Goal: Information Seeking & Learning: Learn about a topic

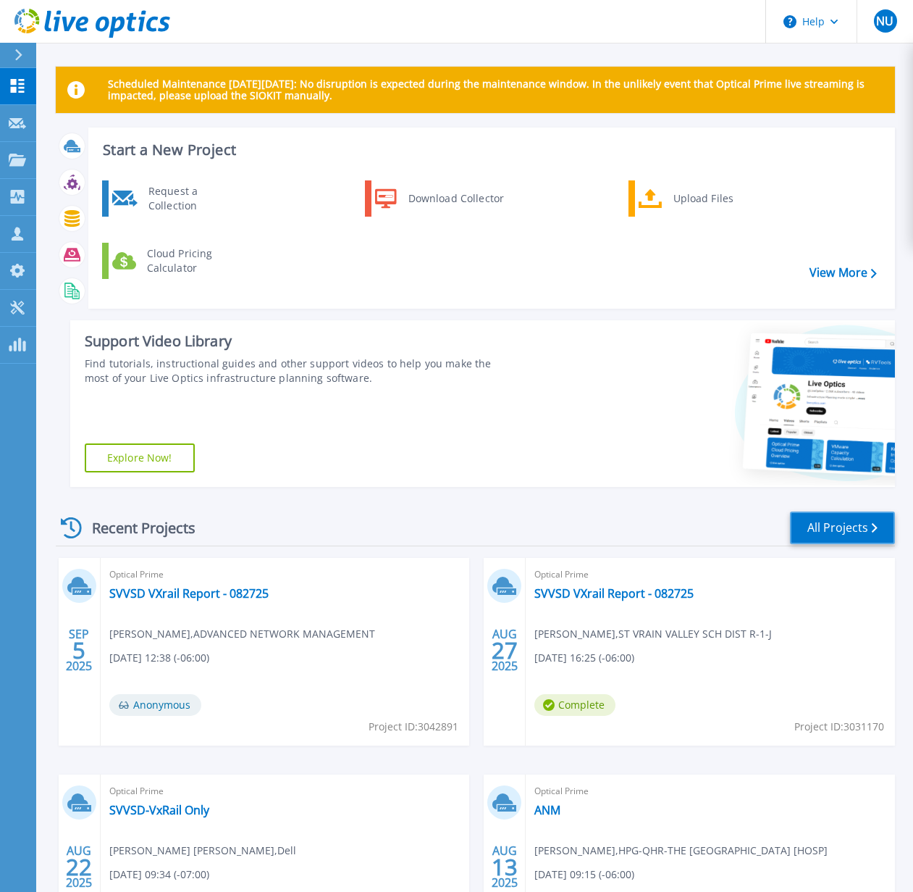
click at [845, 531] on link "All Projects" at bounding box center [842, 527] width 105 height 33
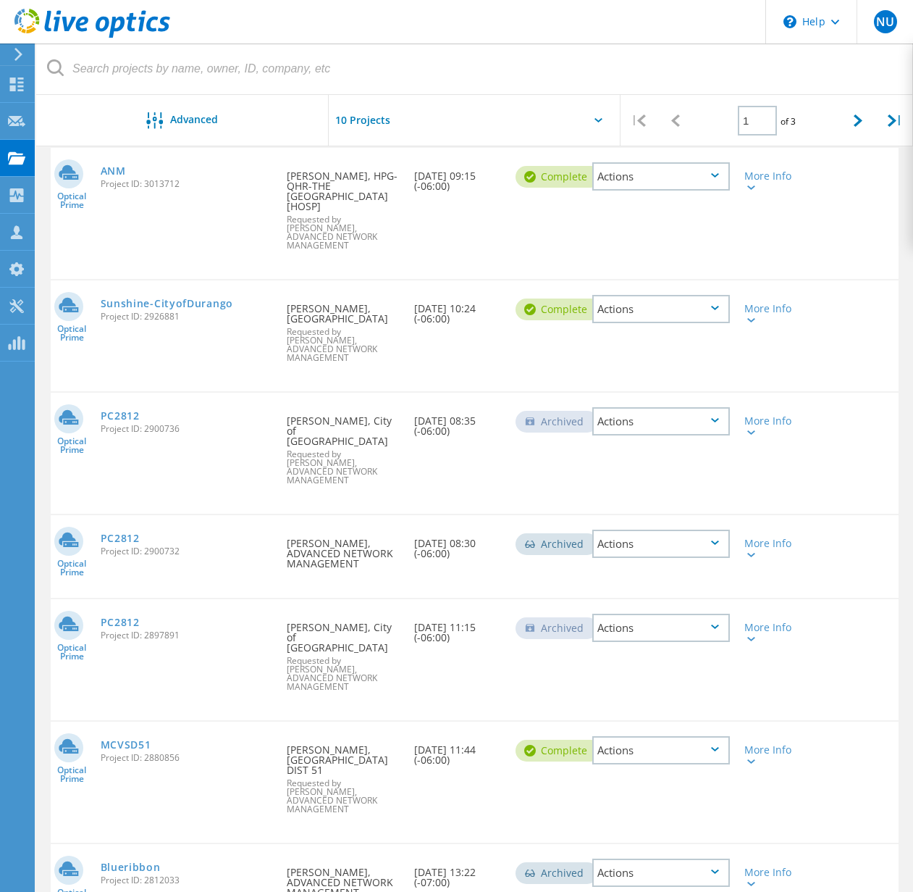
scroll to position [448, 0]
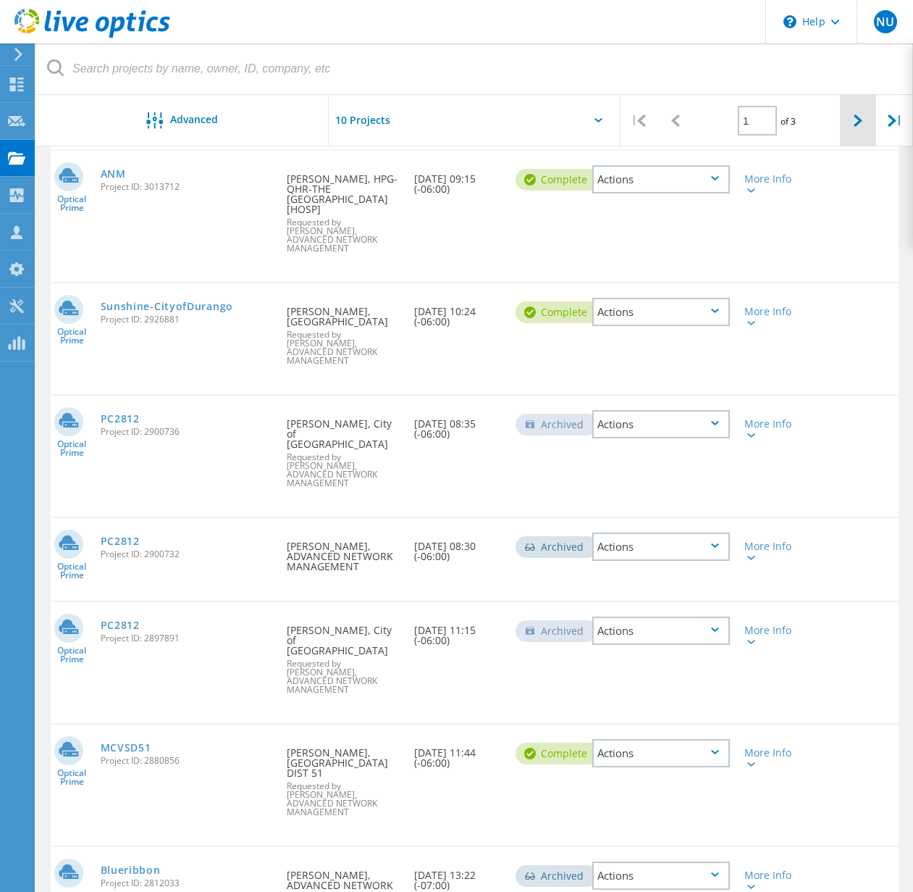
click at [856, 120] on icon at bounding box center [858, 120] width 9 height 12
type input "2"
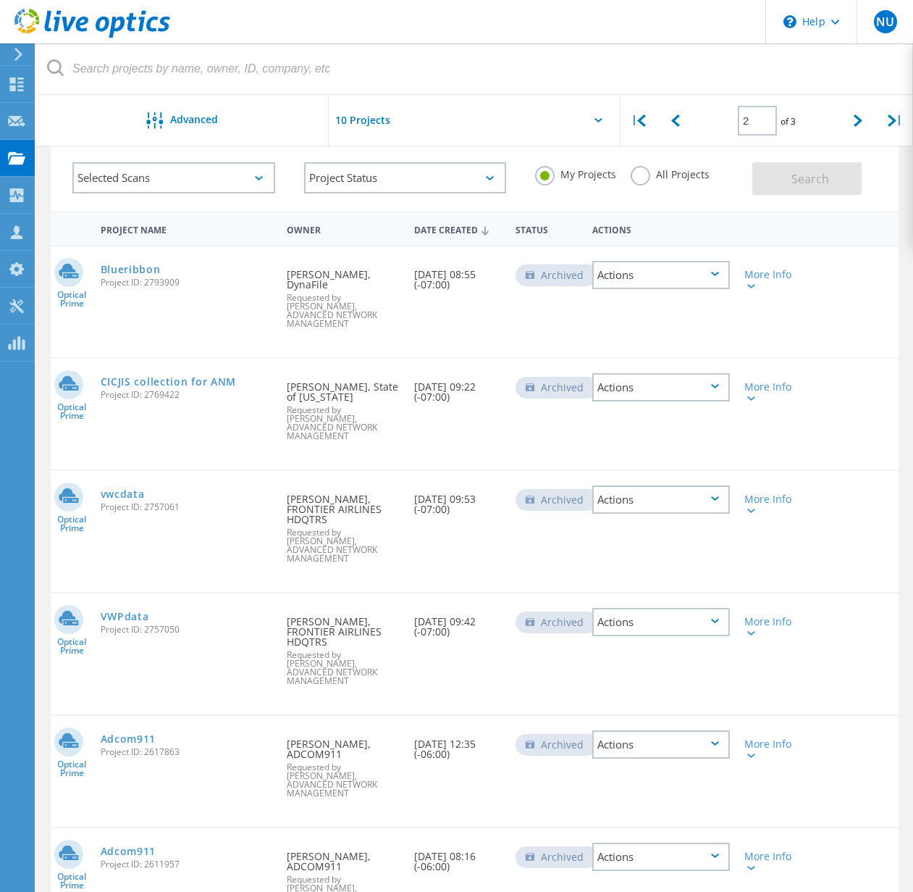
scroll to position [122, 0]
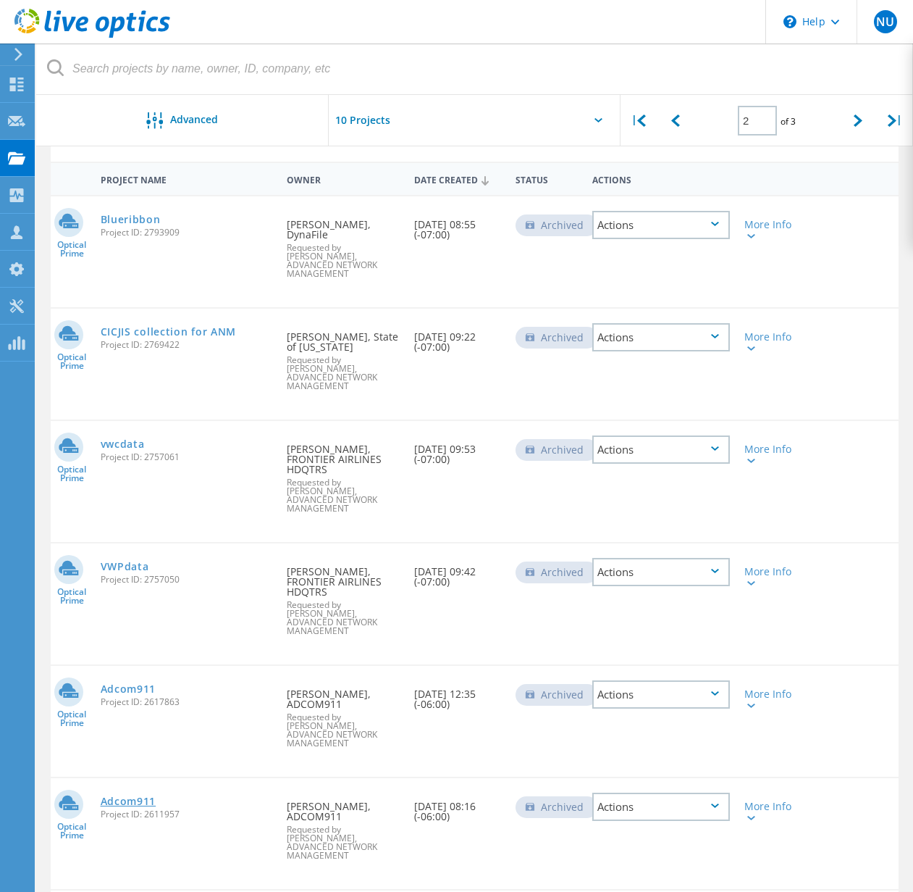
click at [125, 796] on link "Adcom911" at bounding box center [129, 801] width 56 height 10
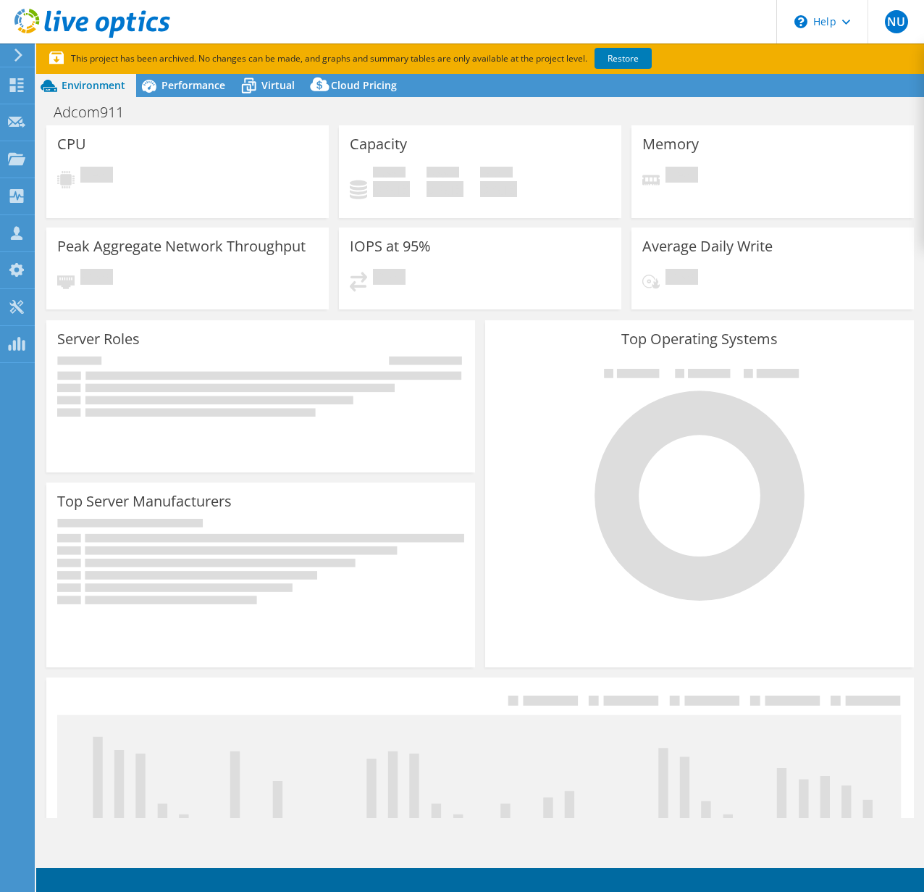
select select "USD"
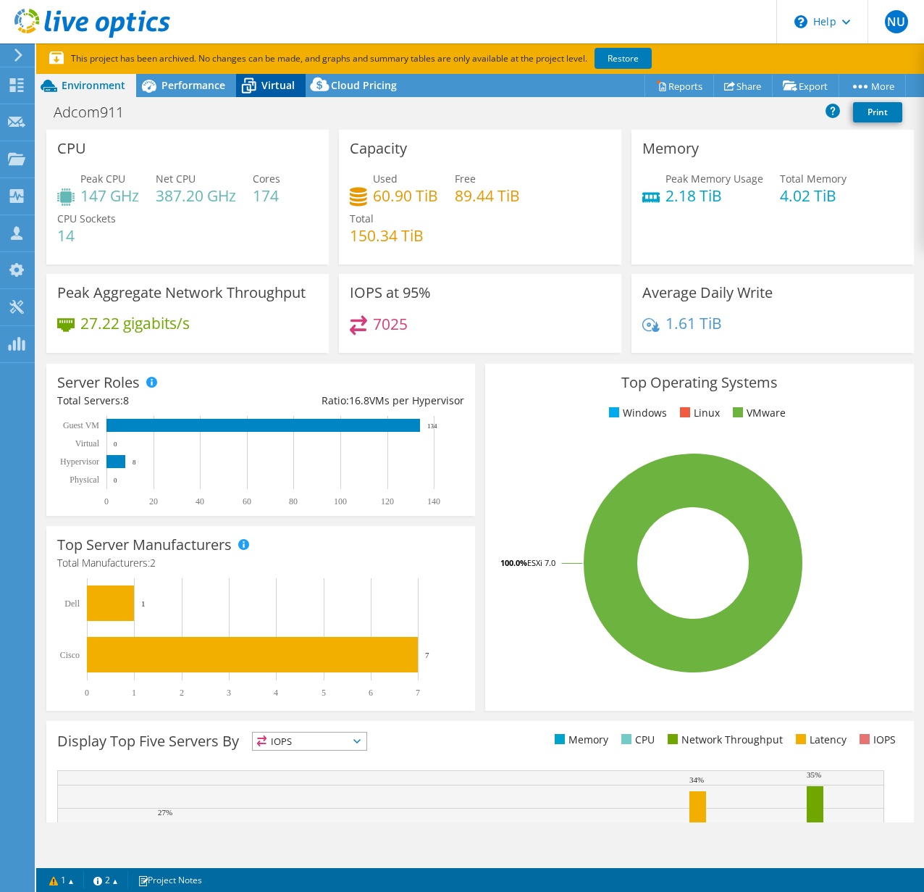
click at [260, 76] on icon at bounding box center [248, 85] width 25 height 25
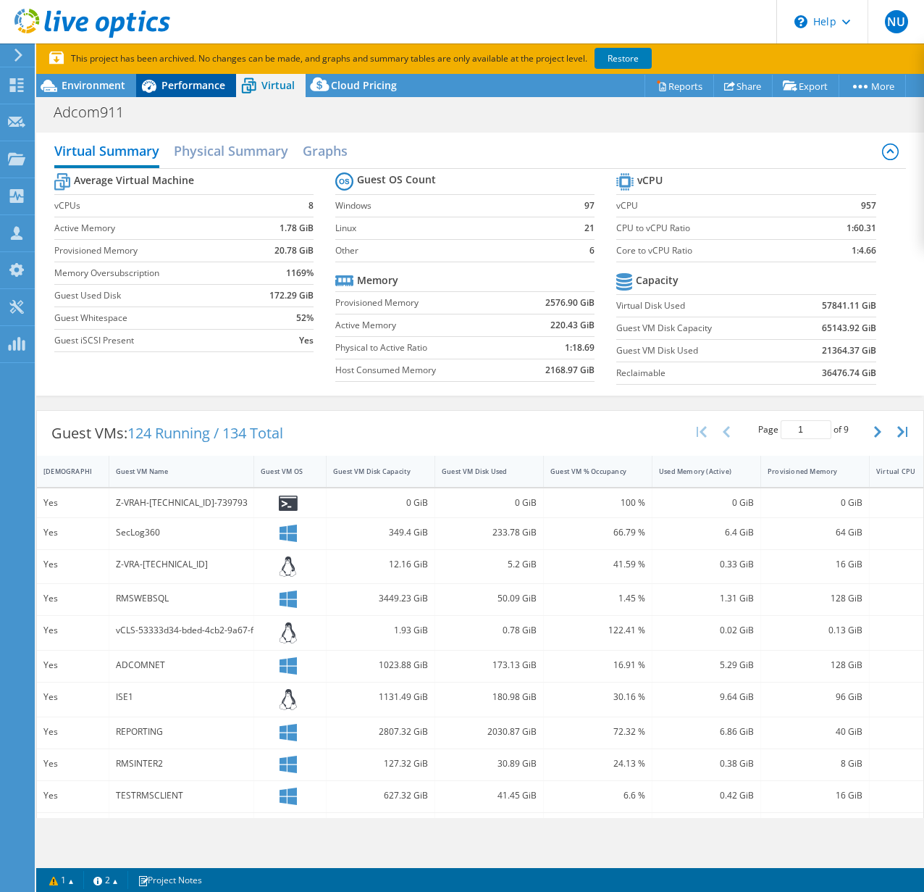
click at [230, 85] on div "Performance" at bounding box center [186, 85] width 100 height 23
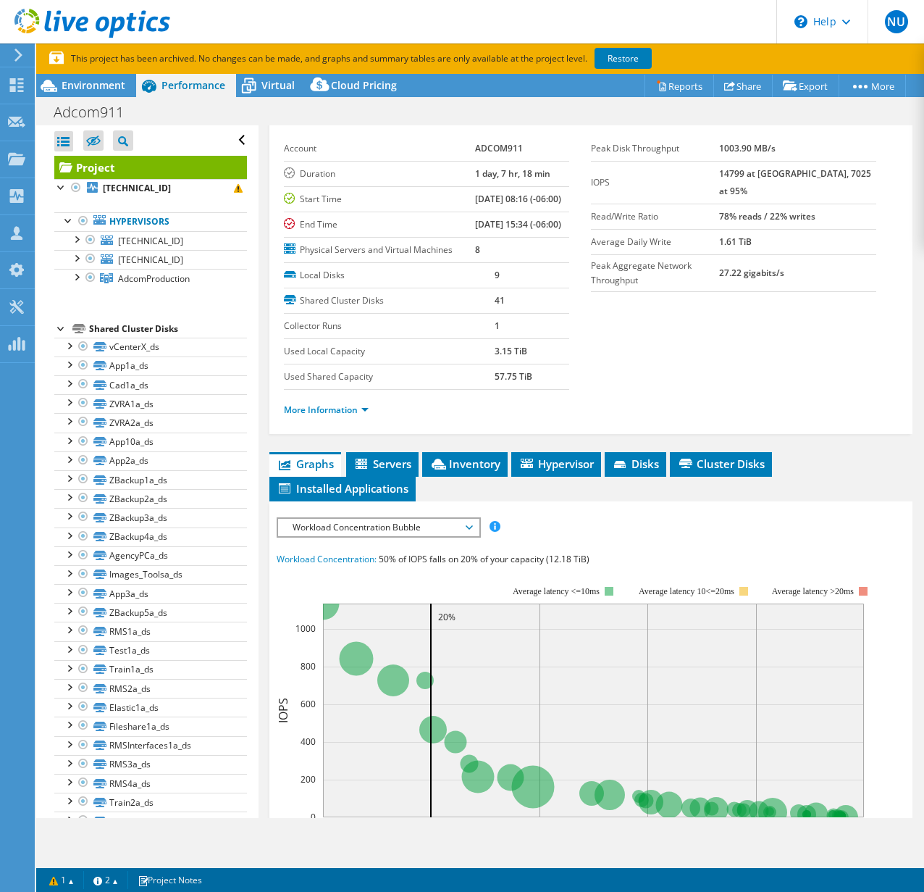
scroll to position [143, 0]
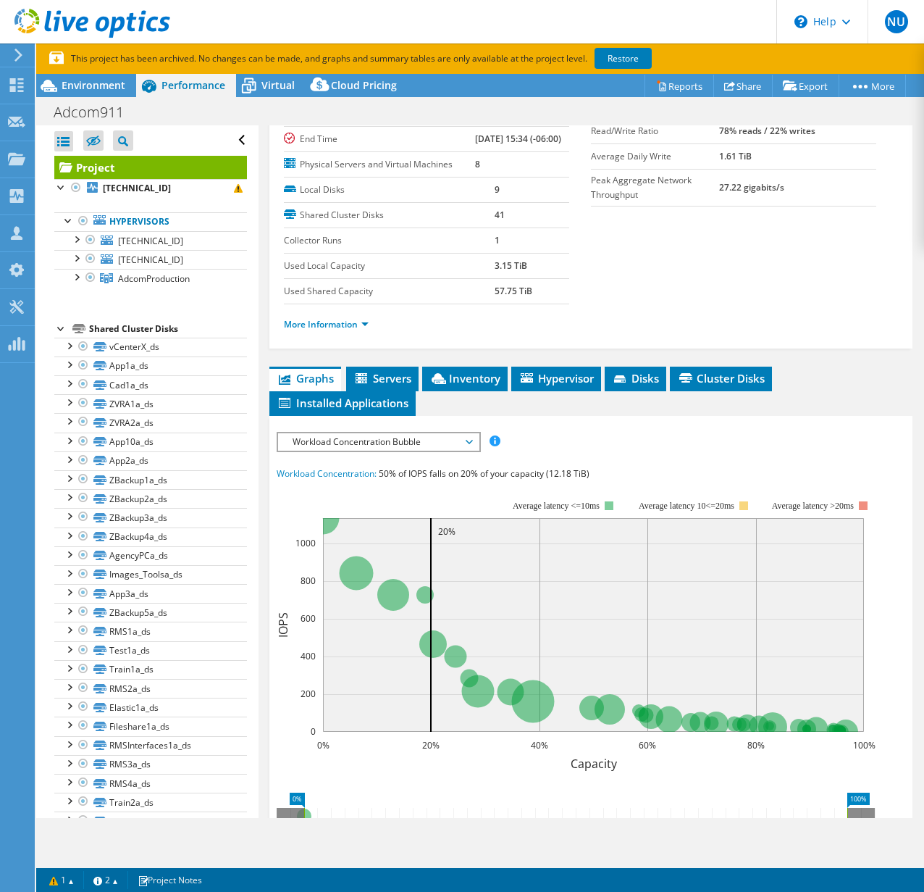
click at [364, 451] on span "Workload Concentration Bubble" at bounding box center [378, 441] width 186 height 17
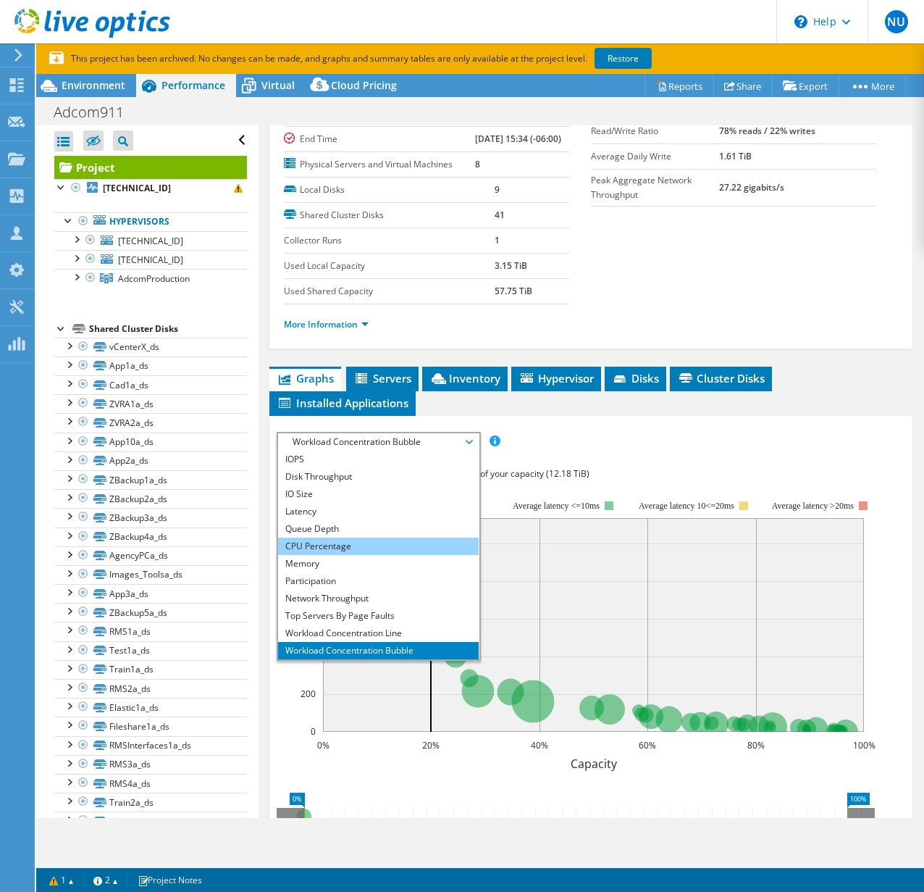
click at [318, 555] on li "CPU Percentage" at bounding box center [378, 545] width 201 height 17
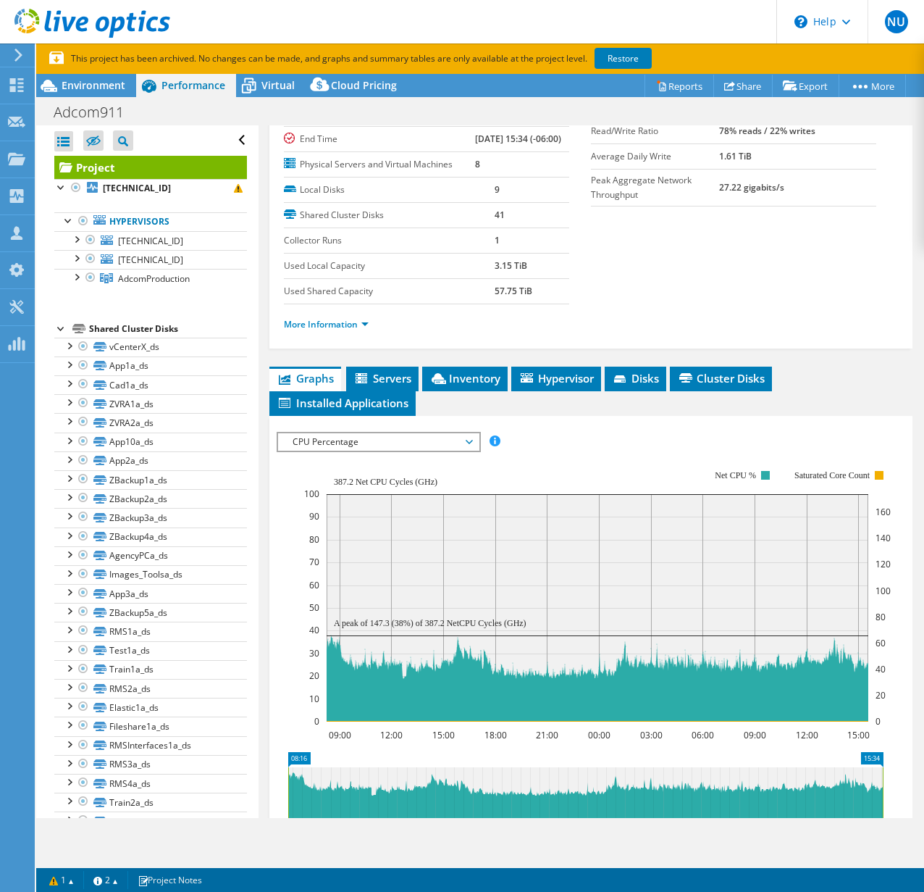
click at [364, 451] on span "CPU Percentage" at bounding box center [378, 441] width 186 height 17
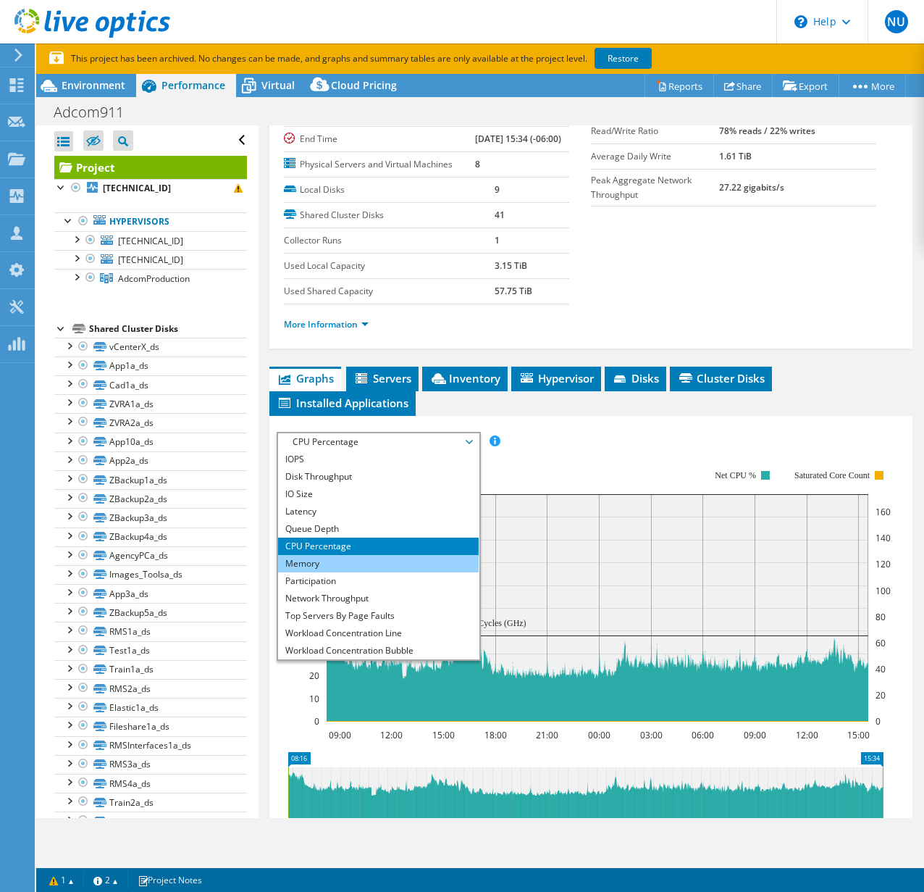
click at [338, 572] on li "Memory" at bounding box center [378, 563] width 201 height 17
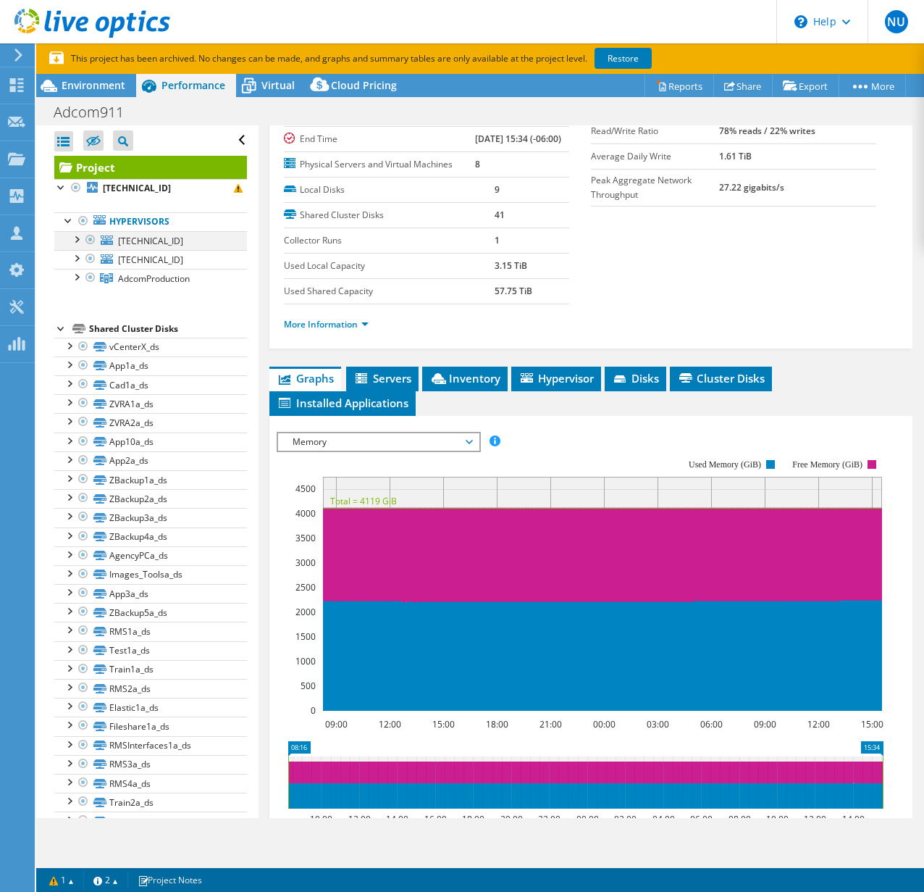
click at [80, 245] on div at bounding box center [76, 238] width 14 height 14
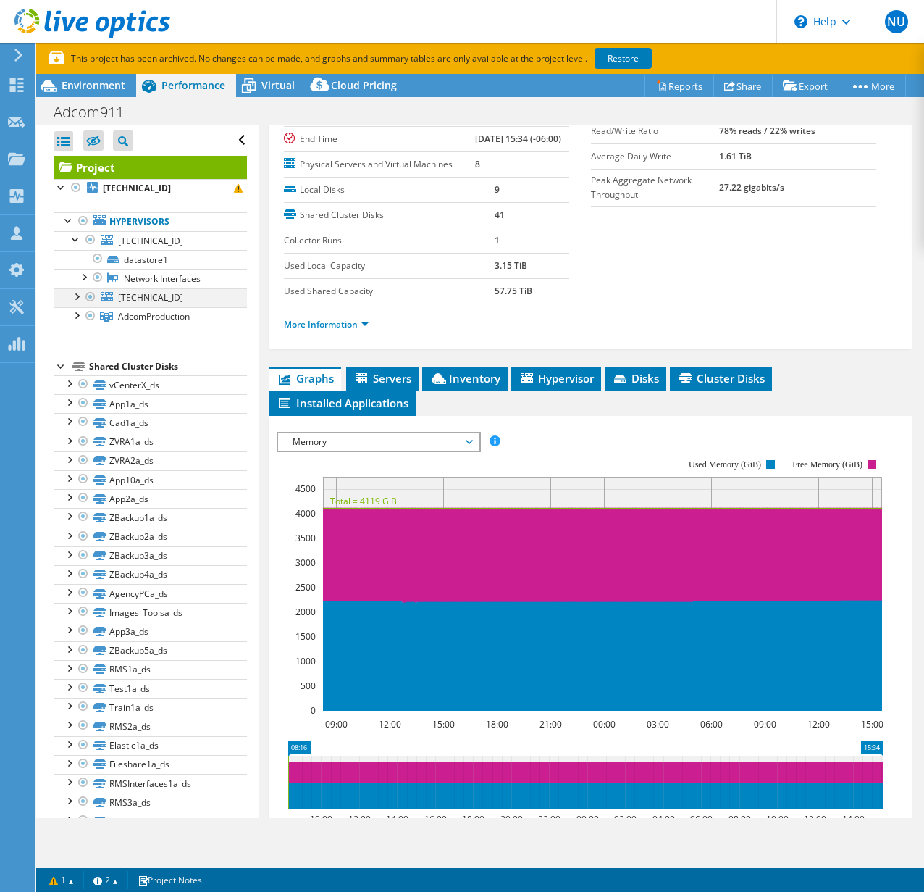
click at [81, 297] on div at bounding box center [76, 295] width 14 height 14
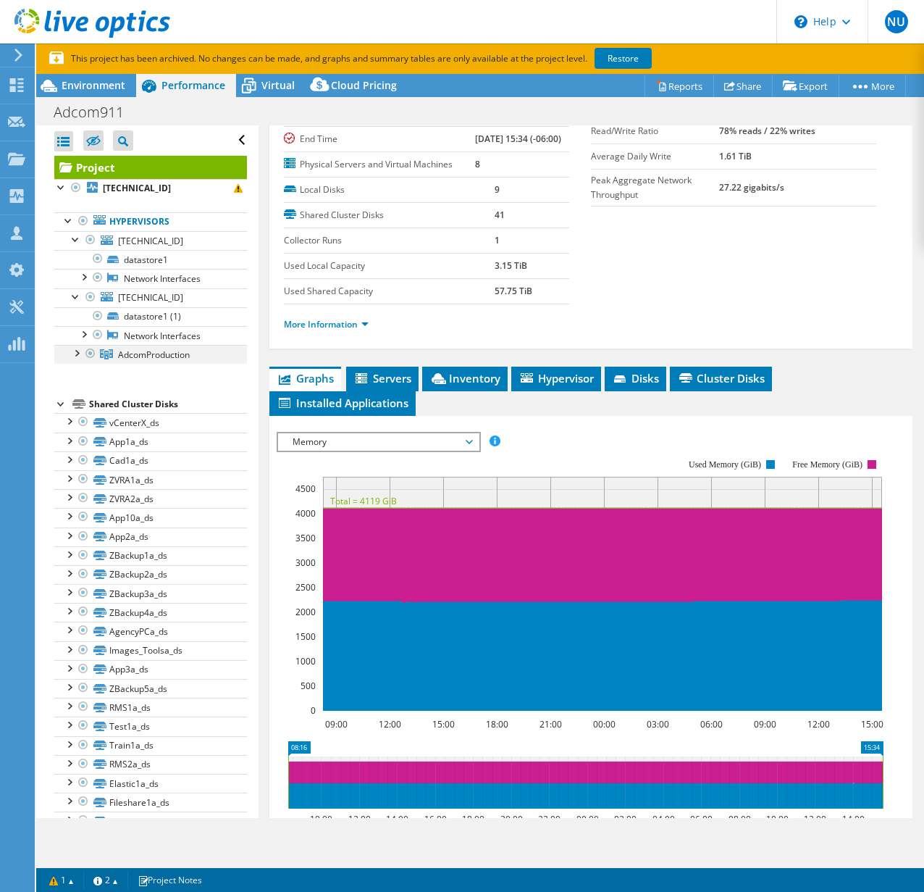
click at [75, 355] on div at bounding box center [76, 352] width 14 height 14
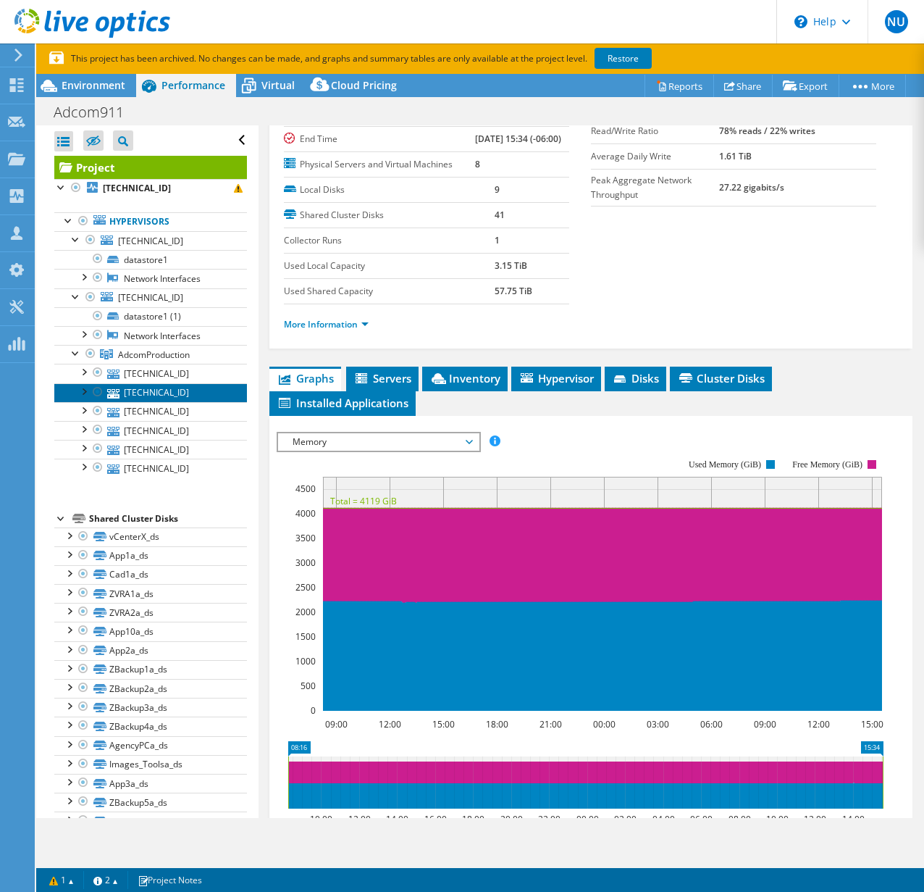
click at [129, 384] on link "[TECHNICAL_ID]" at bounding box center [150, 392] width 193 height 19
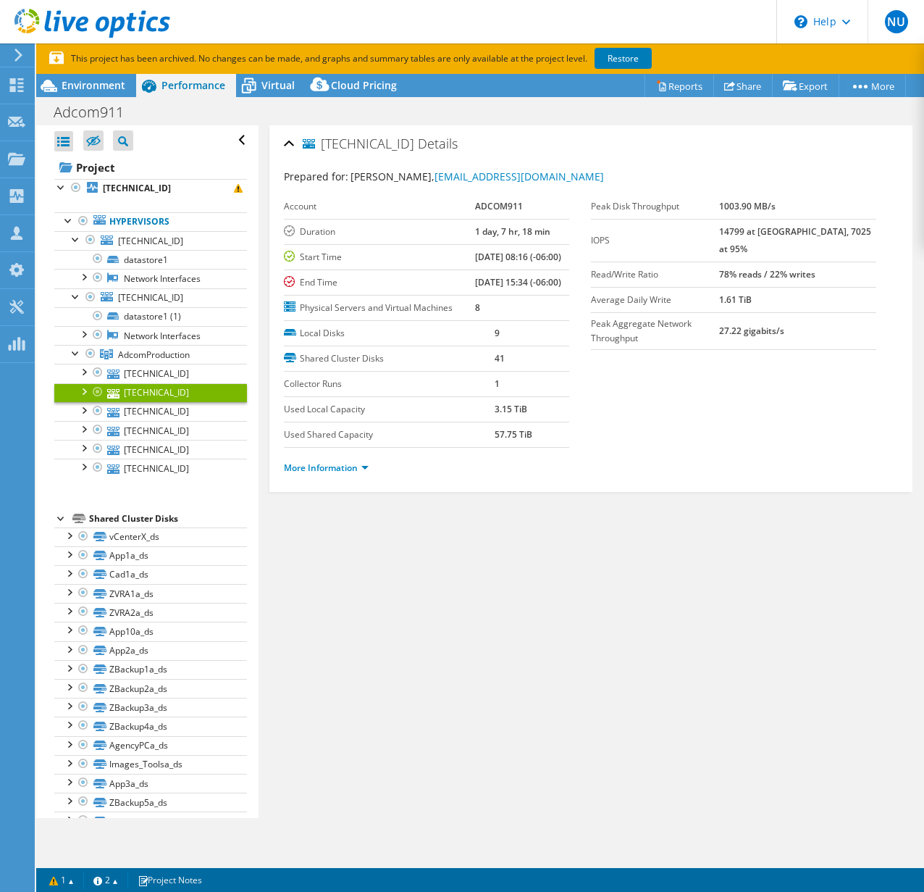
scroll to position [0, 0]
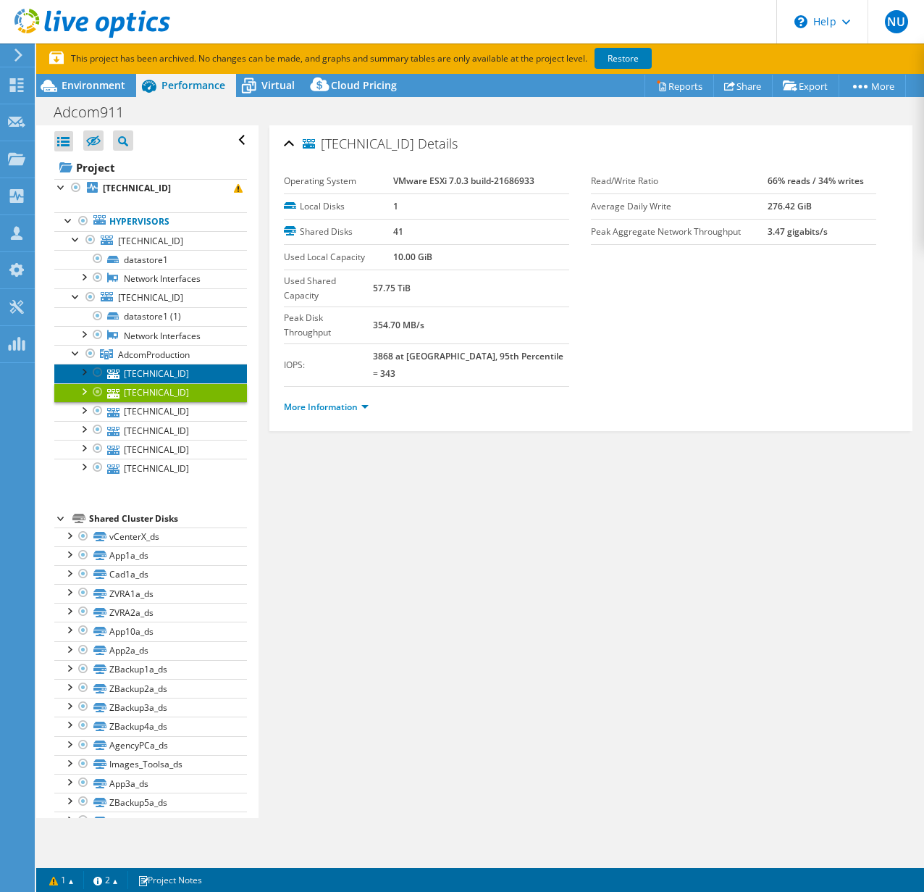
click at [123, 371] on link "[TECHNICAL_ID]" at bounding box center [150, 373] width 193 height 19
click at [374, 399] on li "More Information" at bounding box center [330, 407] width 93 height 16
click at [348, 387] on div "More Information" at bounding box center [591, 407] width 614 height 41
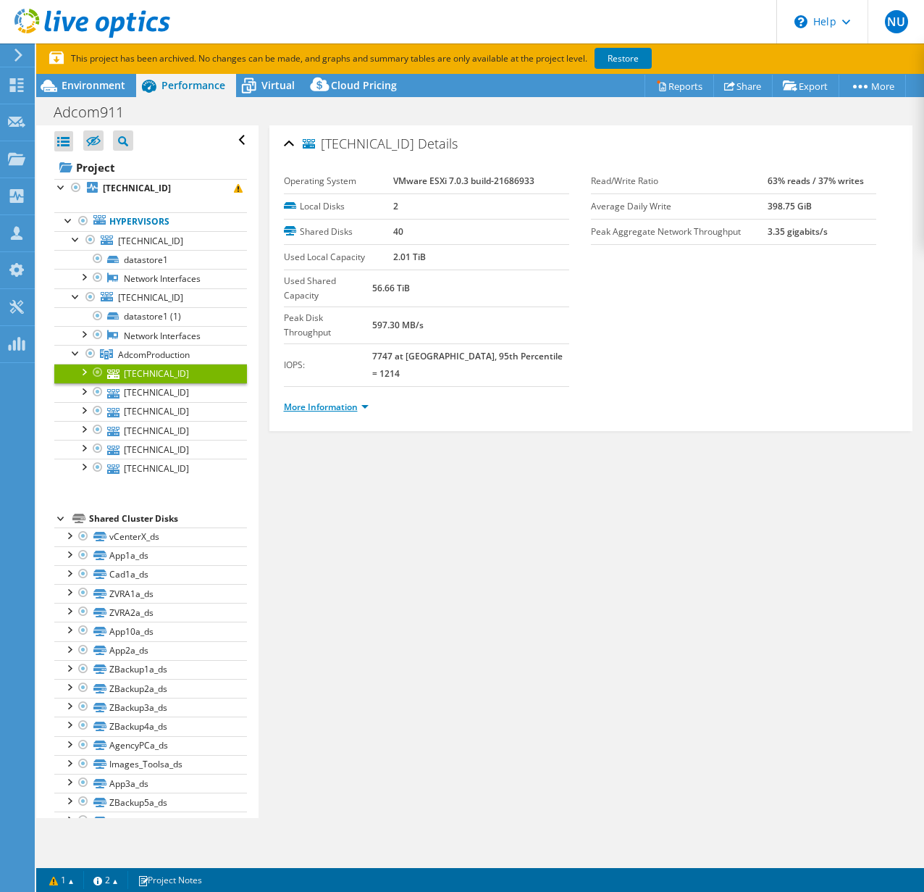
click at [347, 401] on link "More Information" at bounding box center [326, 407] width 85 height 12
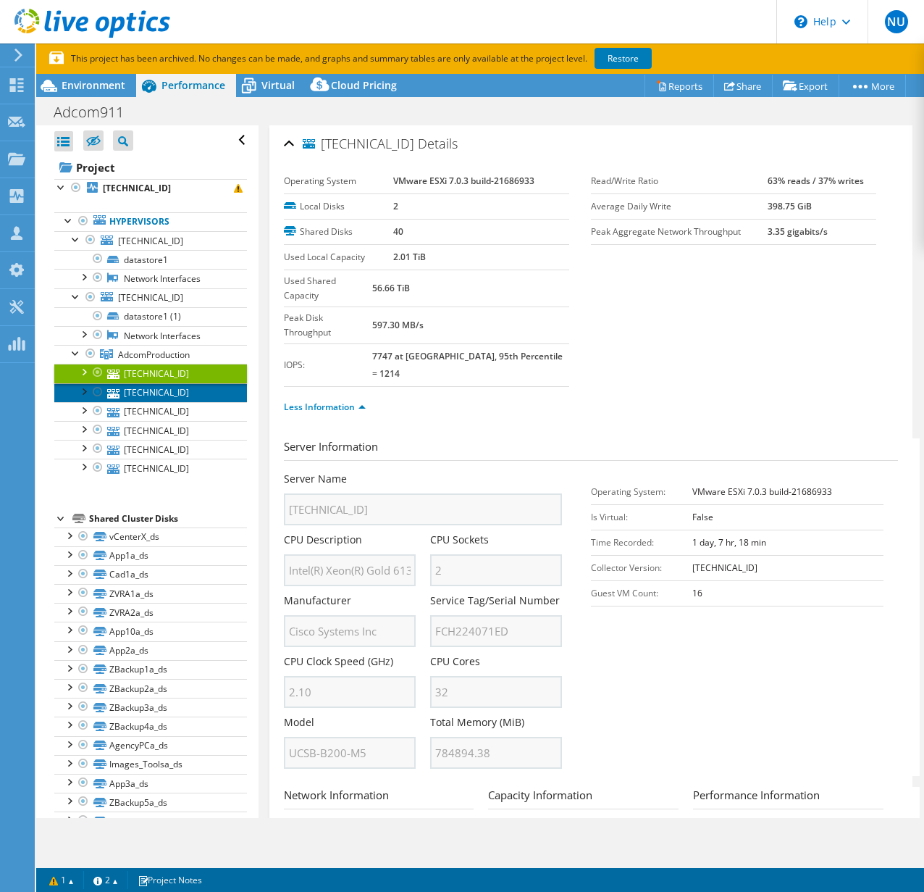
click at [151, 393] on link "[TECHNICAL_ID]" at bounding box center [150, 392] width 193 height 19
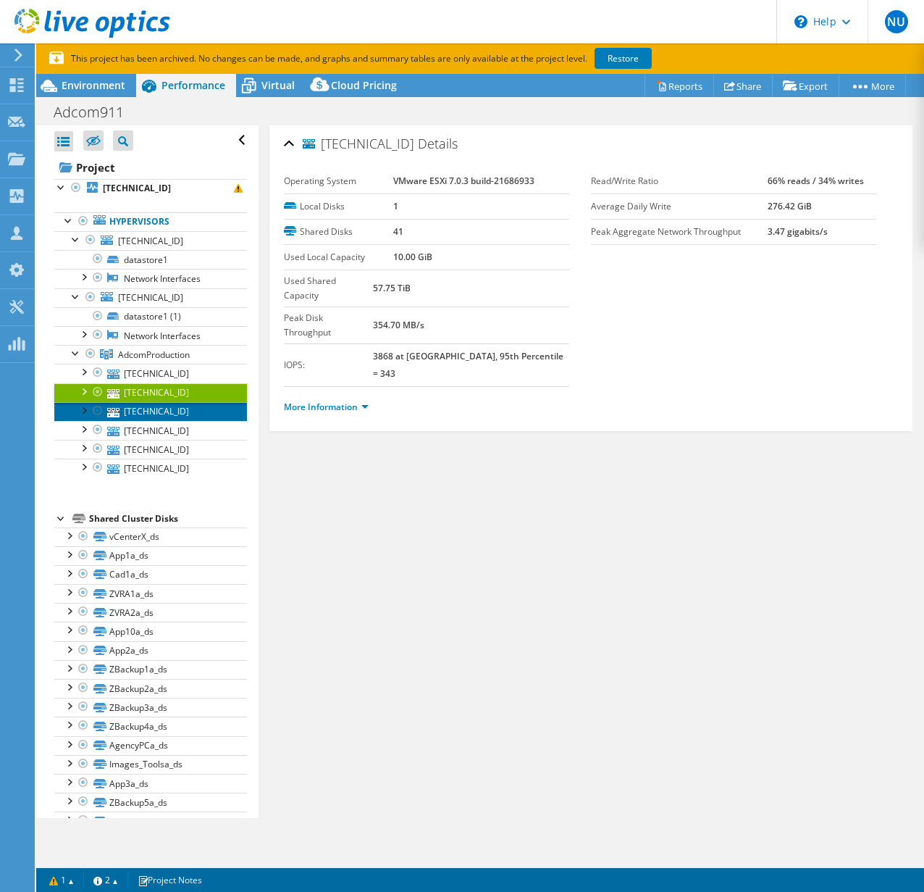
click at [152, 410] on link "[TECHNICAL_ID]" at bounding box center [150, 411] width 193 height 19
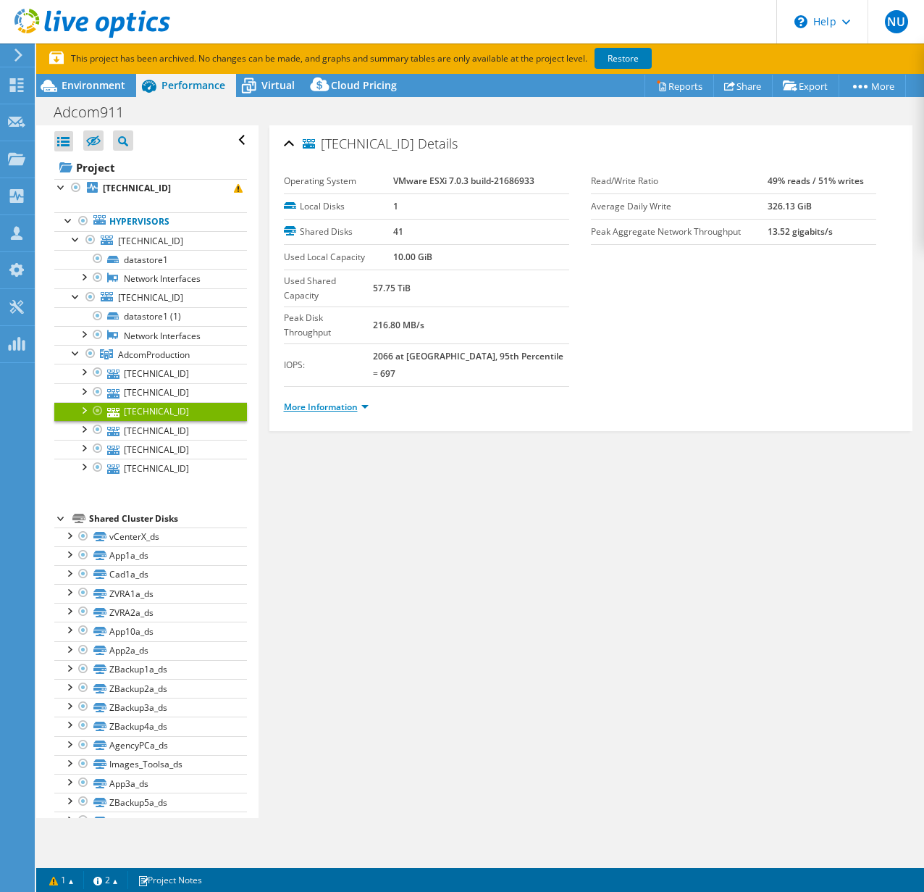
click at [329, 401] on link "More Information" at bounding box center [326, 407] width 85 height 12
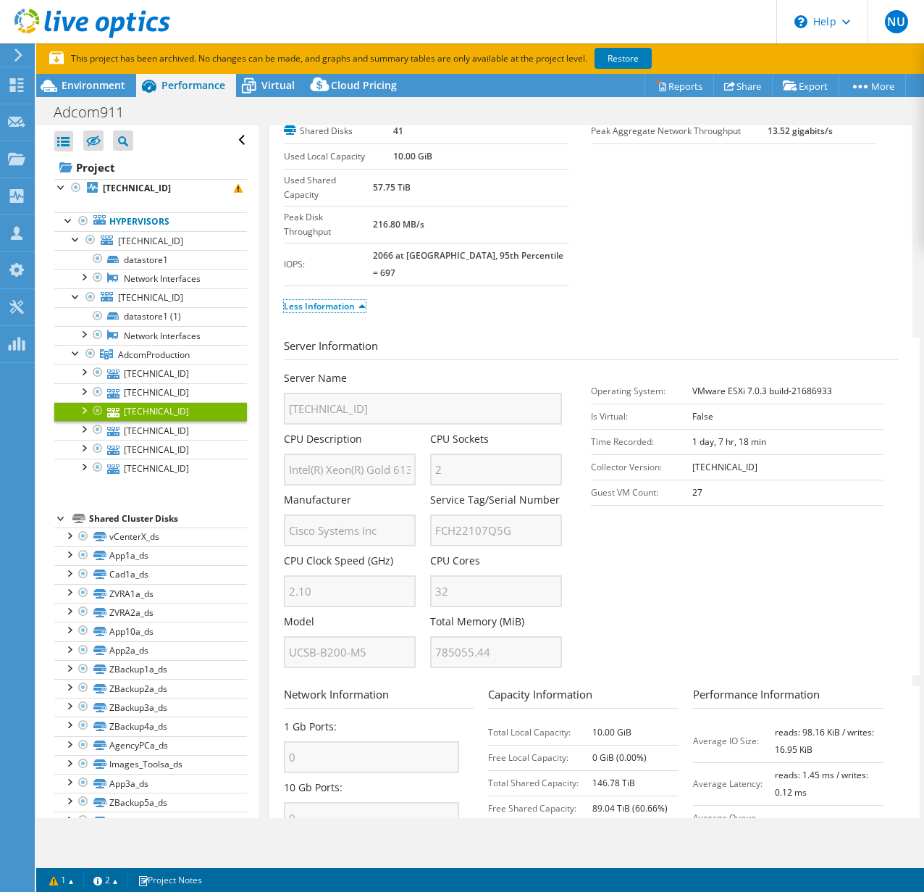
scroll to position [256, 0]
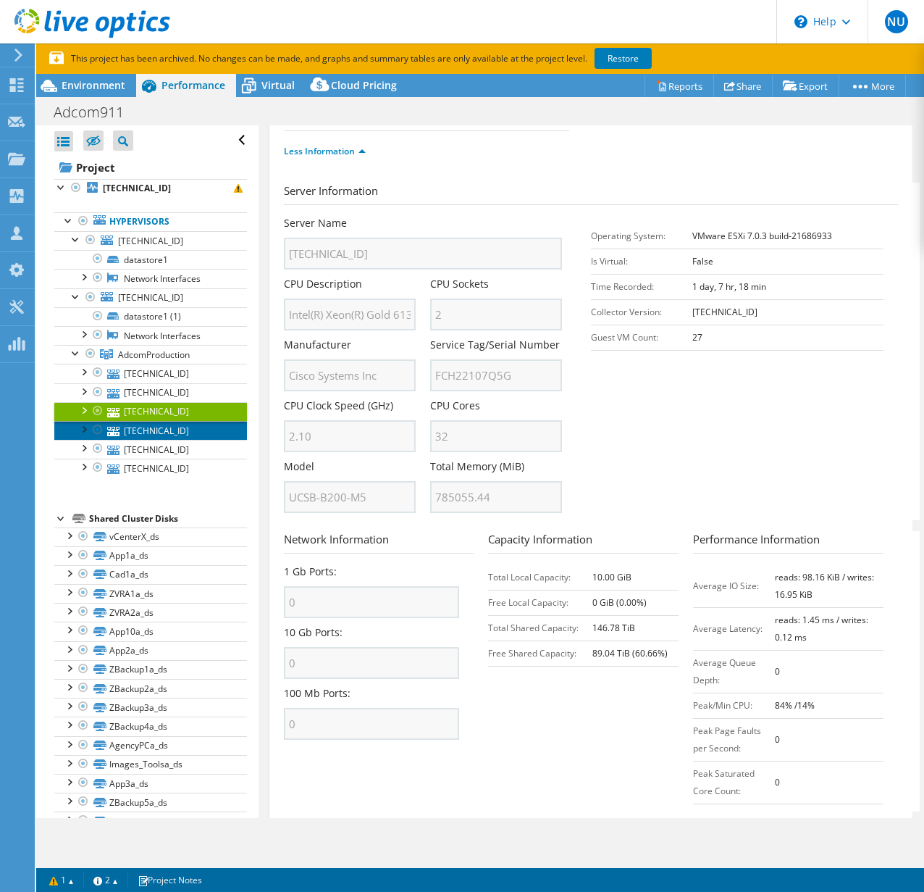
click at [178, 432] on link "[TECHNICAL_ID]" at bounding box center [150, 430] width 193 height 19
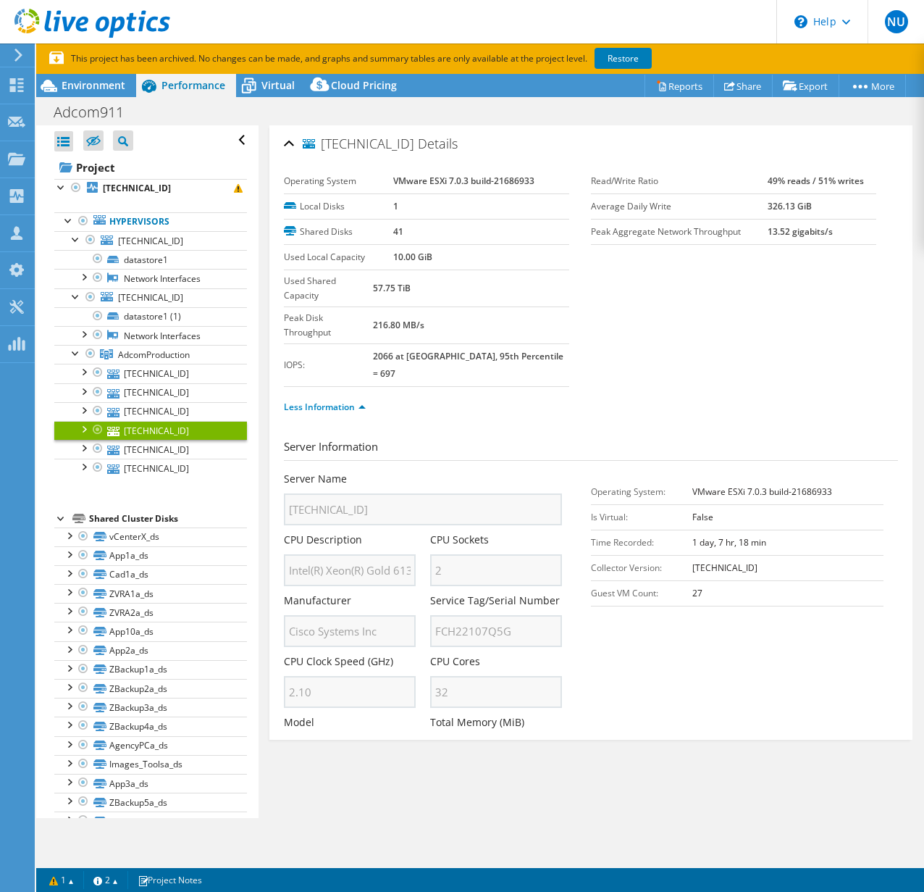
scroll to position [0, 0]
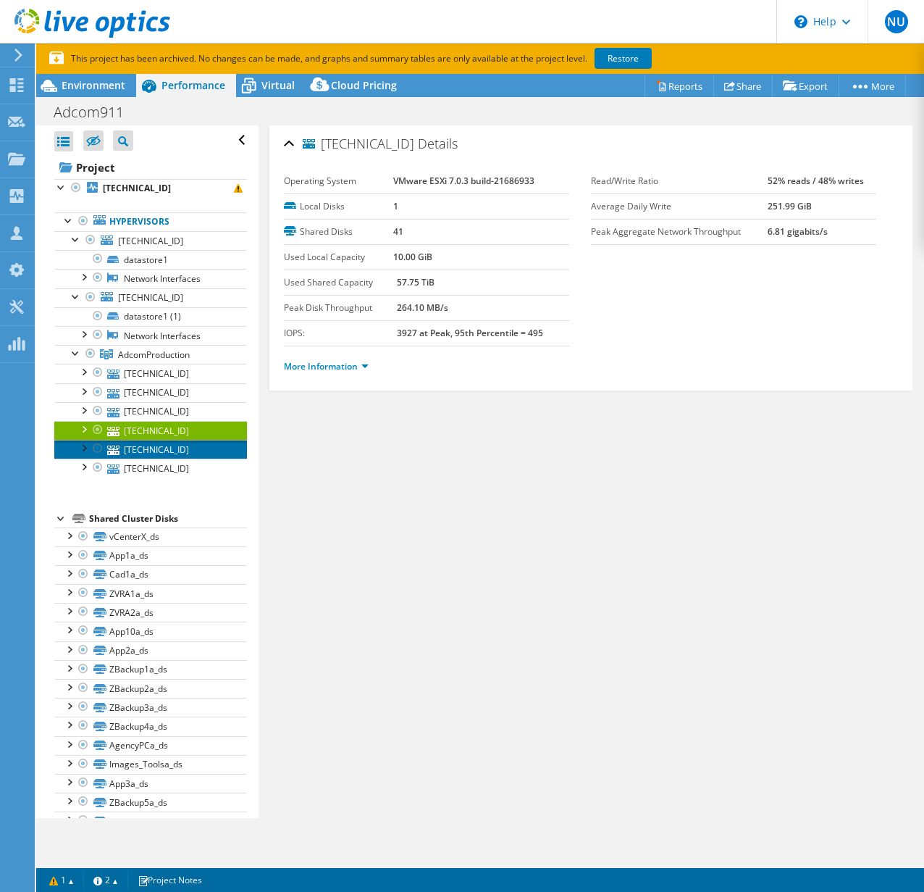
click at [177, 445] on link "[TECHNICAL_ID]" at bounding box center [150, 449] width 193 height 19
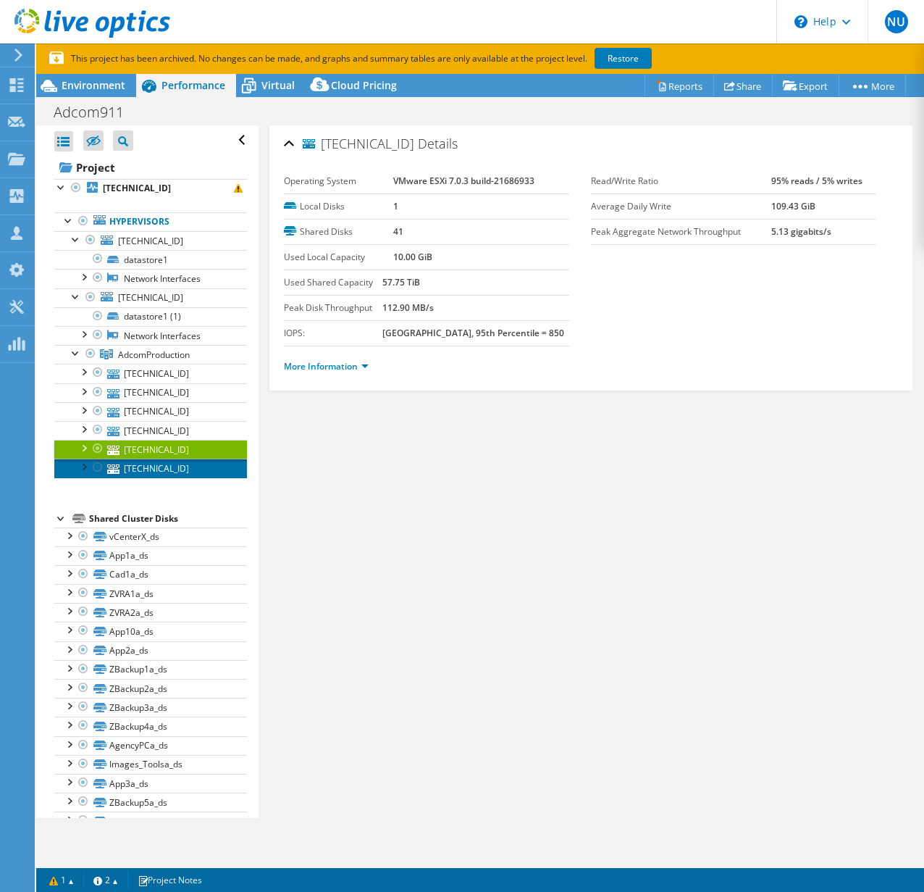
click at [180, 472] on link "[TECHNICAL_ID]" at bounding box center [150, 467] width 193 height 19
click at [178, 450] on link "[TECHNICAL_ID]" at bounding box center [150, 449] width 193 height 19
click at [171, 471] on link "[TECHNICAL_ID]" at bounding box center [150, 467] width 193 height 19
click at [176, 457] on link "[TECHNICAL_ID]" at bounding box center [150, 449] width 193 height 19
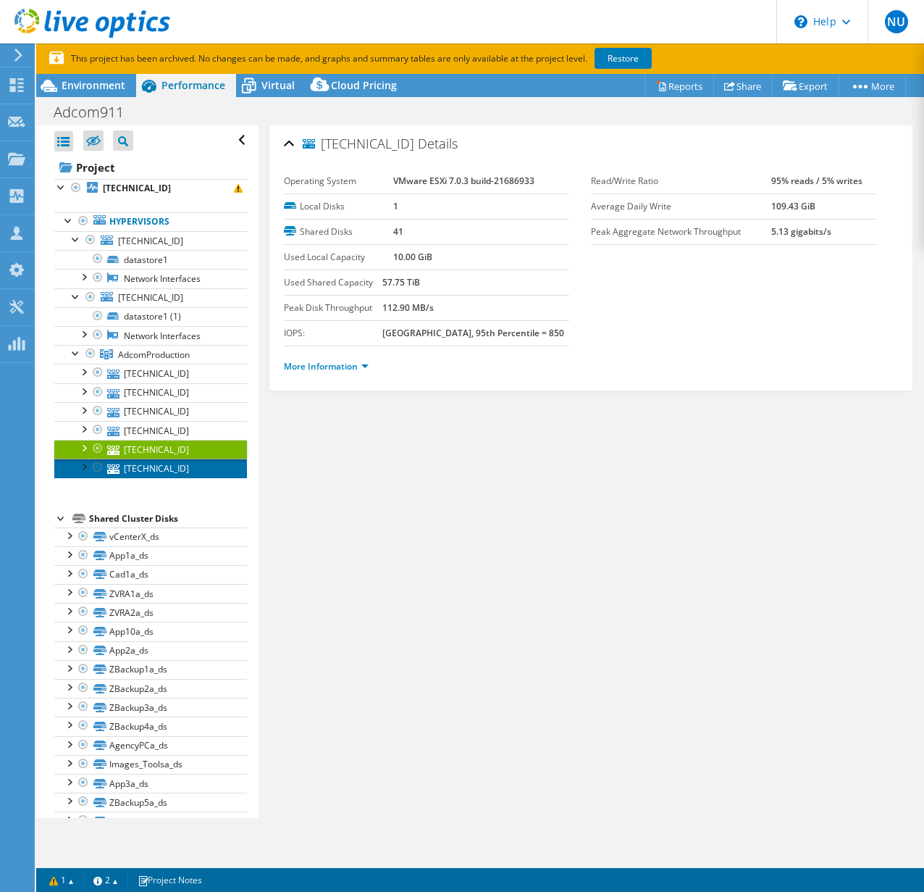
click at [171, 472] on link "[TECHNICAL_ID]" at bounding box center [150, 467] width 193 height 19
click at [177, 455] on link "[TECHNICAL_ID]" at bounding box center [150, 449] width 193 height 19
click at [171, 470] on link "[TECHNICAL_ID]" at bounding box center [150, 467] width 193 height 19
click at [178, 445] on link "[TECHNICAL_ID]" at bounding box center [150, 449] width 193 height 19
click at [189, 474] on link "[TECHNICAL_ID]" at bounding box center [150, 467] width 193 height 19
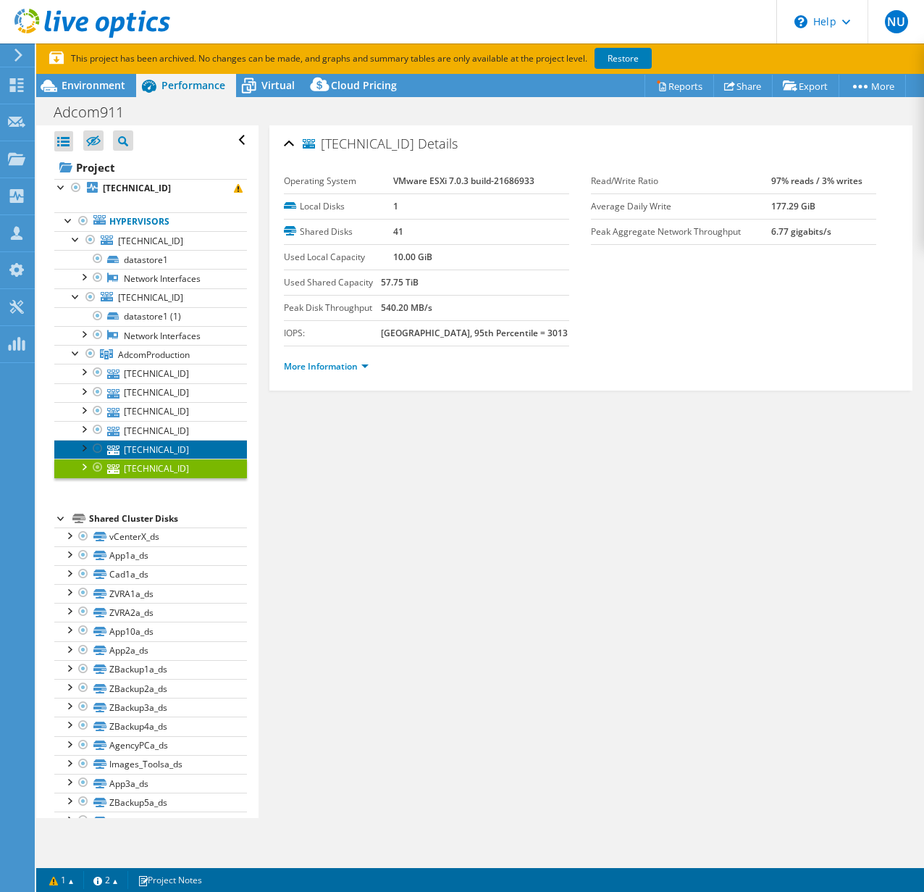
click at [203, 453] on link "[TECHNICAL_ID]" at bounding box center [150, 449] width 193 height 19
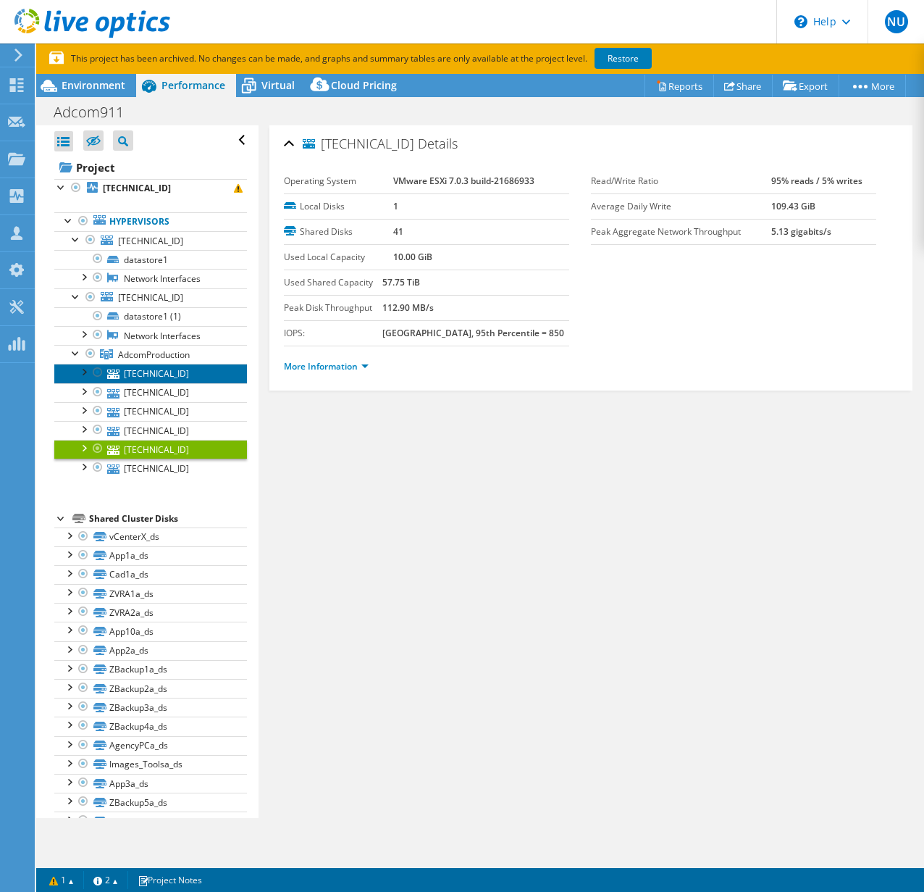
click at [143, 366] on link "[TECHNICAL_ID]" at bounding box center [150, 373] width 193 height 19
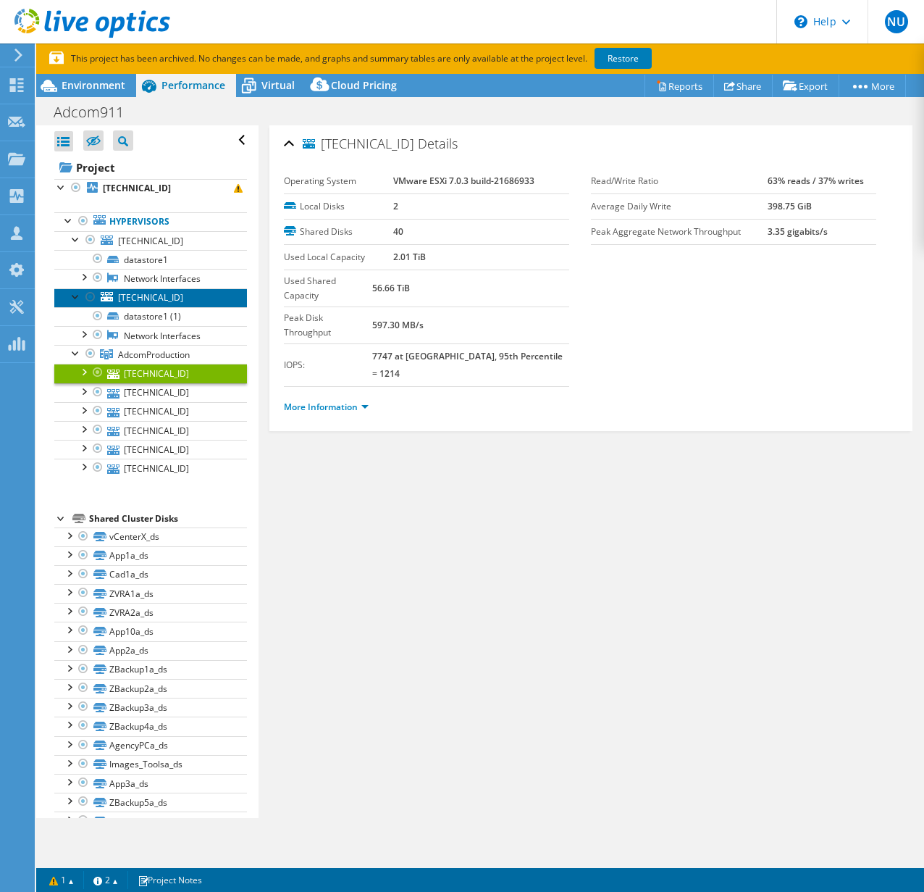
click at [126, 291] on span "[TECHNICAL_ID]" at bounding box center [150, 297] width 65 height 12
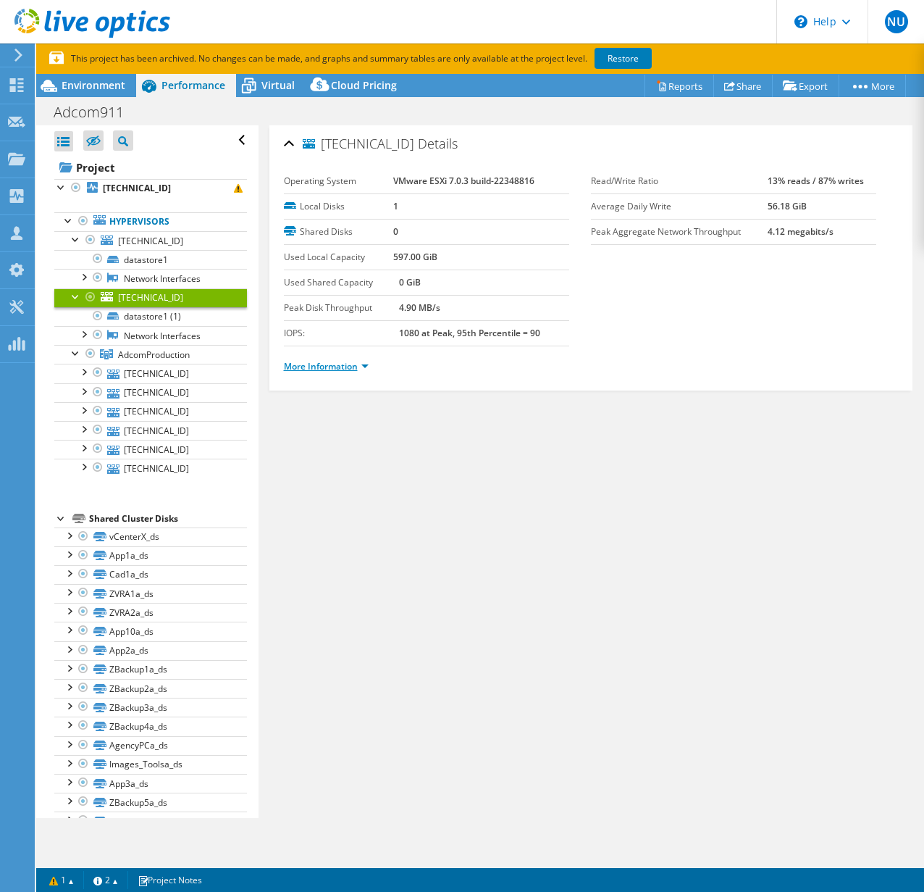
click at [328, 364] on link "More Information" at bounding box center [326, 366] width 85 height 12
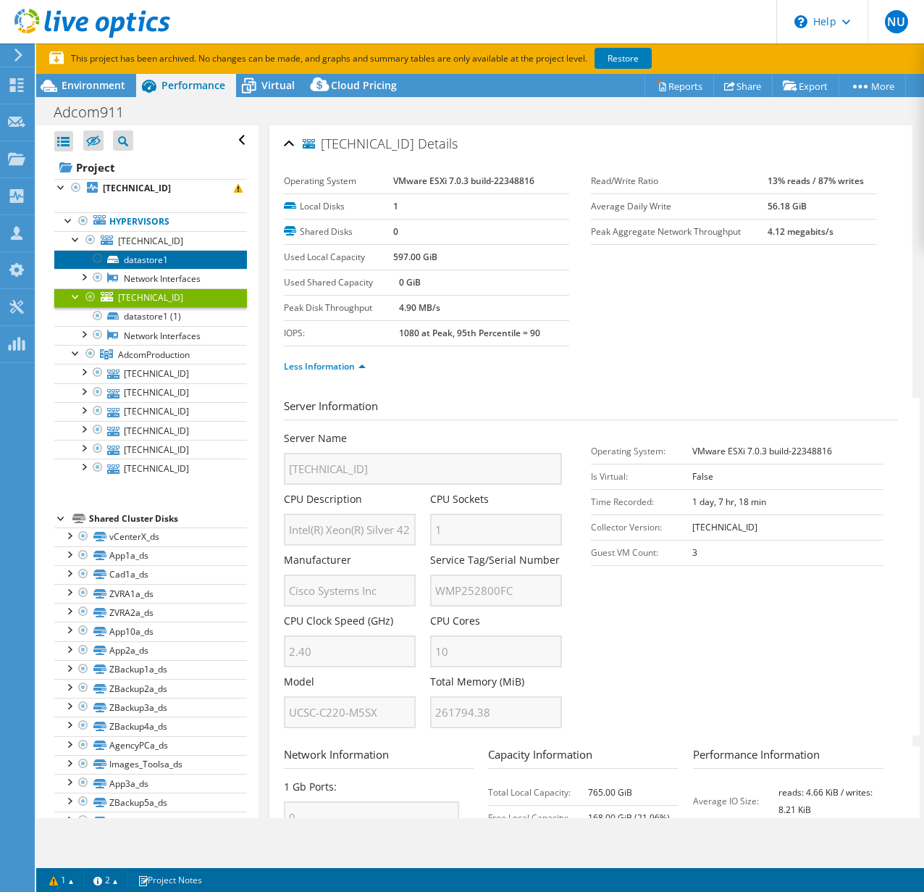
click at [151, 264] on link "datastore1" at bounding box center [150, 259] width 193 height 19
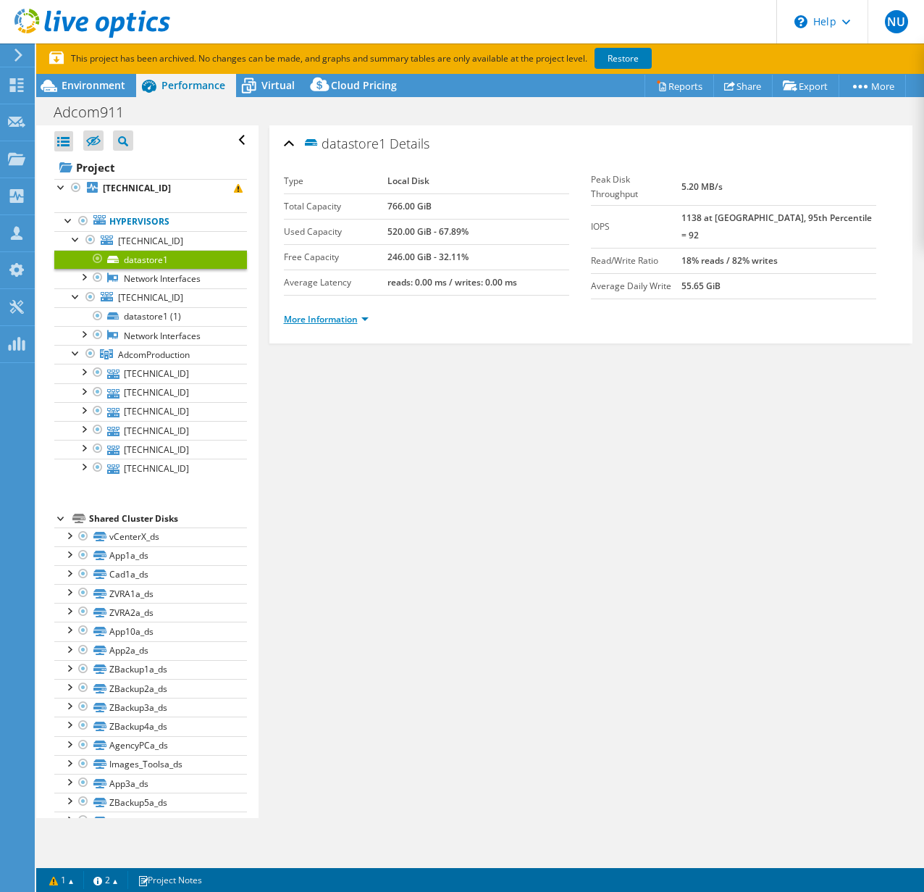
click at [343, 318] on link "More Information" at bounding box center [326, 319] width 85 height 12
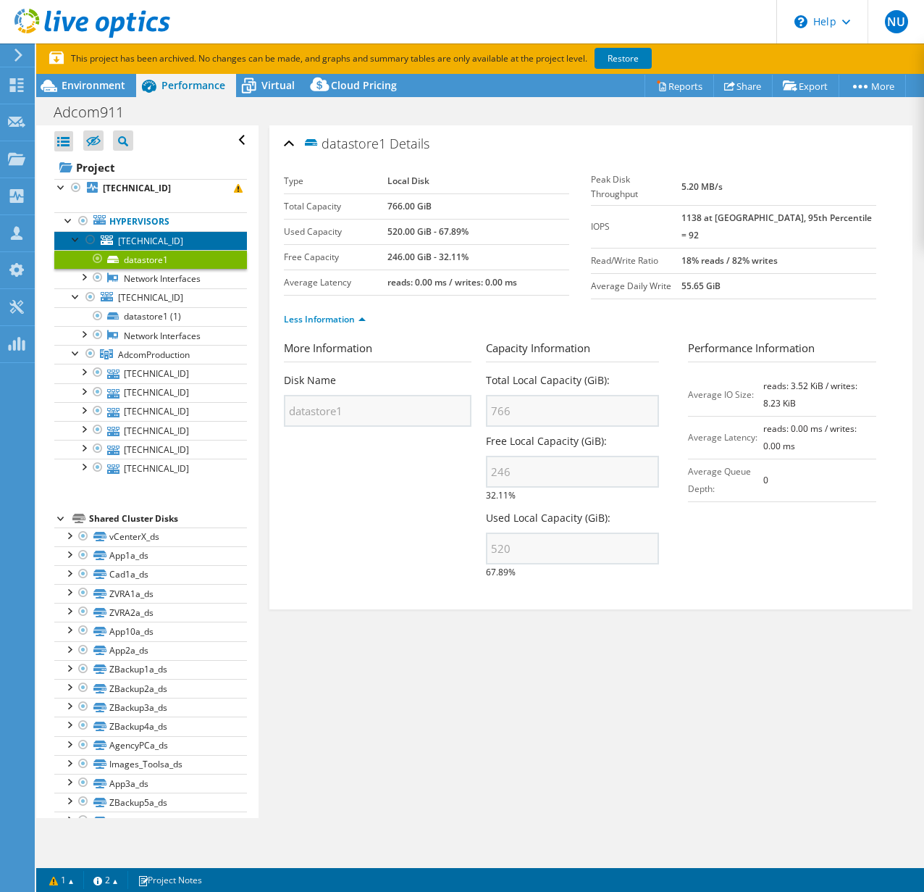
click at [133, 237] on span "[TECHNICAL_ID]" at bounding box center [150, 241] width 65 height 12
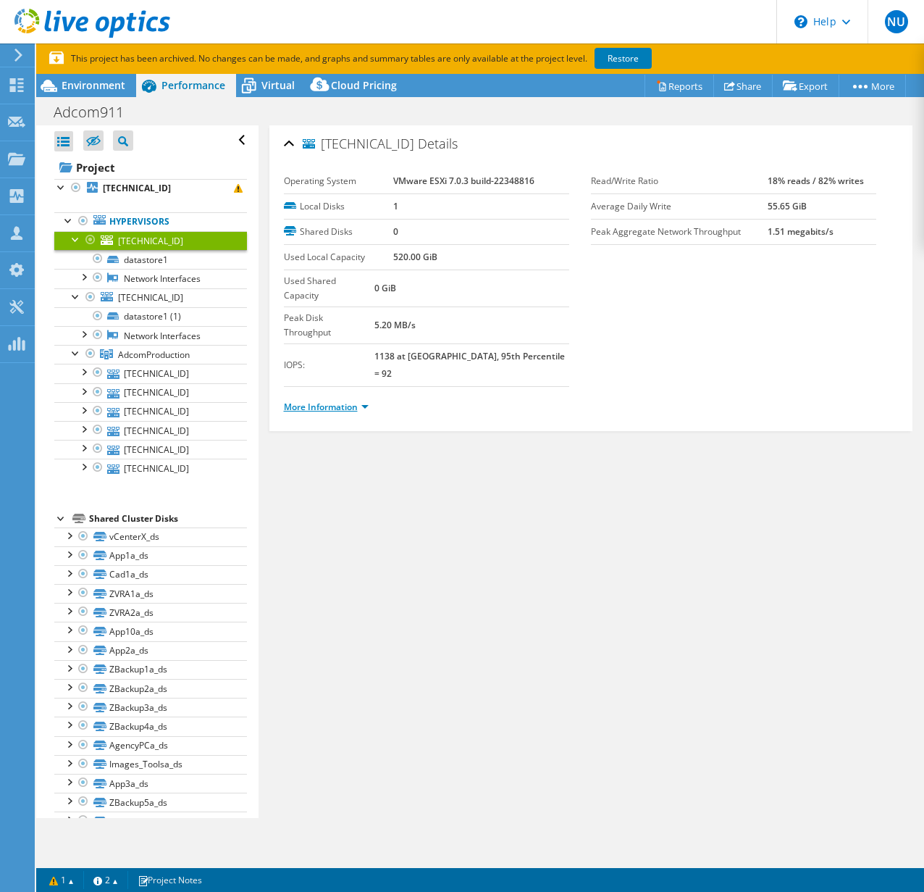
click at [335, 401] on link "More Information" at bounding box center [326, 407] width 85 height 12
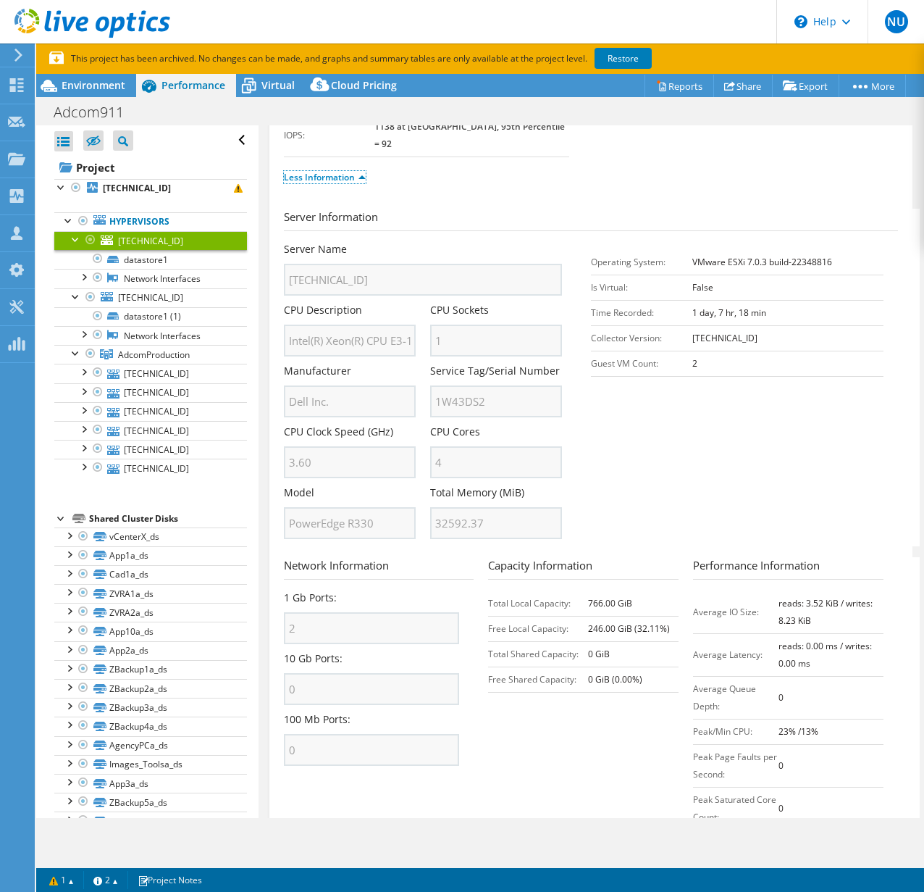
scroll to position [256, 0]
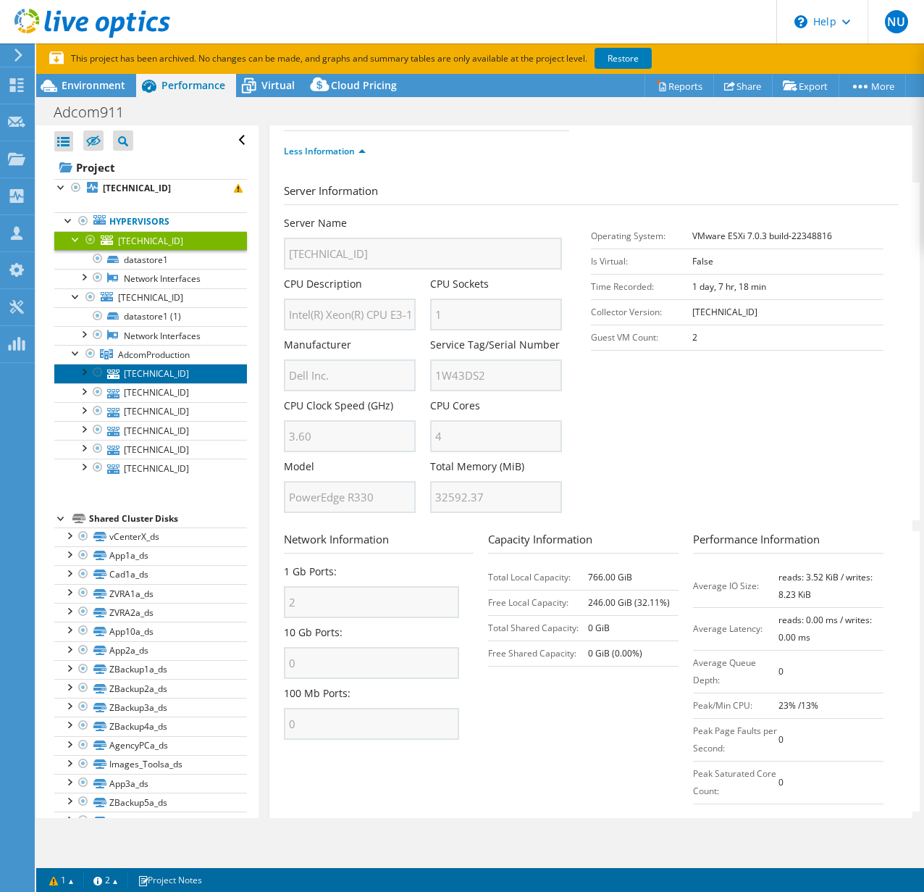
click at [161, 370] on link "[TECHNICAL_ID]" at bounding box center [150, 373] width 193 height 19
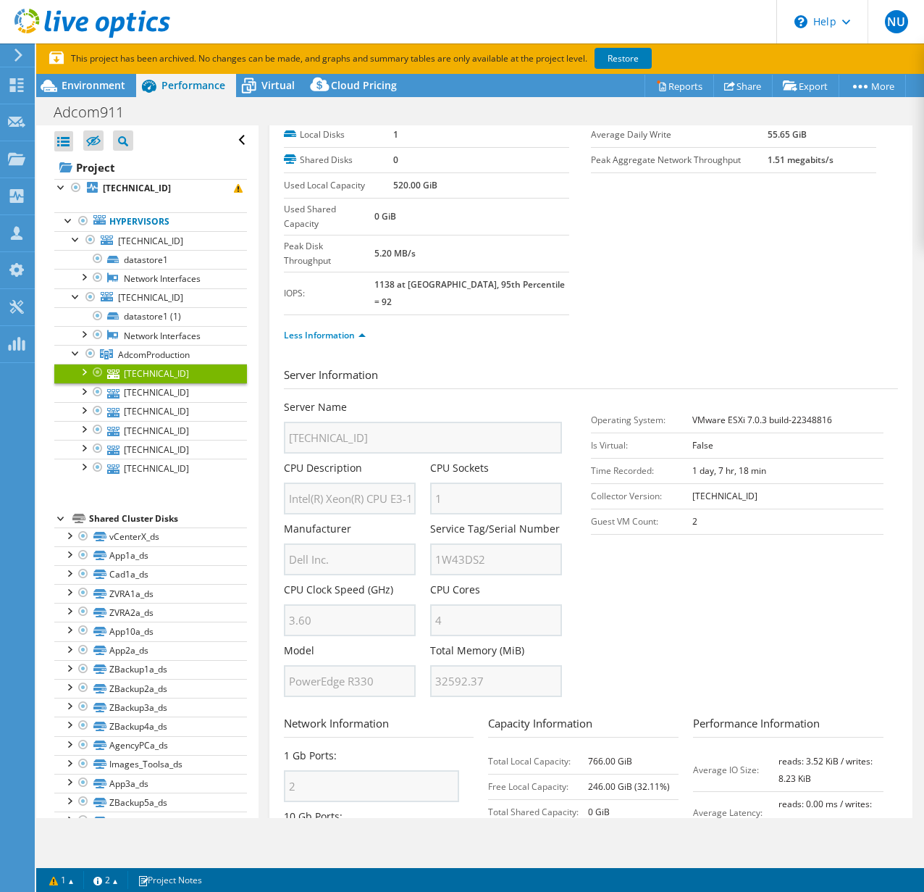
scroll to position [0, 0]
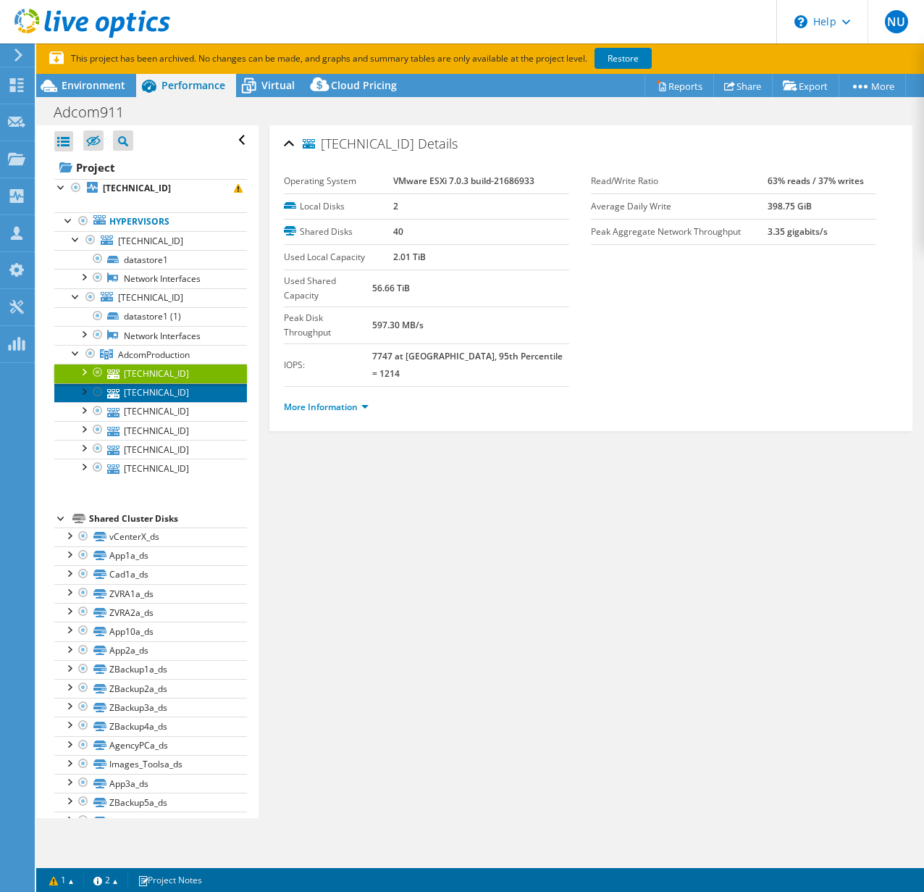
click at [152, 400] on link "[TECHNICAL_ID]" at bounding box center [150, 392] width 193 height 19
click at [157, 374] on link "[TECHNICAL_ID]" at bounding box center [150, 373] width 193 height 19
click at [345, 401] on link "More Information" at bounding box center [326, 407] width 85 height 12
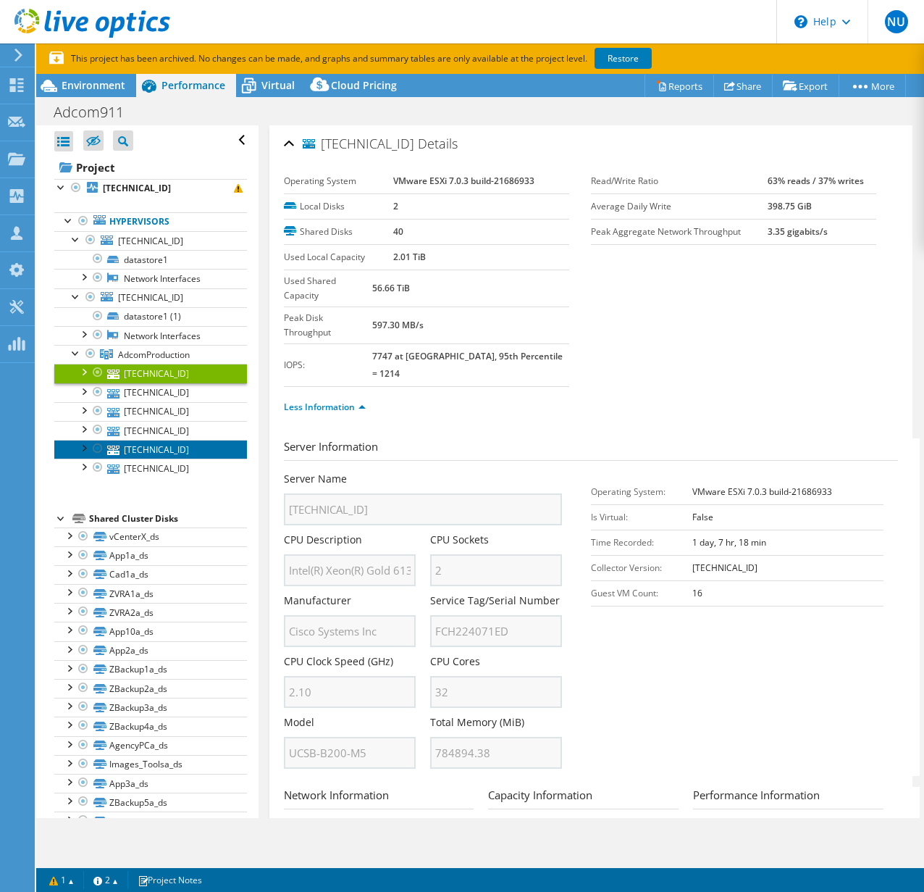
click at [161, 447] on link "[TECHNICAL_ID]" at bounding box center [150, 449] width 193 height 19
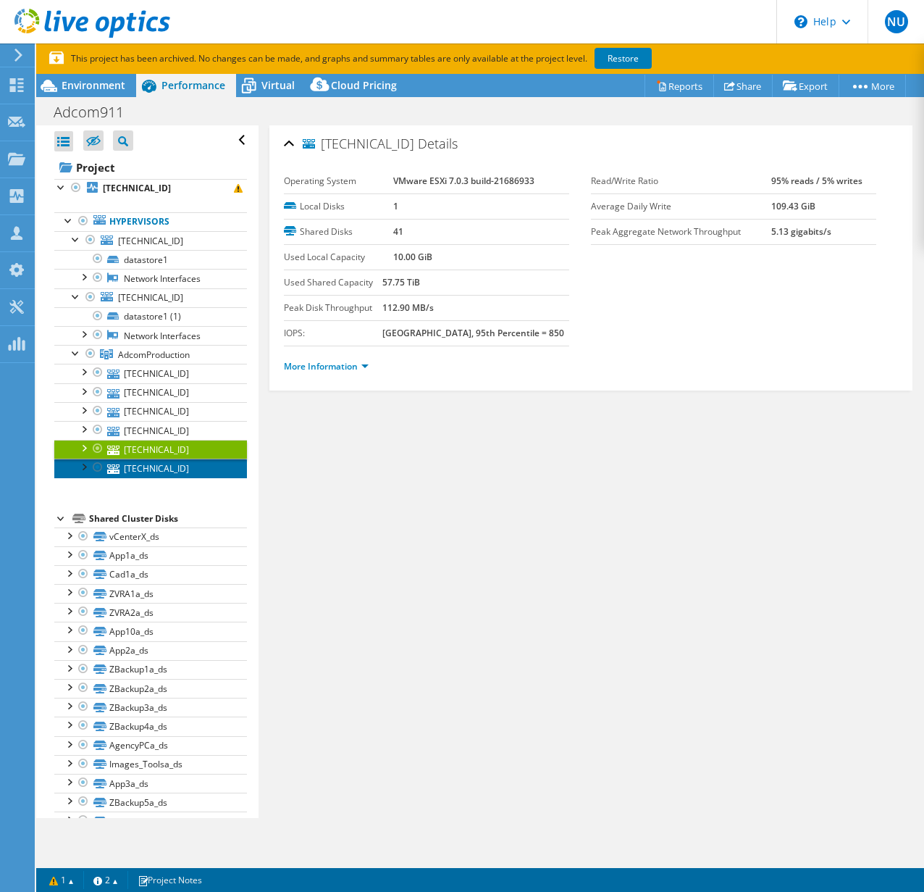
click at [156, 467] on link "[TECHNICAL_ID]" at bounding box center [150, 467] width 193 height 19
click at [150, 455] on link "[TECHNICAL_ID]" at bounding box center [150, 449] width 193 height 19
click at [158, 443] on link "[TECHNICAL_ID]" at bounding box center [150, 449] width 193 height 19
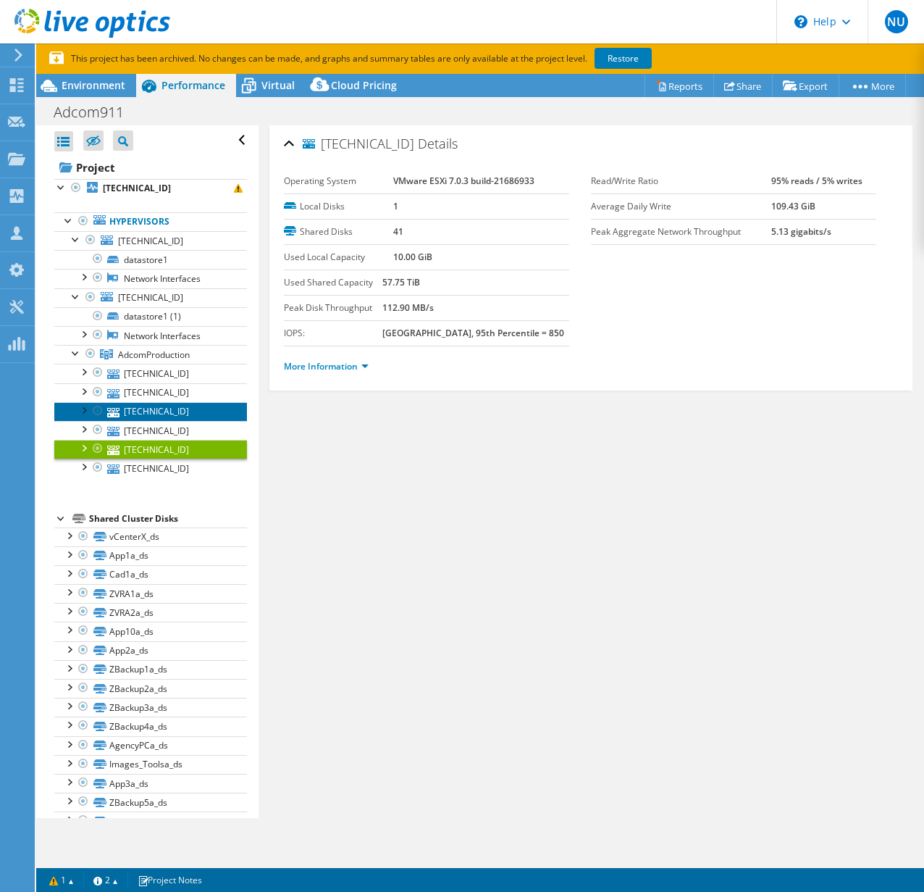
click at [167, 419] on link "[TECHNICAL_ID]" at bounding box center [150, 411] width 193 height 19
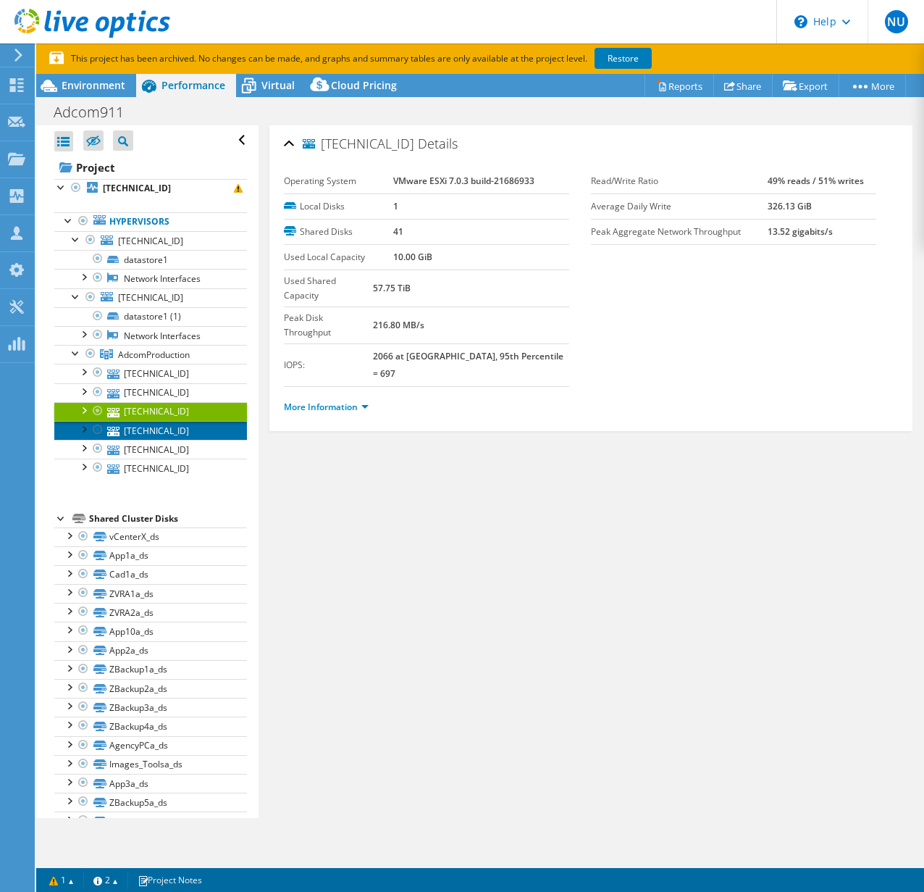
click at [166, 435] on link "[TECHNICAL_ID]" at bounding box center [150, 430] width 193 height 19
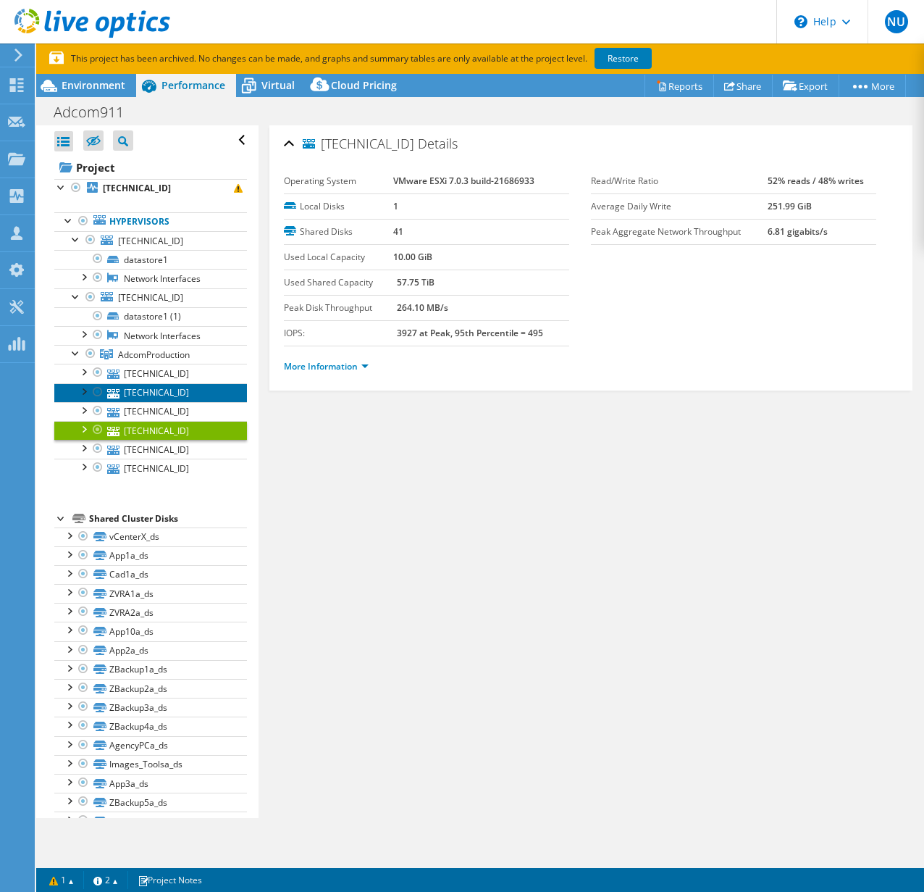
click at [162, 383] on link "[TECHNICAL_ID]" at bounding box center [150, 392] width 193 height 19
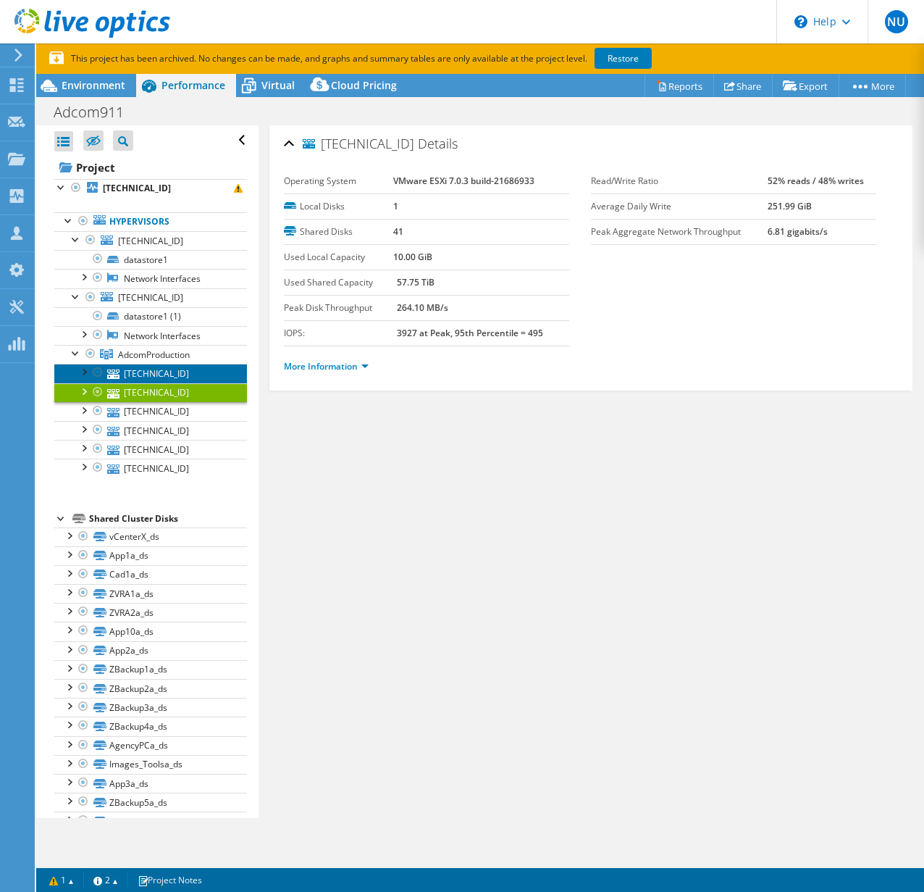
click at [162, 380] on link "[TECHNICAL_ID]" at bounding box center [150, 373] width 193 height 19
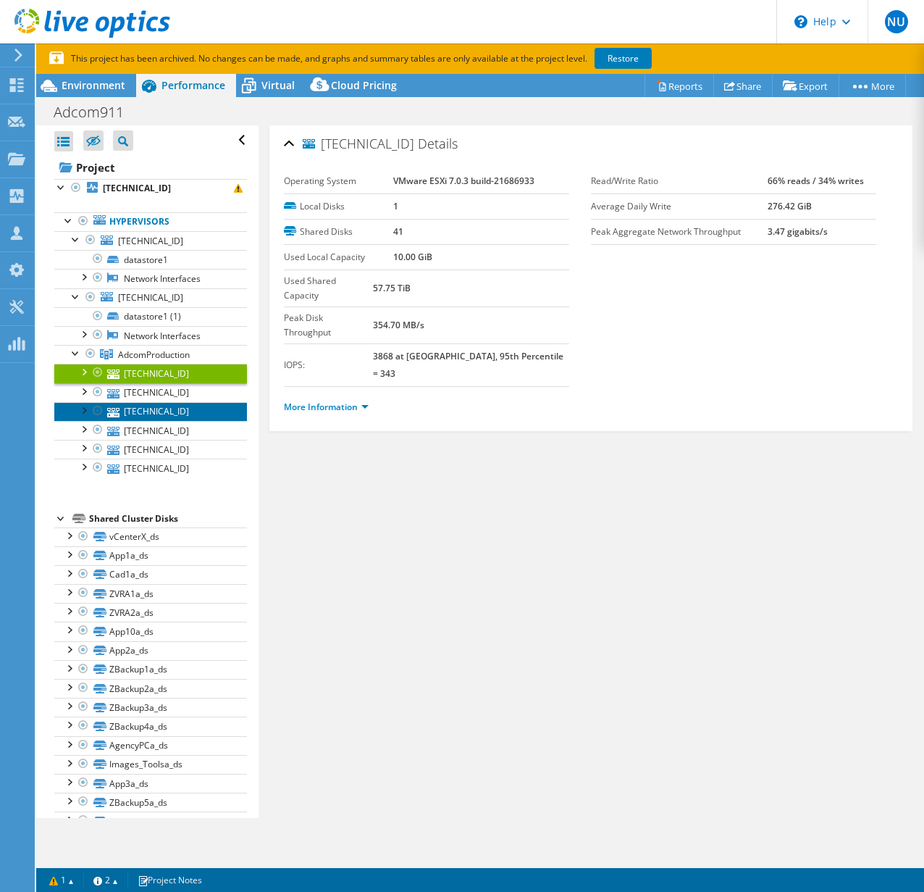
click at [161, 408] on link "[TECHNICAL_ID]" at bounding box center [150, 411] width 193 height 19
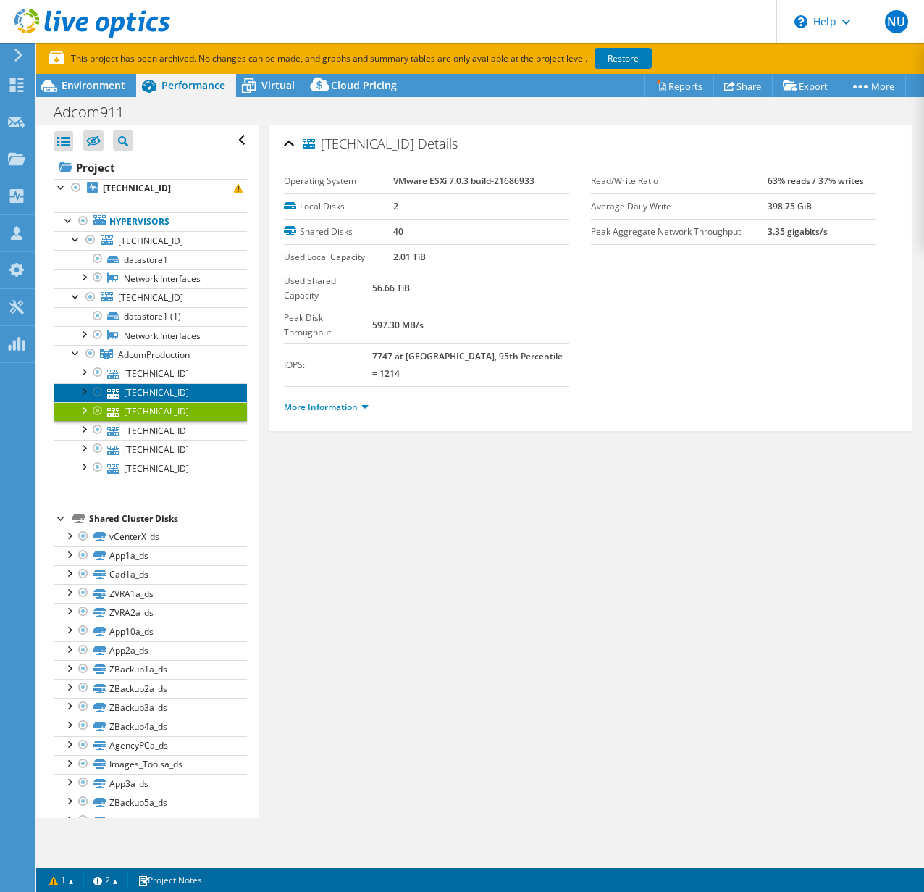
click at [164, 390] on link "[TECHNICAL_ID]" at bounding box center [150, 392] width 193 height 19
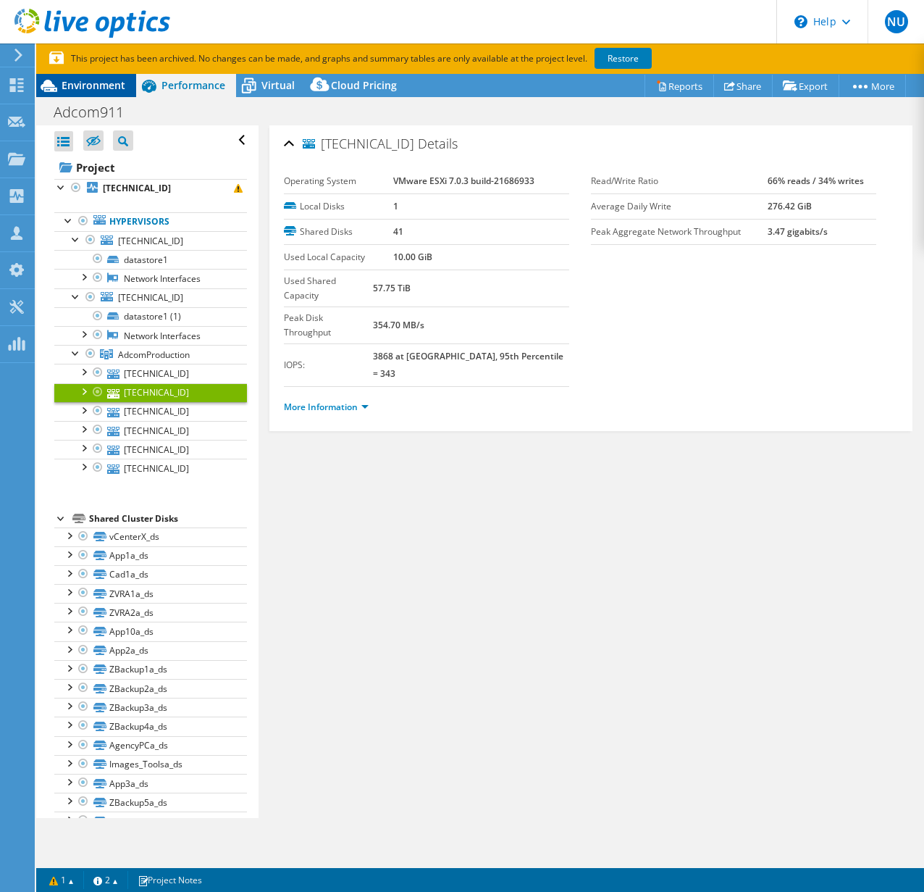
click at [93, 82] on span "Environment" at bounding box center [94, 85] width 64 height 14
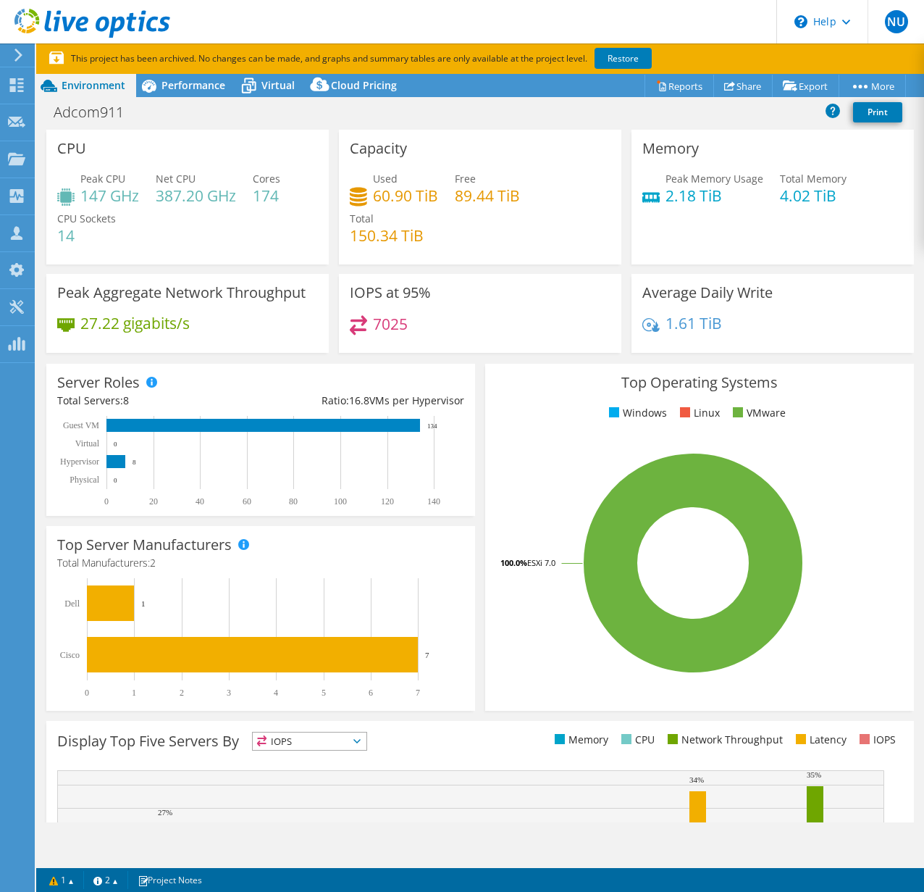
scroll to position [3, 0]
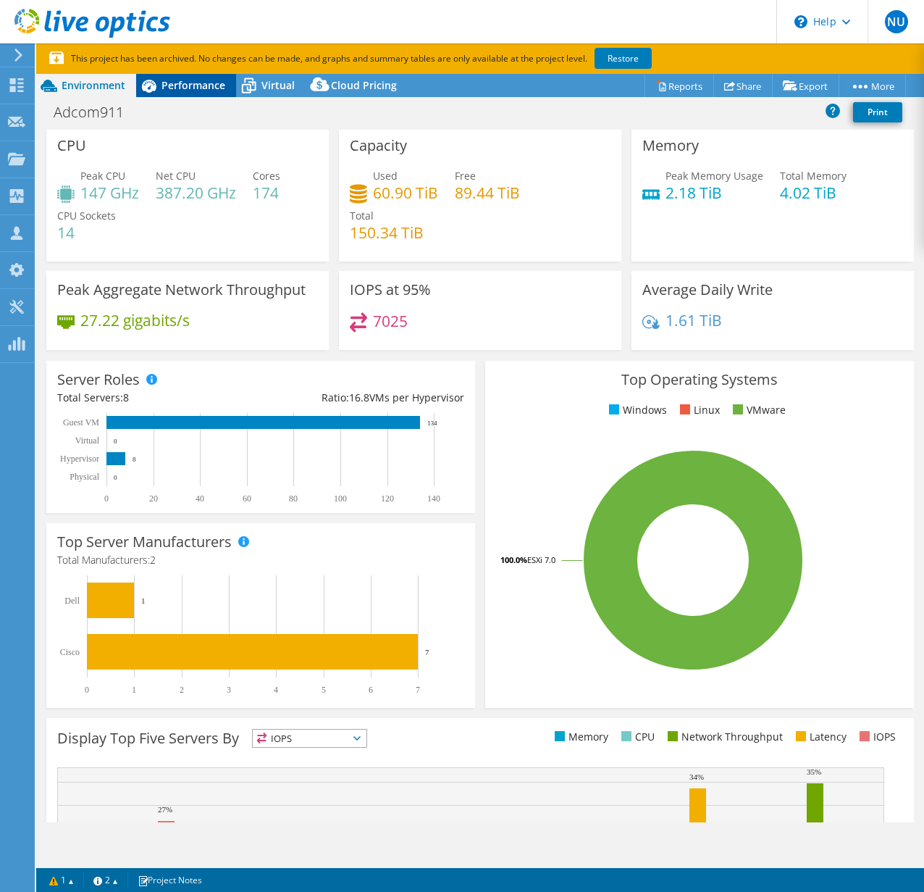
click at [197, 92] on div "Performance" at bounding box center [186, 85] width 100 height 23
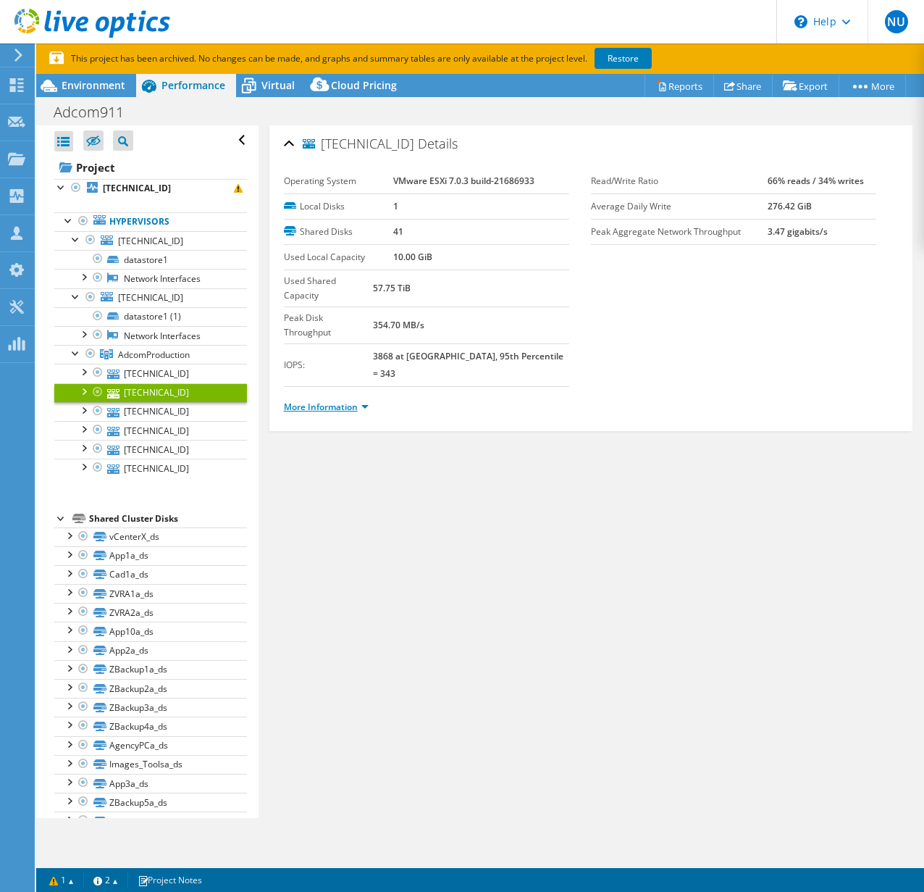
click at [340, 401] on link "More Information" at bounding box center [326, 407] width 85 height 12
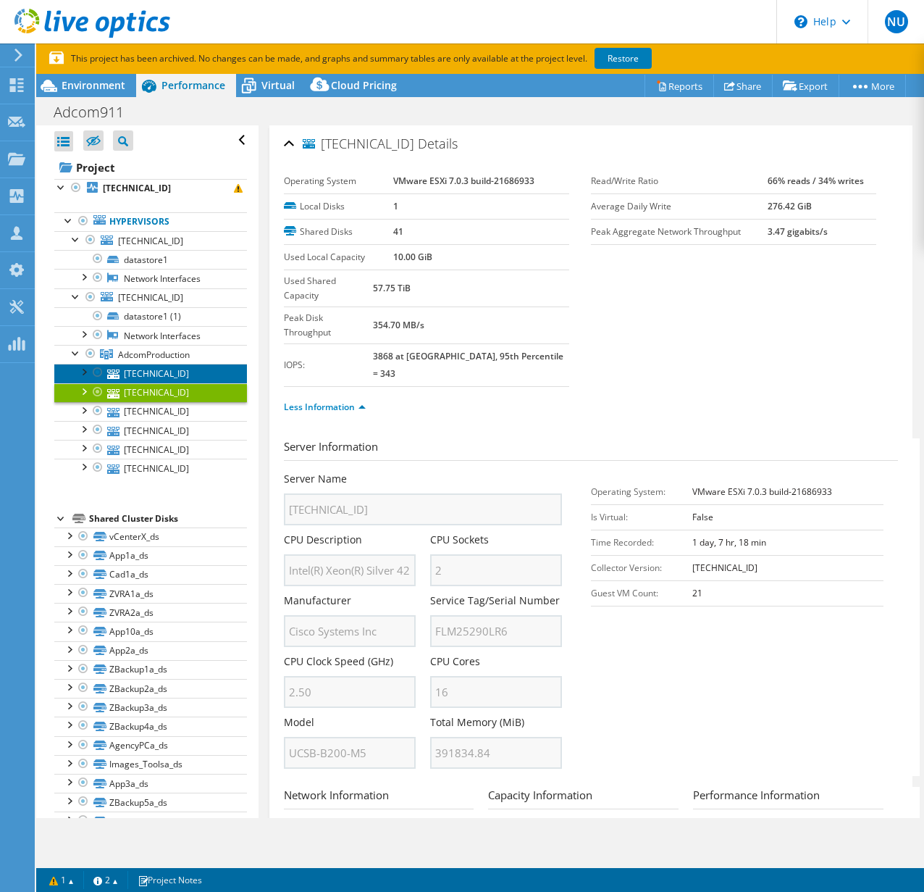
click at [181, 376] on link "[TECHNICAL_ID]" at bounding box center [150, 373] width 193 height 19
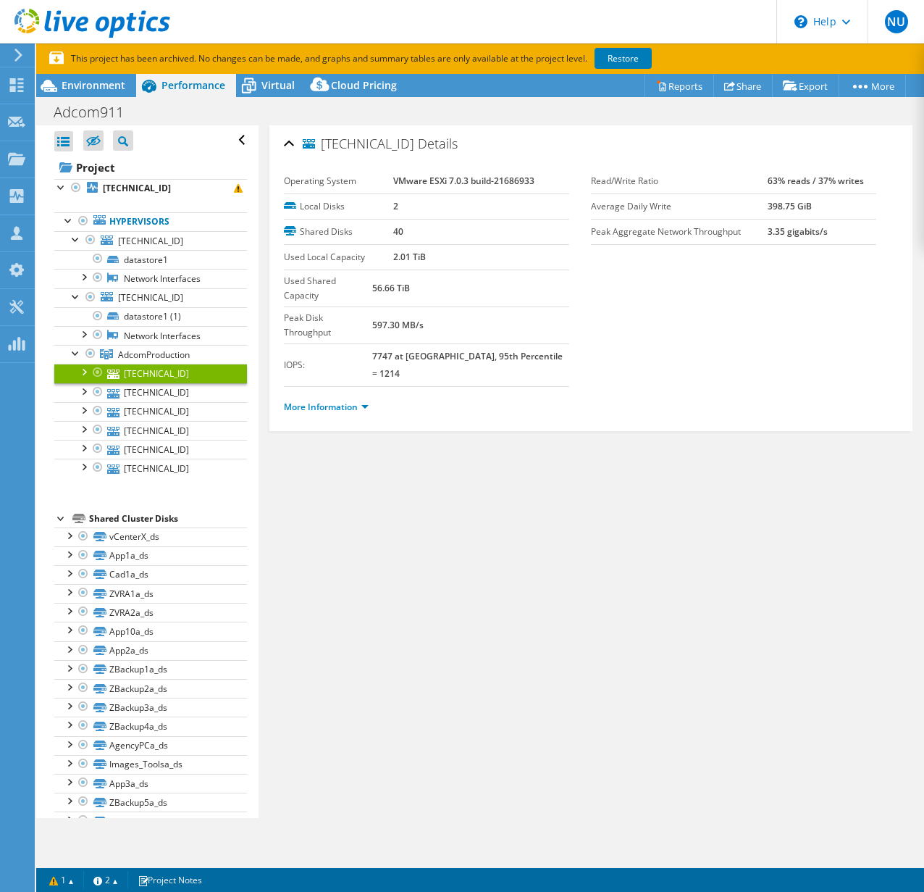
click at [347, 387] on div "More Information" at bounding box center [591, 407] width 614 height 41
click at [341, 401] on link "More Information" at bounding box center [326, 407] width 85 height 12
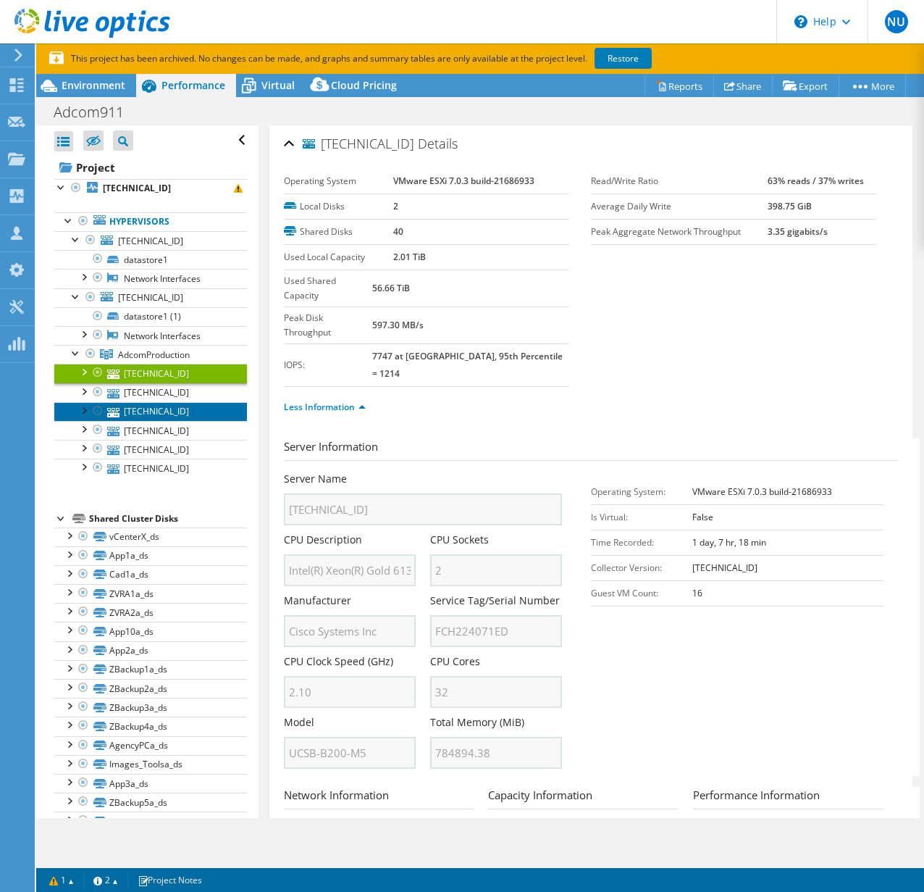
click at [156, 416] on link "[TECHNICAL_ID]" at bounding box center [150, 411] width 193 height 19
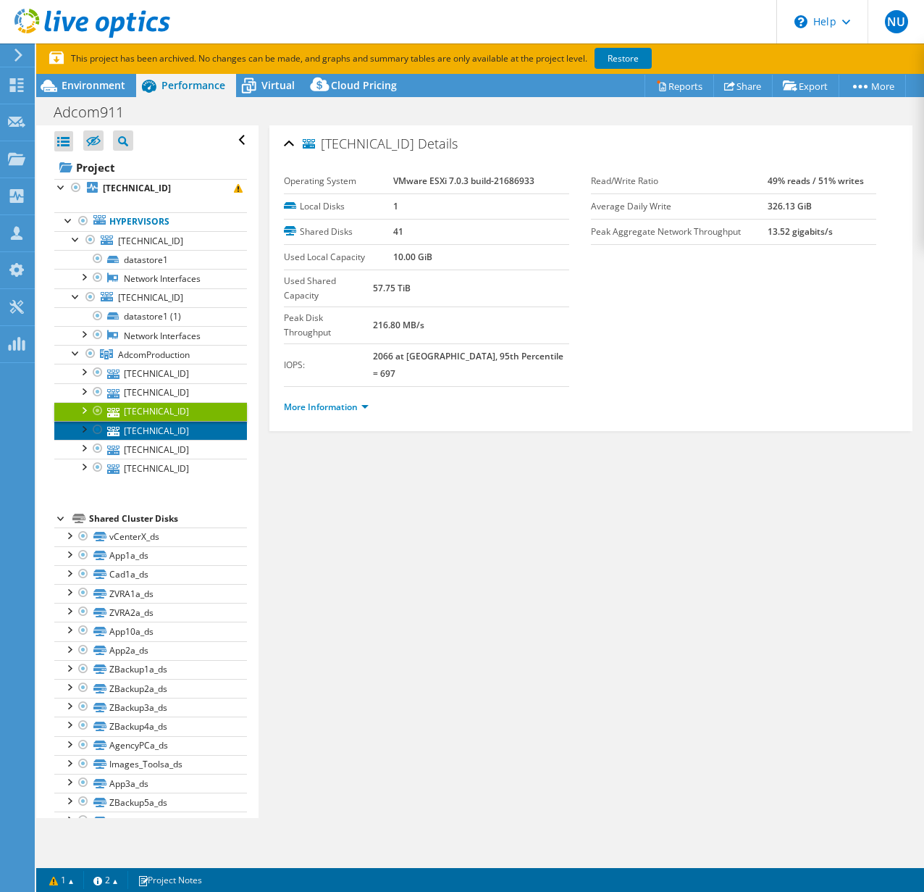
click at [185, 431] on link "[TECHNICAL_ID]" at bounding box center [150, 430] width 193 height 19
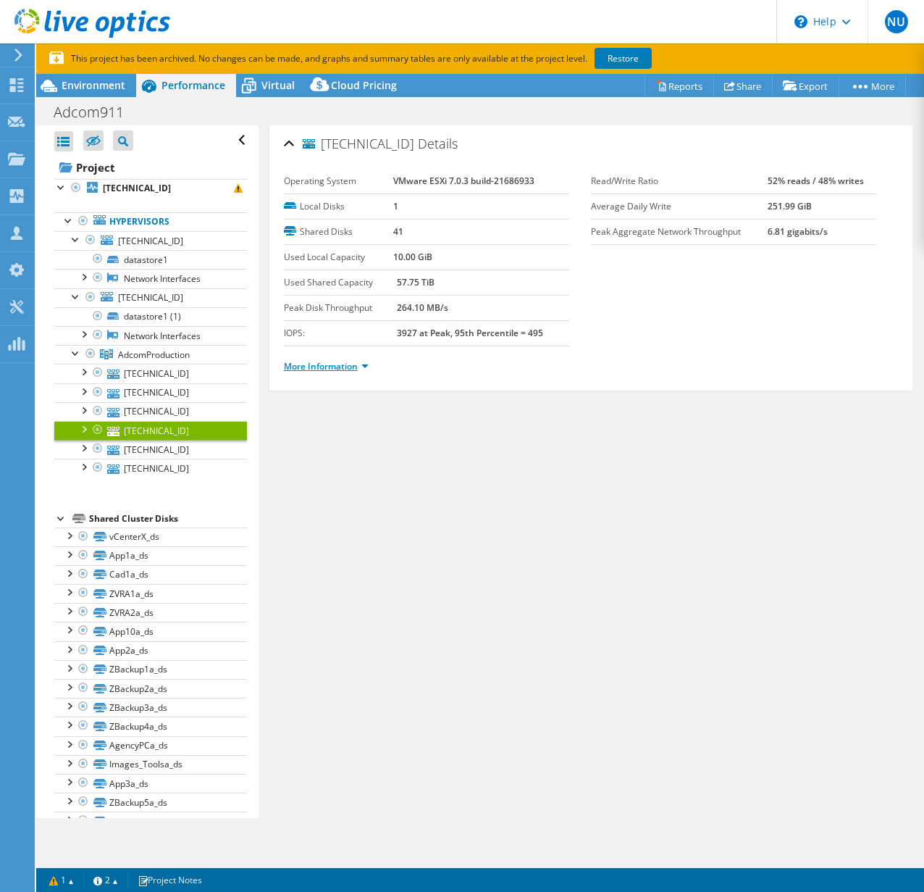
click at [353, 362] on link "More Information" at bounding box center [326, 366] width 85 height 12
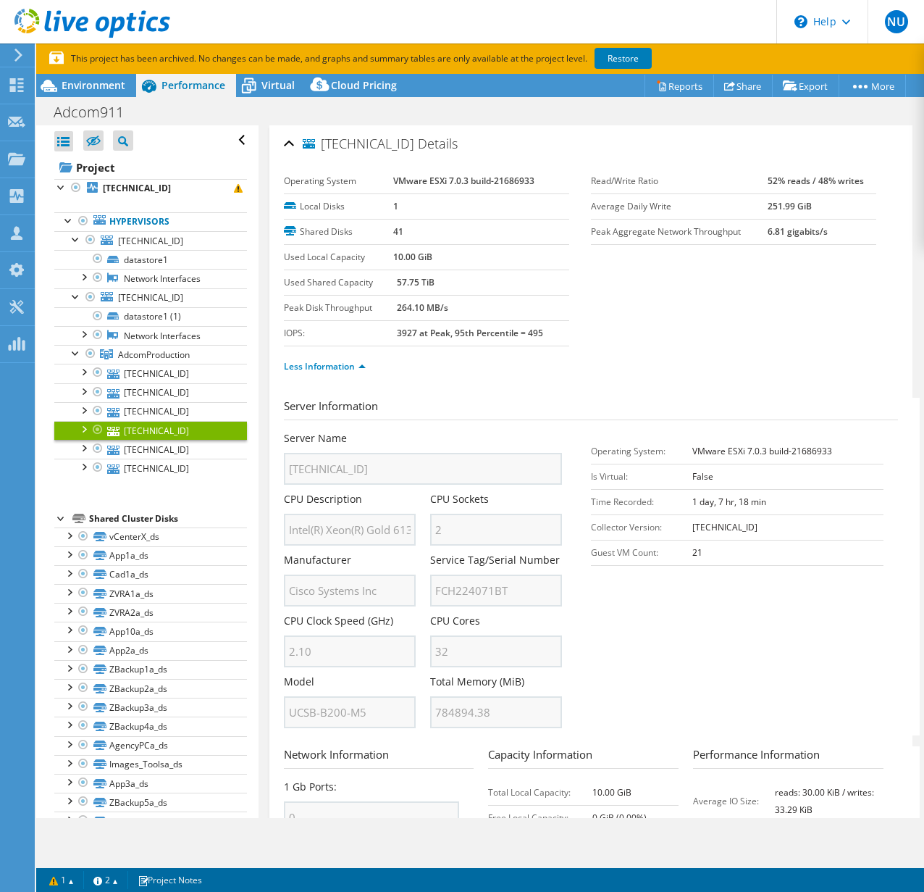
scroll to position [0, 143]
click at [470, 431] on div "Server Name 192.168.12.105 CPU Description Intel(R) Xeon(R) Gold 6130 CPU @ 2.1…" at bounding box center [430, 431] width 293 height 0
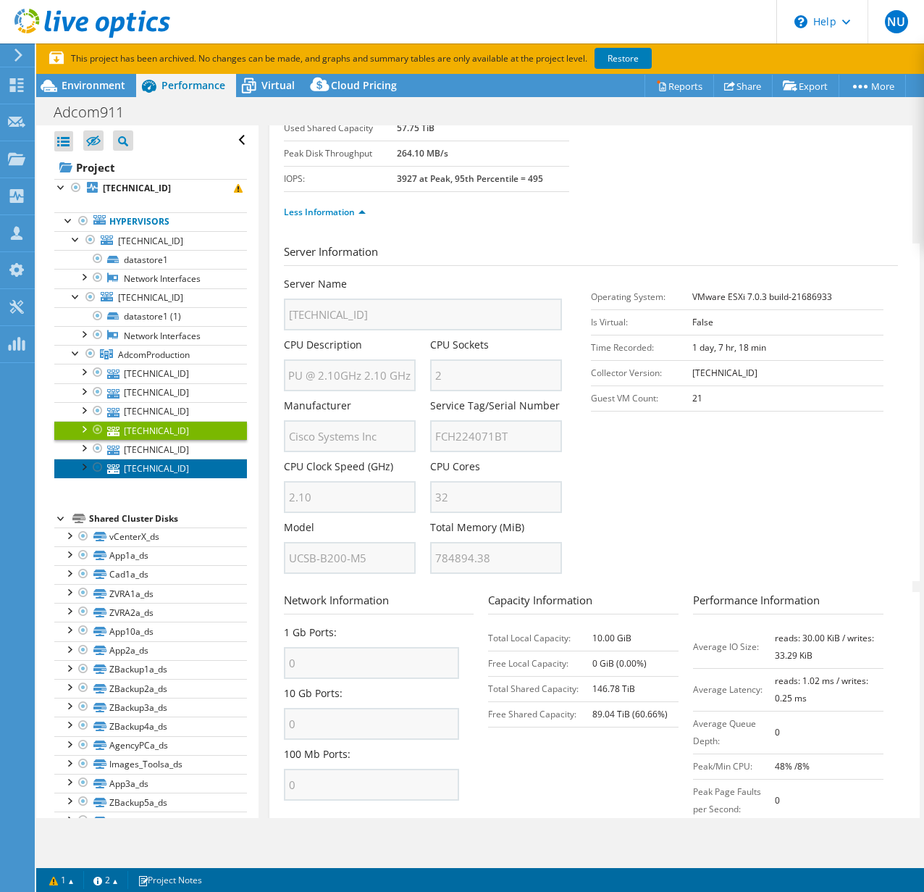
click at [138, 461] on link "[TECHNICAL_ID]" at bounding box center [150, 467] width 193 height 19
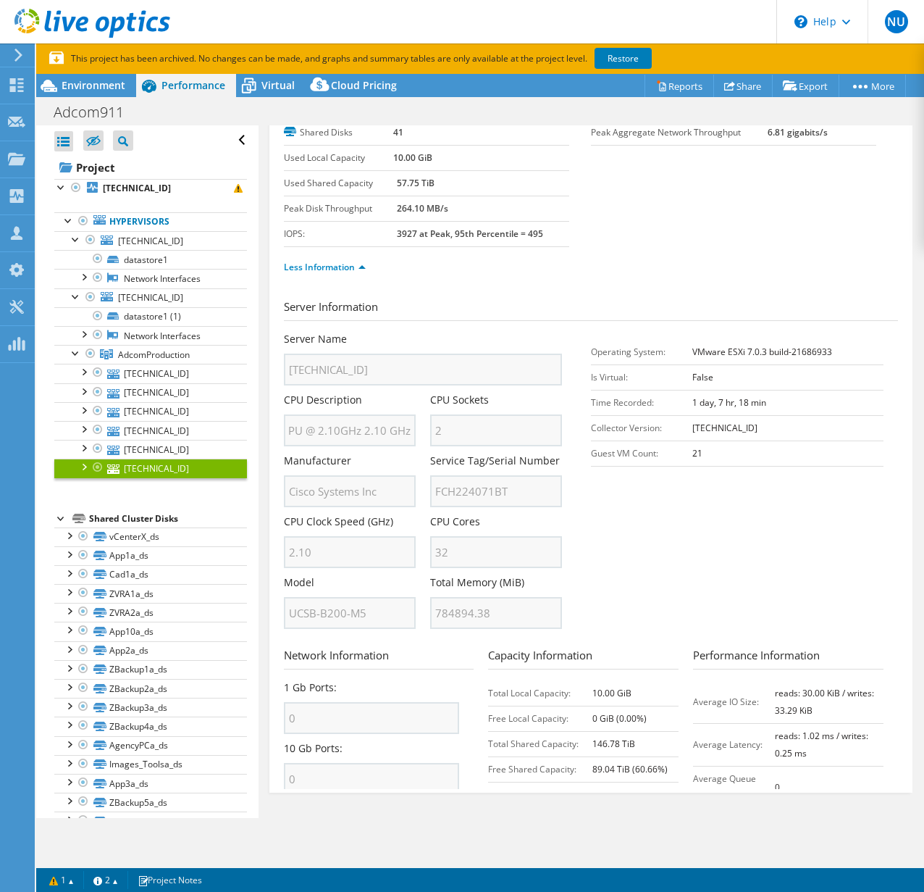
scroll to position [0, 0]
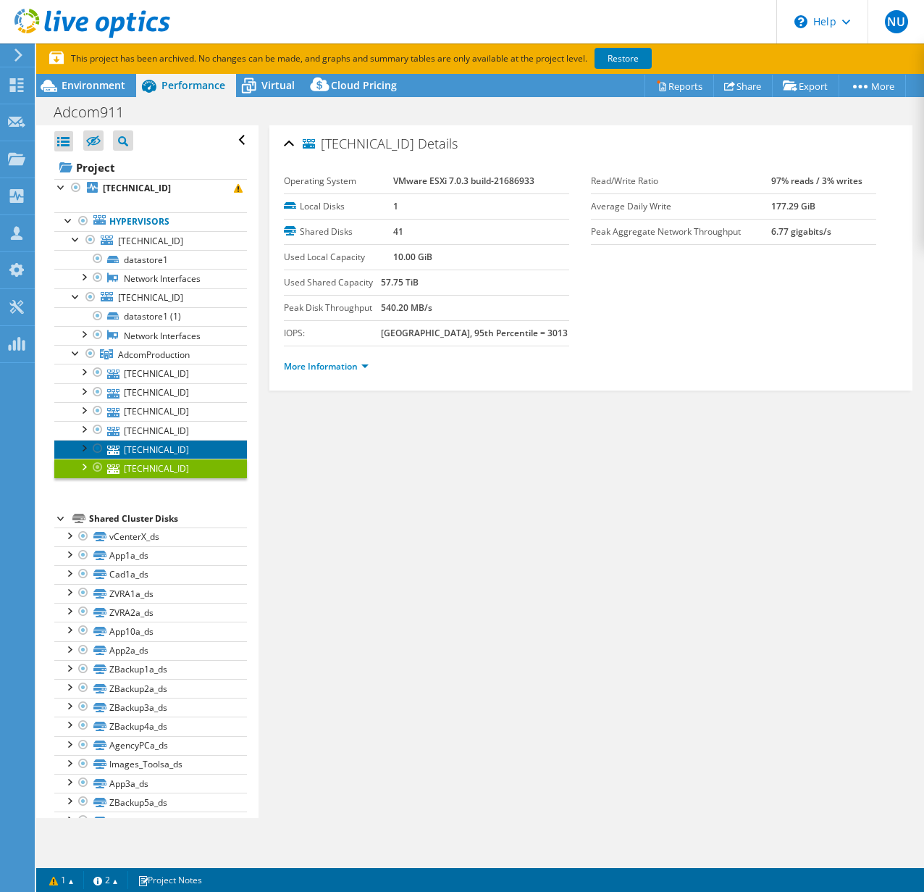
click at [135, 442] on link "[TECHNICAL_ID]" at bounding box center [150, 449] width 193 height 19
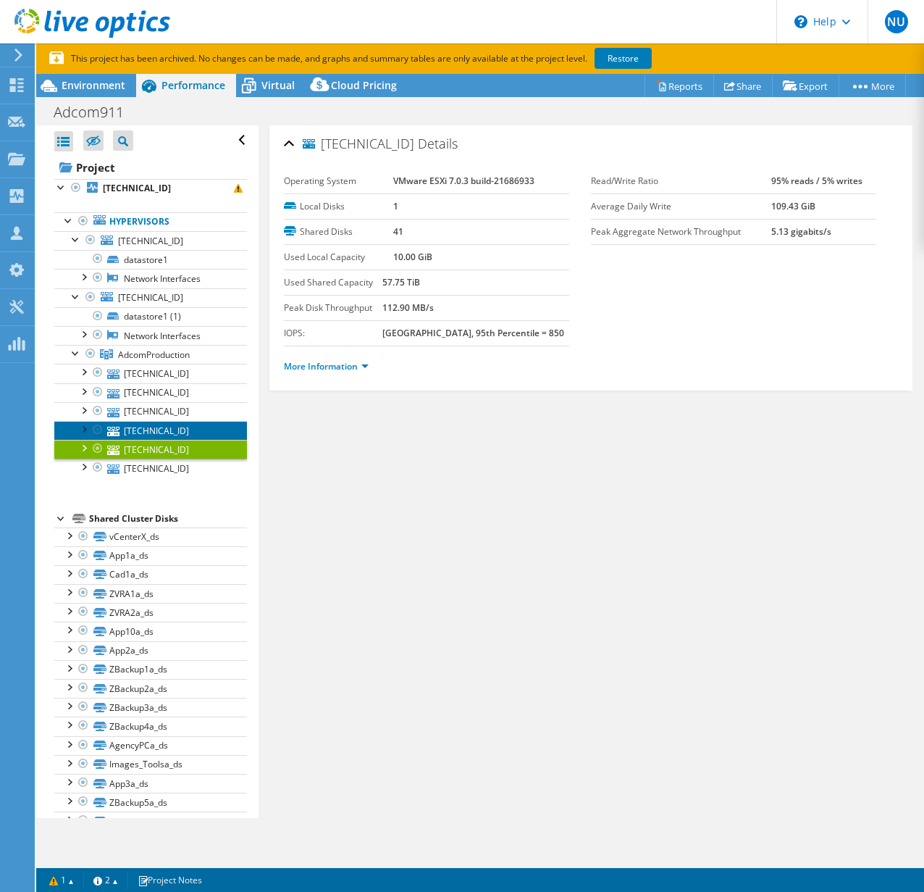
click at [138, 432] on link "[TECHNICAL_ID]" at bounding box center [150, 430] width 193 height 19
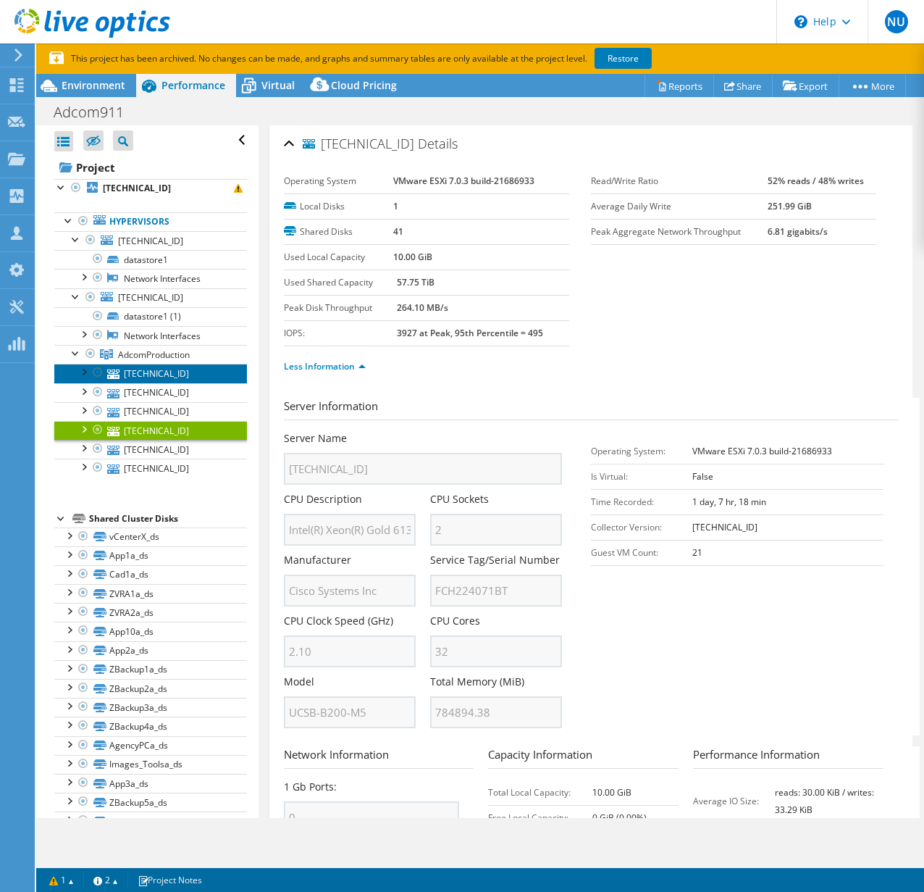
click at [172, 377] on link "[TECHNICAL_ID]" at bounding box center [150, 373] width 193 height 19
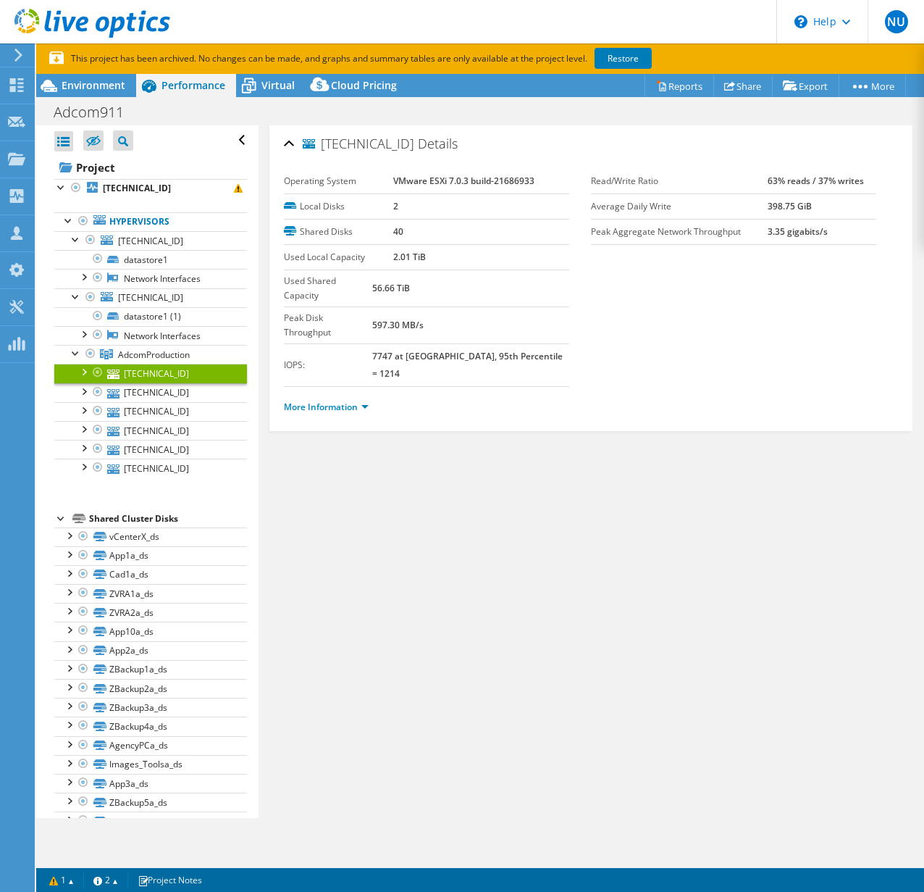
click at [59, 372] on link "[TECHNICAL_ID]" at bounding box center [150, 373] width 193 height 19
click at [91, 369] on div at bounding box center [98, 372] width 14 height 17
click at [85, 370] on div at bounding box center [83, 371] width 14 height 14
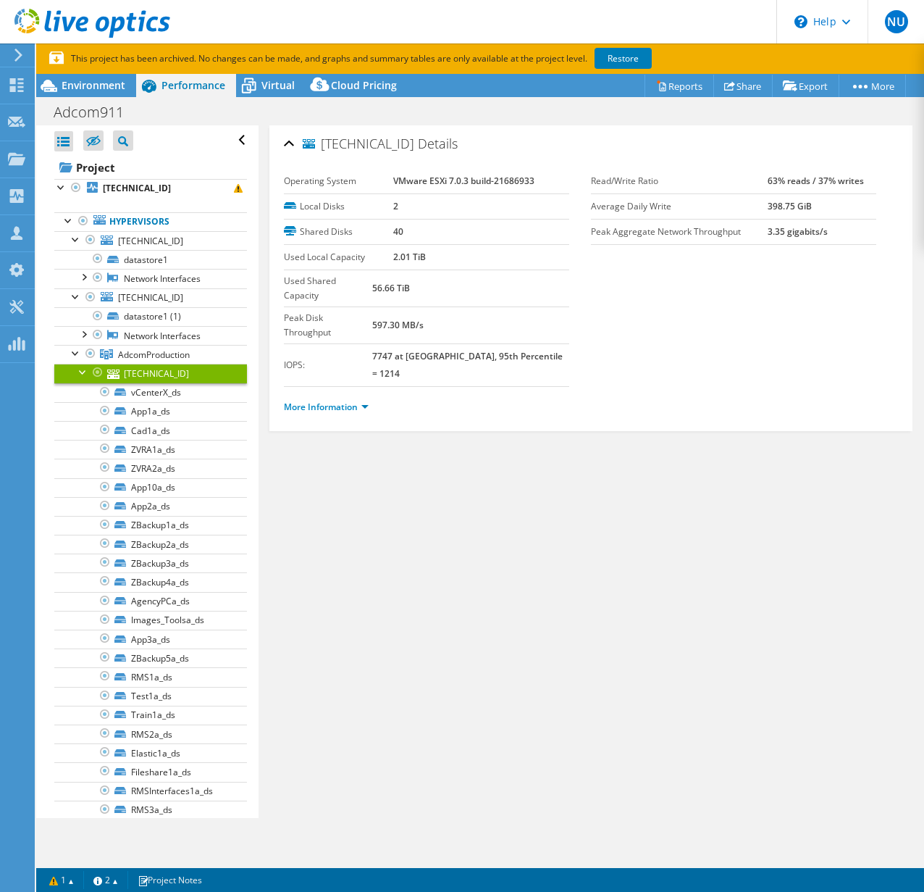
click at [95, 376] on div at bounding box center [98, 372] width 14 height 17
click at [85, 374] on div at bounding box center [83, 371] width 14 height 14
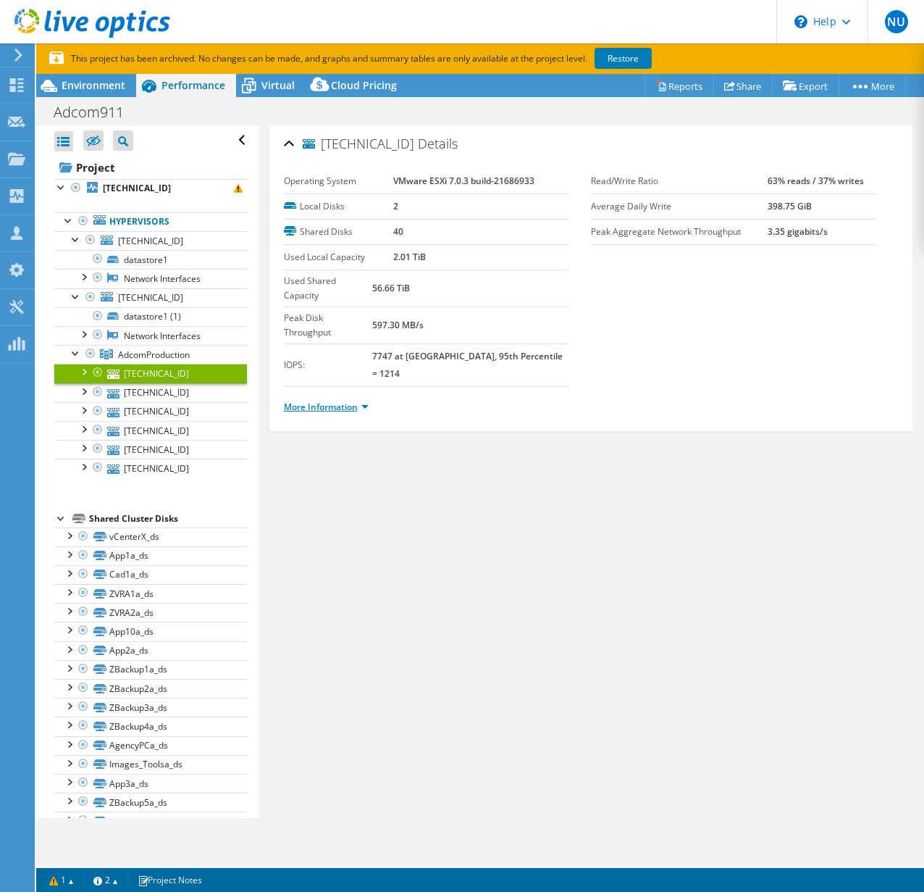
click at [340, 401] on link "More Information" at bounding box center [326, 407] width 85 height 12
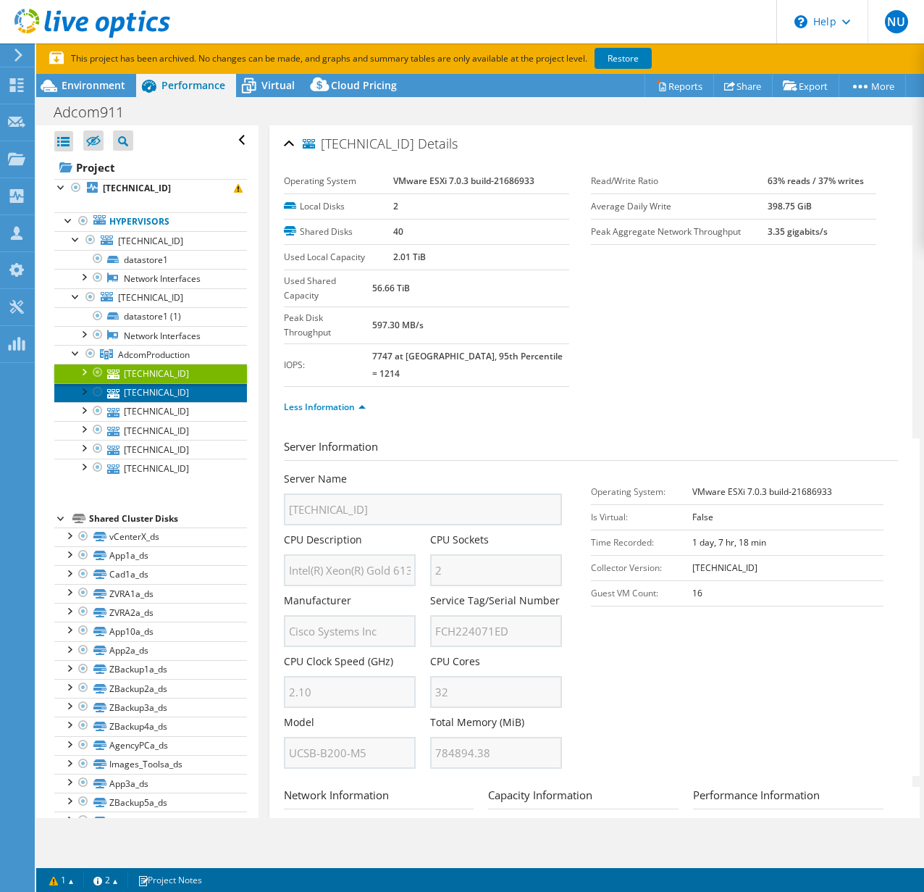
click at [166, 390] on link "[TECHNICAL_ID]" at bounding box center [150, 392] width 193 height 19
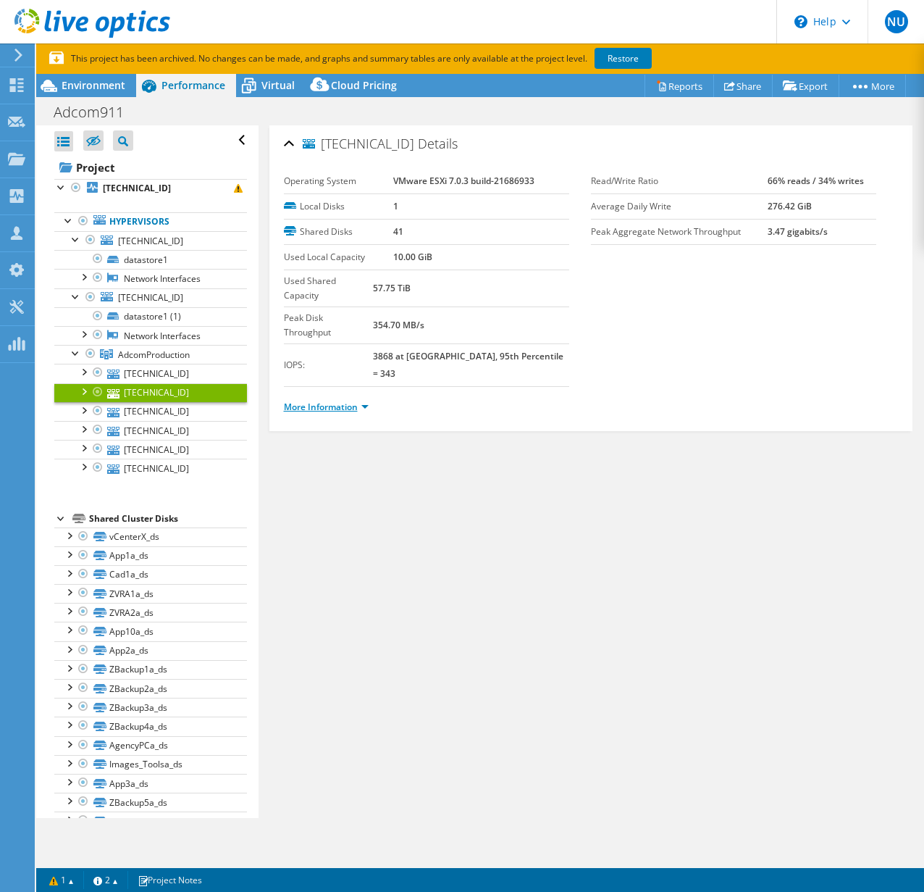
click at [348, 401] on link "More Information" at bounding box center [326, 407] width 85 height 12
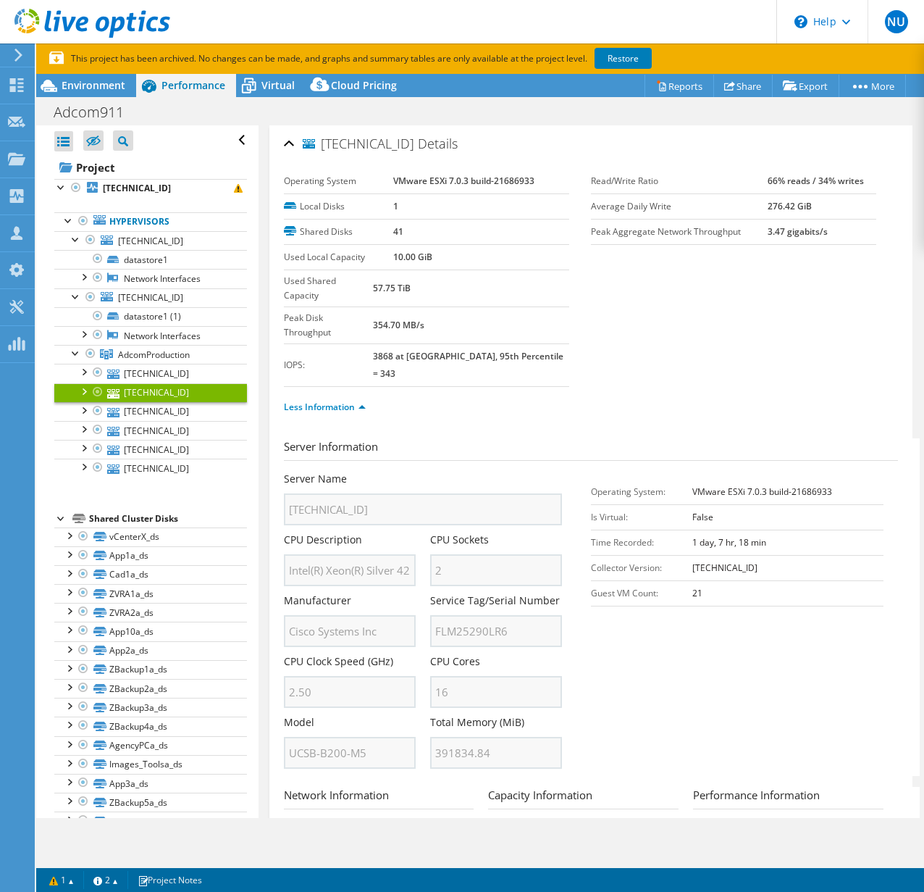
scroll to position [0, 146]
click at [424, 535] on div "CPU Description Intel(R) Xeon(R) Silver 4215 CPU @ 2.50GHz 2.50 GHz" at bounding box center [357, 559] width 146 height 54
drag, startPoint x: 277, startPoint y: 524, endPoint x: 273, endPoint y: 491, distance: 33.5
click at [279, 521] on div "192.168.12.102 Details Operating System VMware ESXi 7.0.3 build-21686933 Local …" at bounding box center [591, 606] width 644 height 963
click at [160, 416] on link "[TECHNICAL_ID]" at bounding box center [150, 411] width 193 height 19
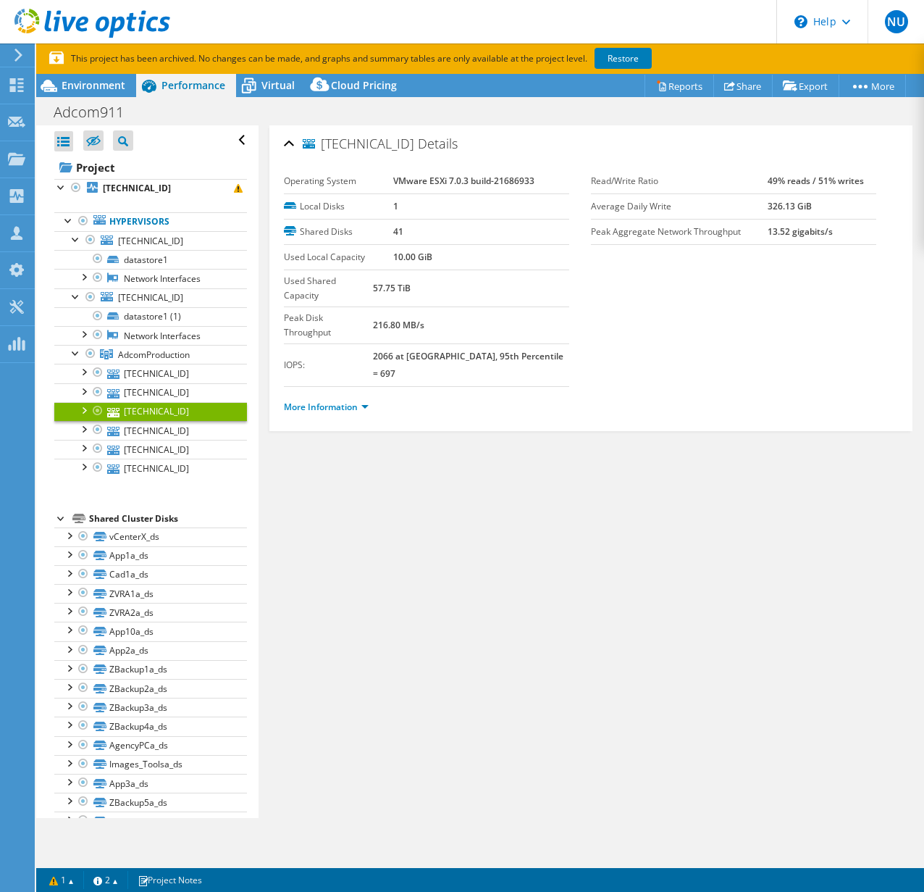
click at [338, 395] on ul "More Information" at bounding box center [591, 405] width 614 height 20
click at [338, 401] on link "More Information" at bounding box center [326, 407] width 85 height 12
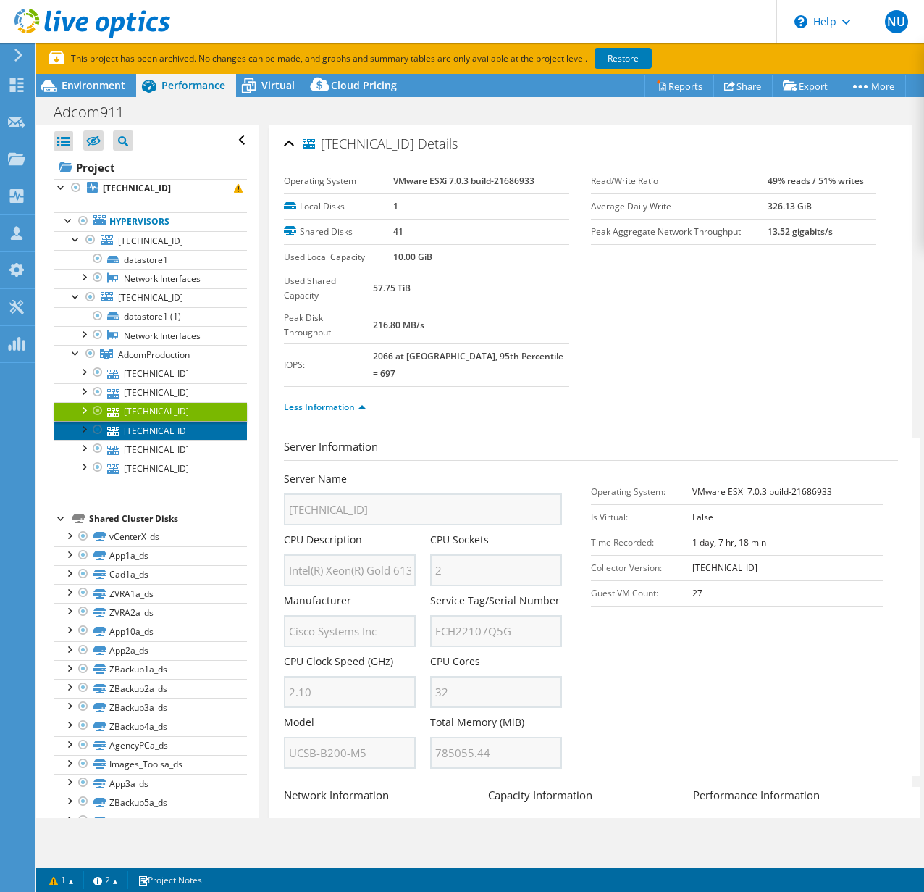
click at [155, 429] on link "[TECHNICAL_ID]" at bounding box center [150, 430] width 193 height 19
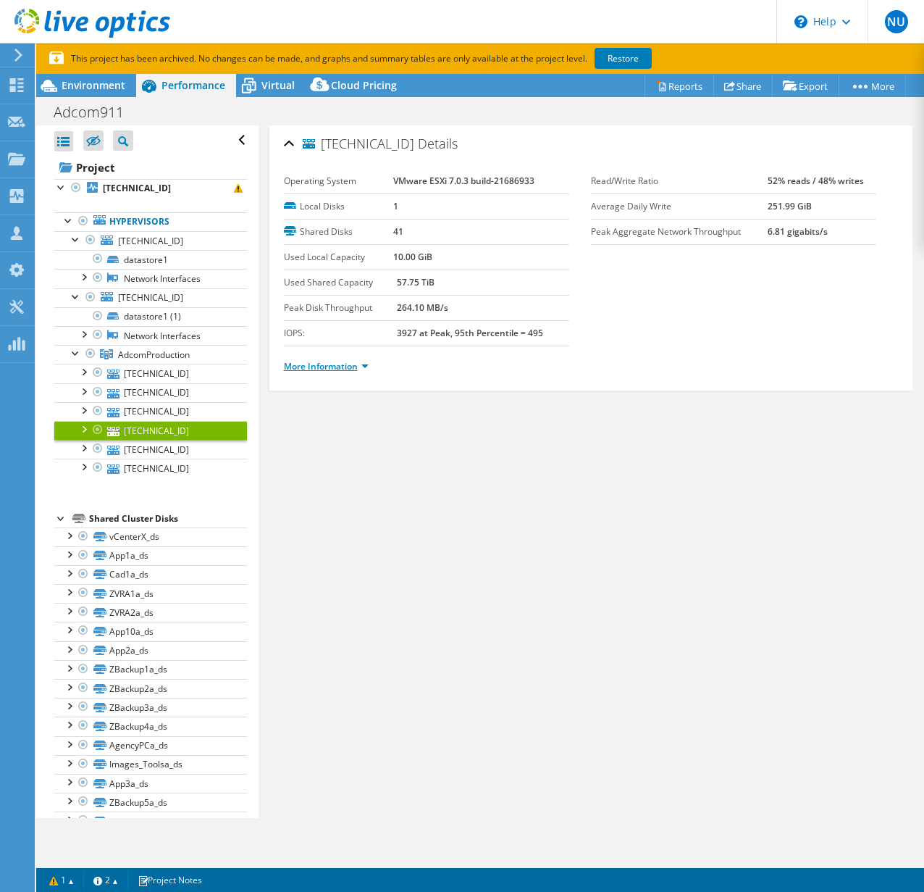
click at [316, 363] on link "More Information" at bounding box center [326, 366] width 85 height 12
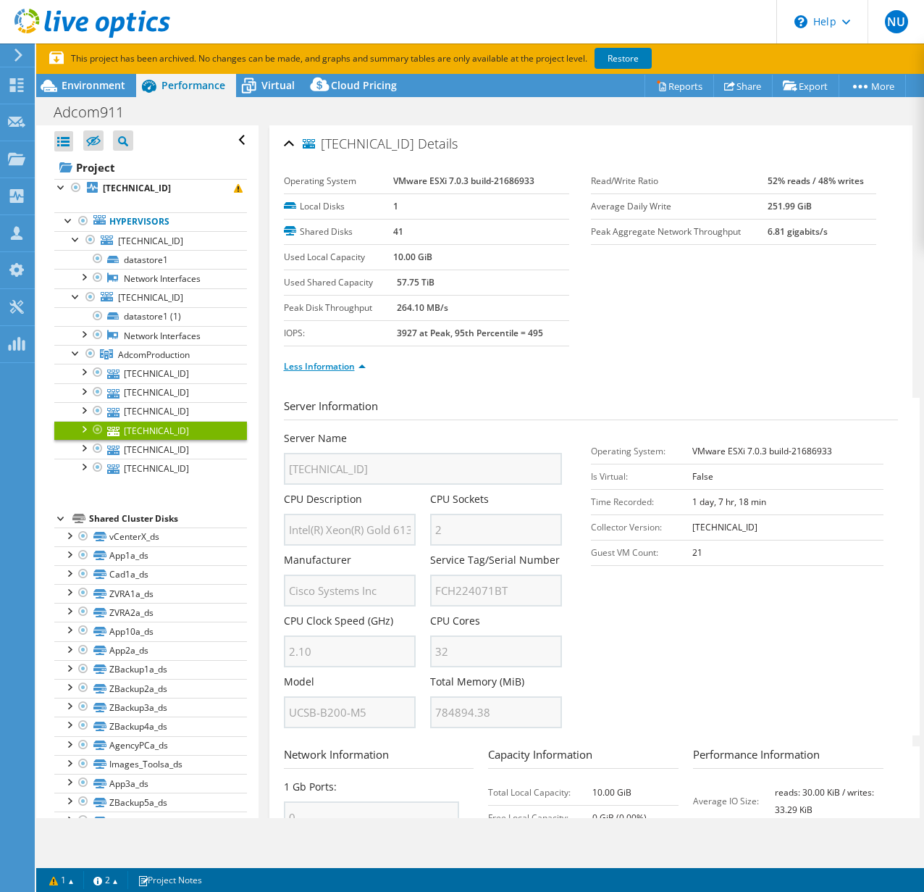
click at [313, 369] on link "Less Information" at bounding box center [325, 366] width 82 height 12
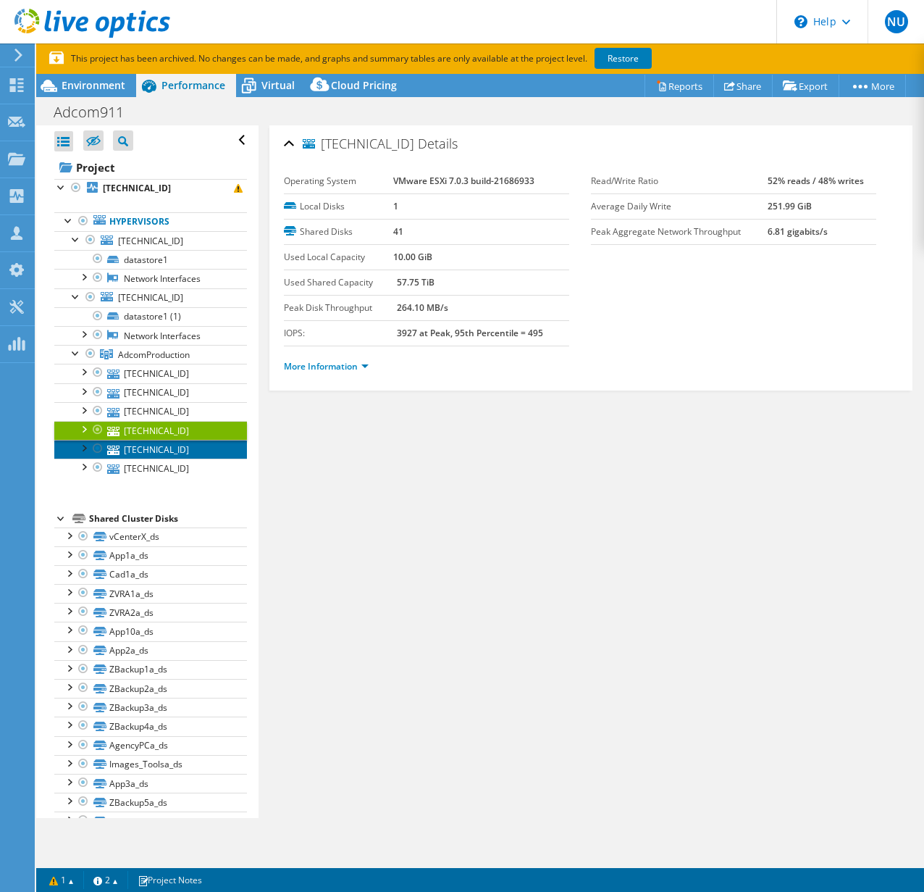
click at [142, 447] on link "[TECHNICAL_ID]" at bounding box center [150, 449] width 193 height 19
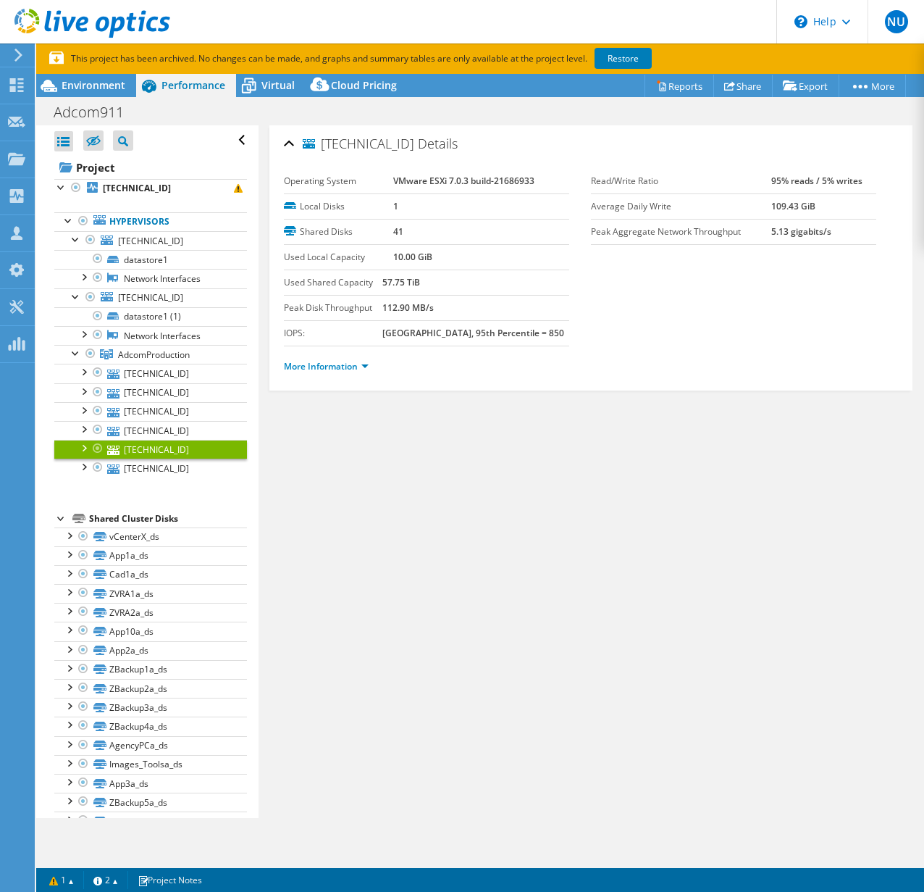
click at [314, 368] on link "More Information" at bounding box center [326, 366] width 85 height 12
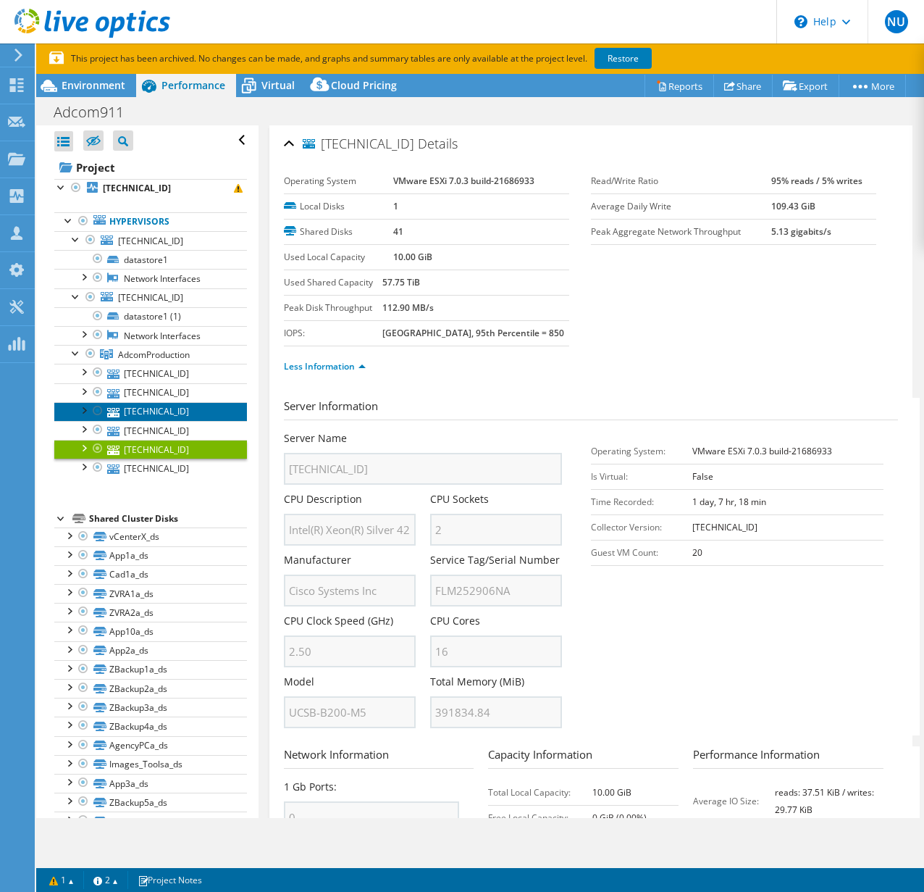
click at [178, 411] on link "[TECHNICAL_ID]" at bounding box center [150, 411] width 193 height 19
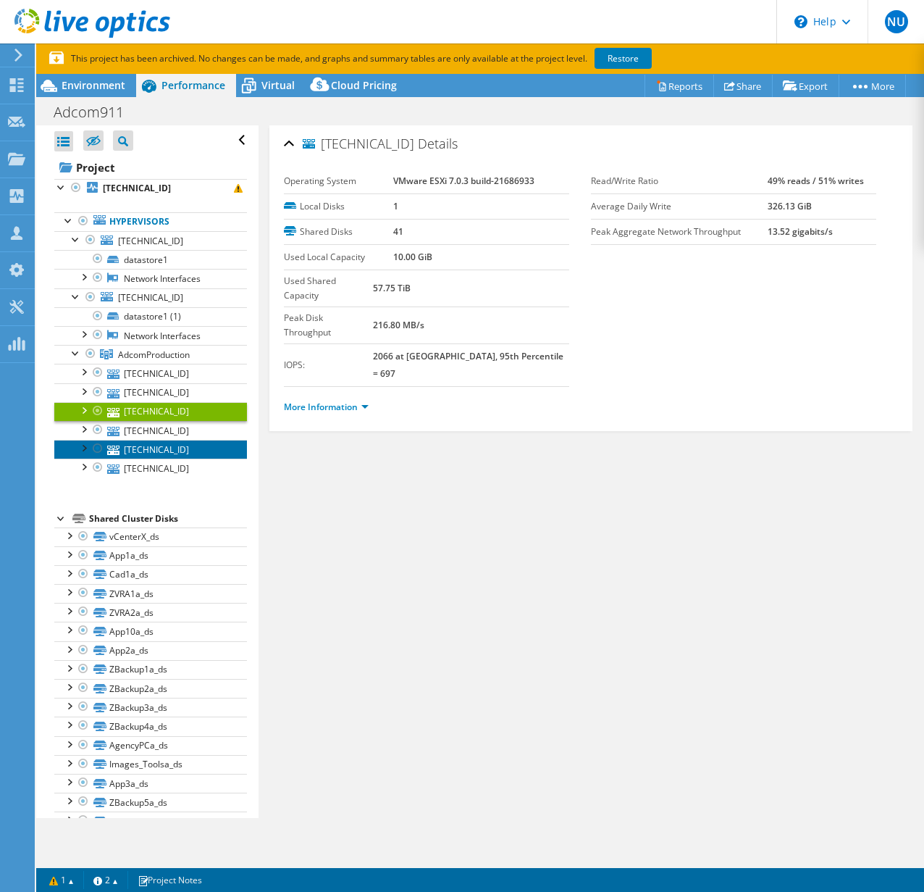
click at [161, 451] on link "[TECHNICAL_ID]" at bounding box center [150, 449] width 193 height 19
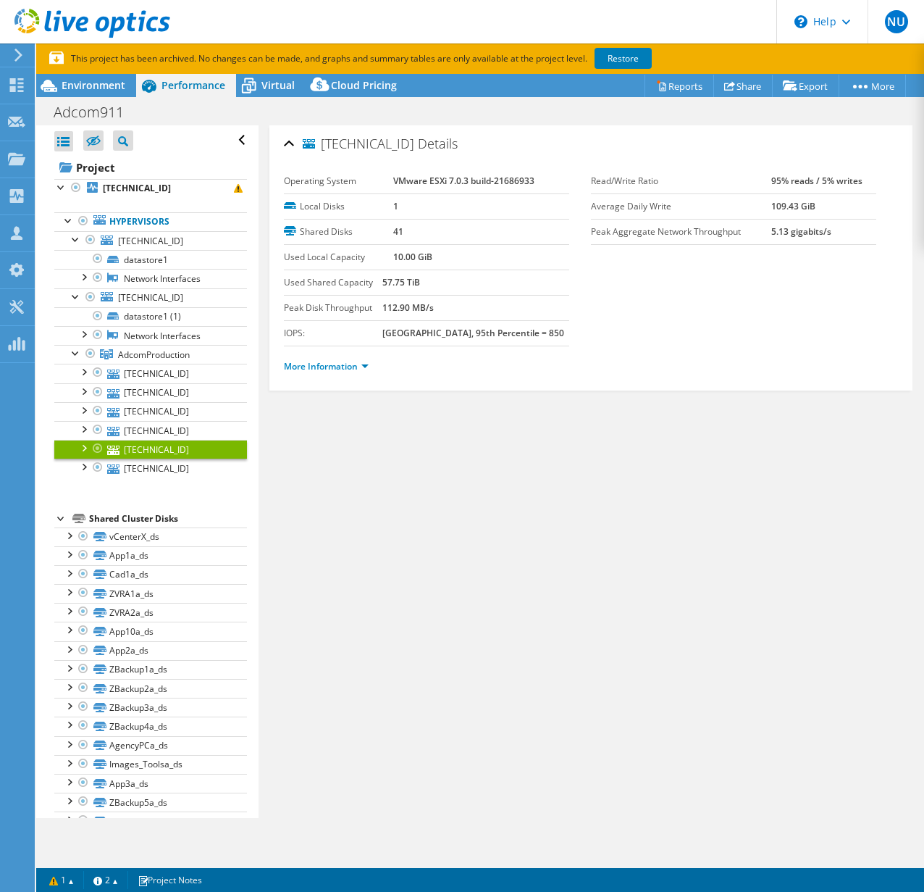
click at [323, 356] on ul "More Information" at bounding box center [591, 365] width 614 height 20
click at [327, 361] on link "More Information" at bounding box center [326, 366] width 85 height 12
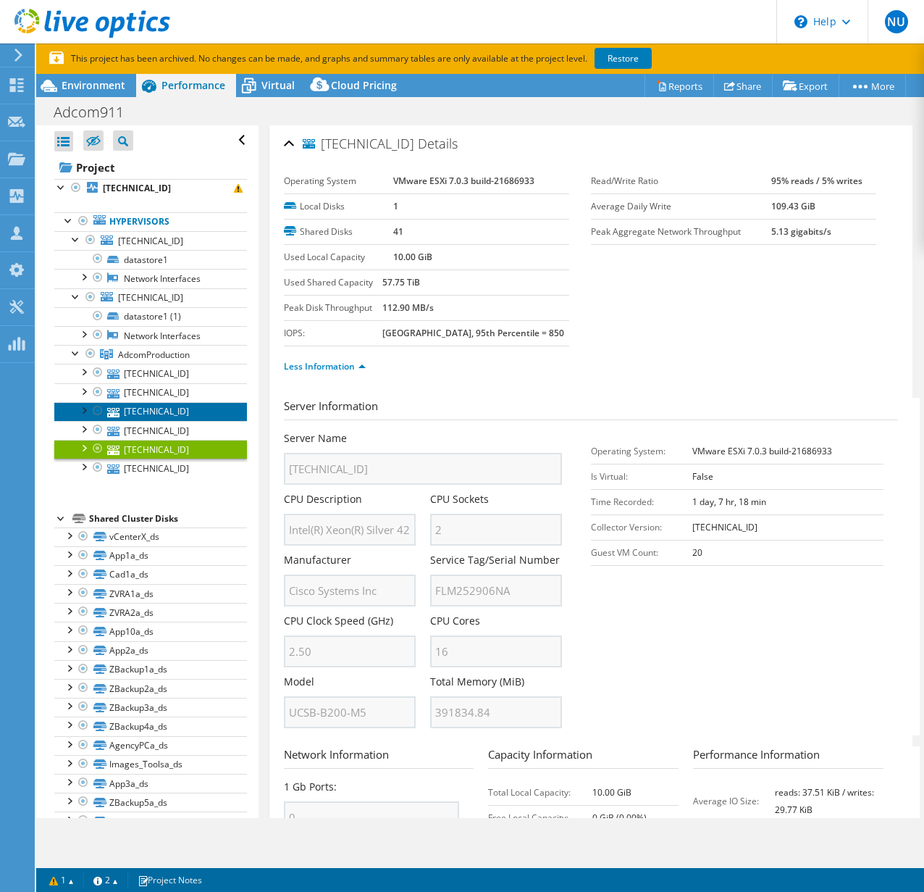
click at [162, 408] on link "[TECHNICAL_ID]" at bounding box center [150, 411] width 193 height 19
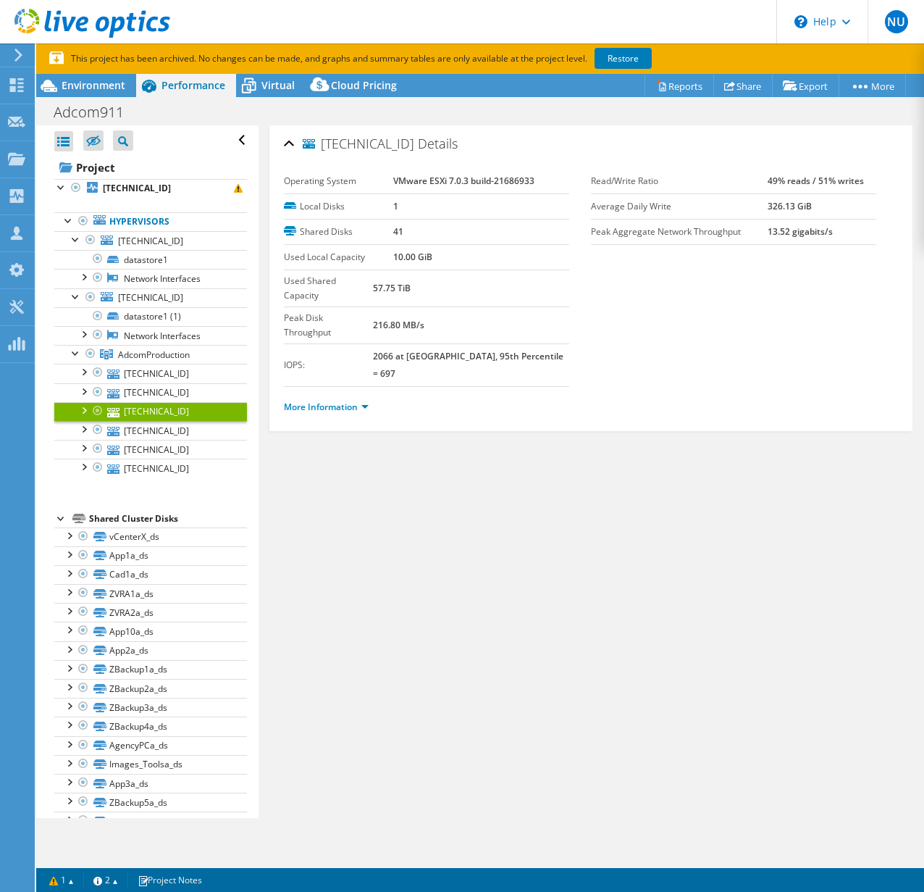
click at [336, 387] on div "More Information" at bounding box center [591, 407] width 614 height 41
click at [334, 401] on link "More Information" at bounding box center [326, 407] width 85 height 12
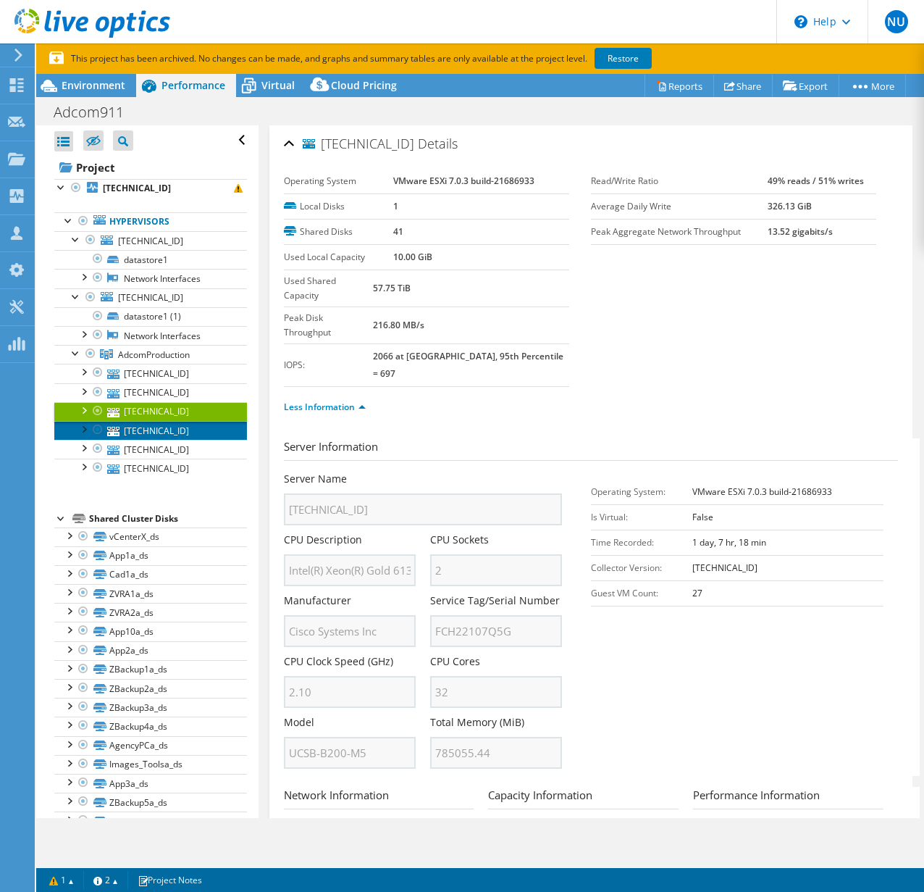
click at [138, 432] on link "[TECHNICAL_ID]" at bounding box center [150, 430] width 193 height 19
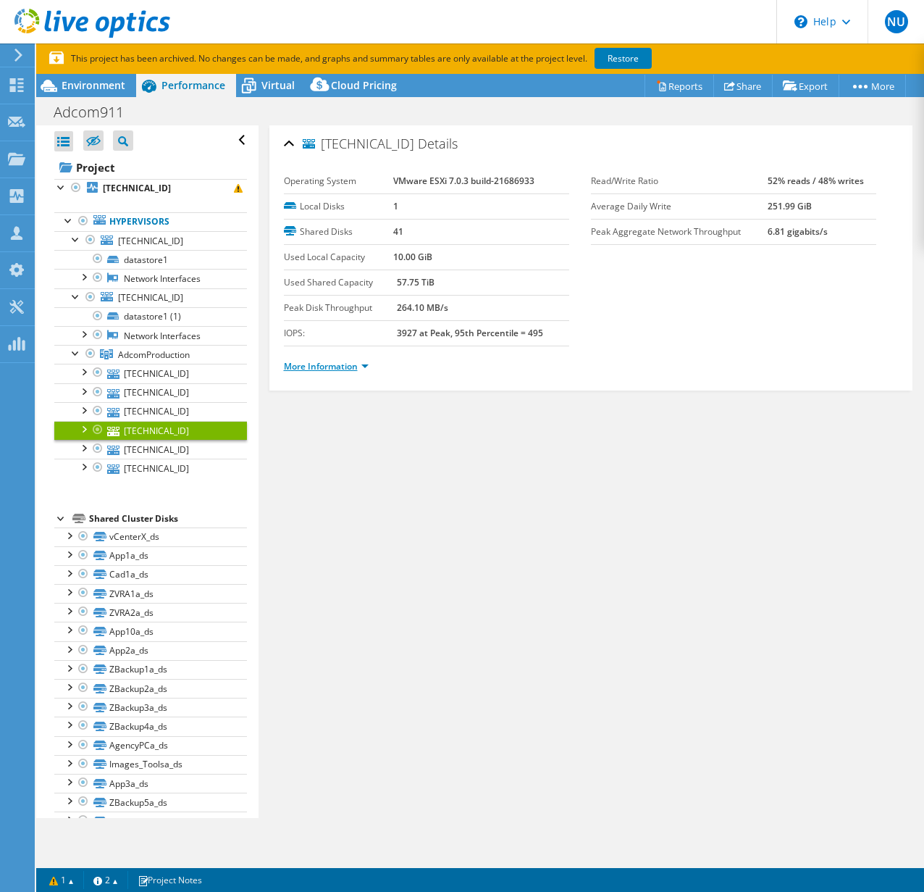
click at [310, 371] on link "More Information" at bounding box center [326, 366] width 85 height 12
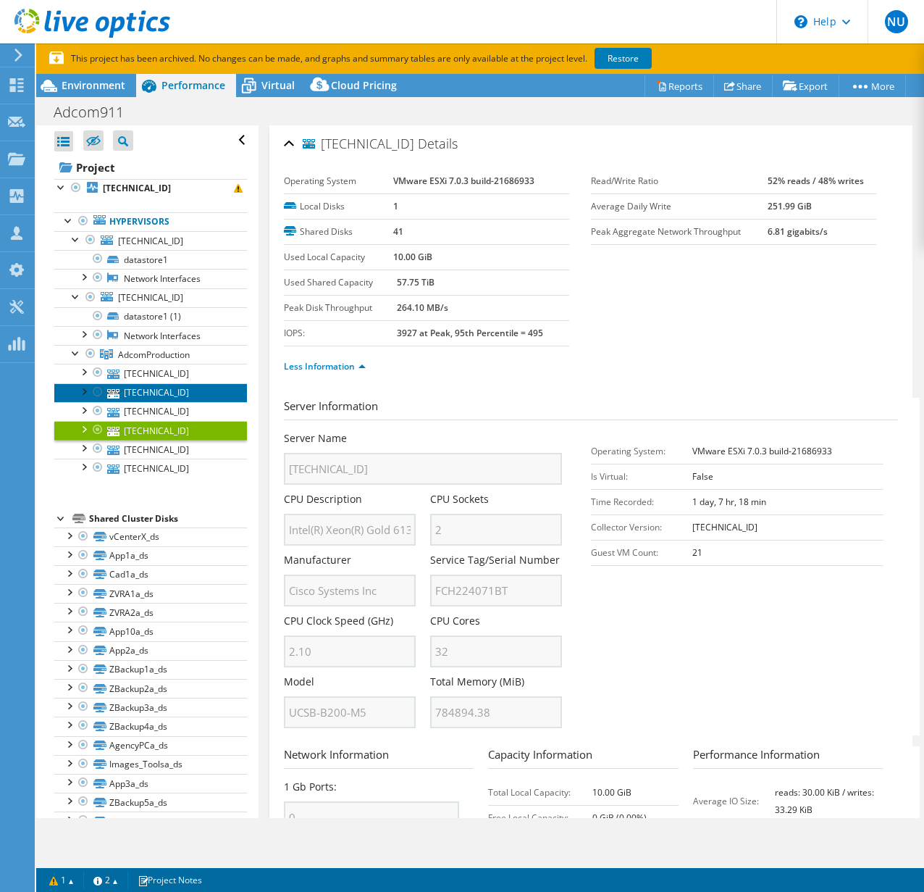
click at [144, 389] on link "[TECHNICAL_ID]" at bounding box center [150, 392] width 193 height 19
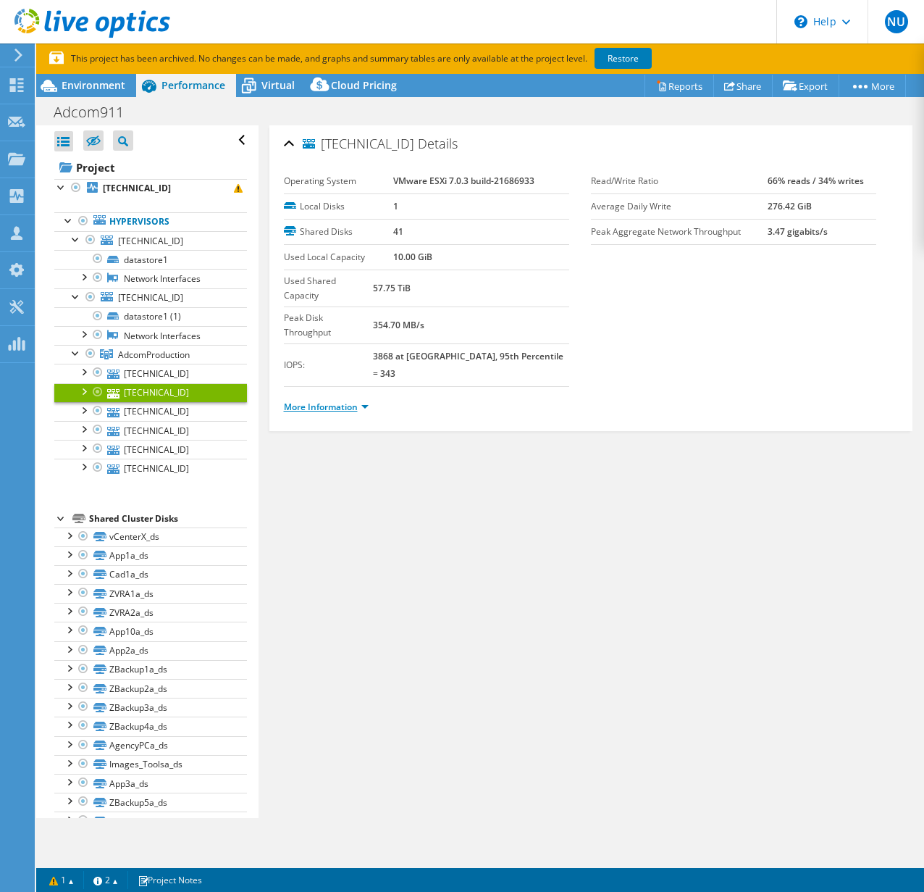
click at [322, 401] on link "More Information" at bounding box center [326, 407] width 85 height 12
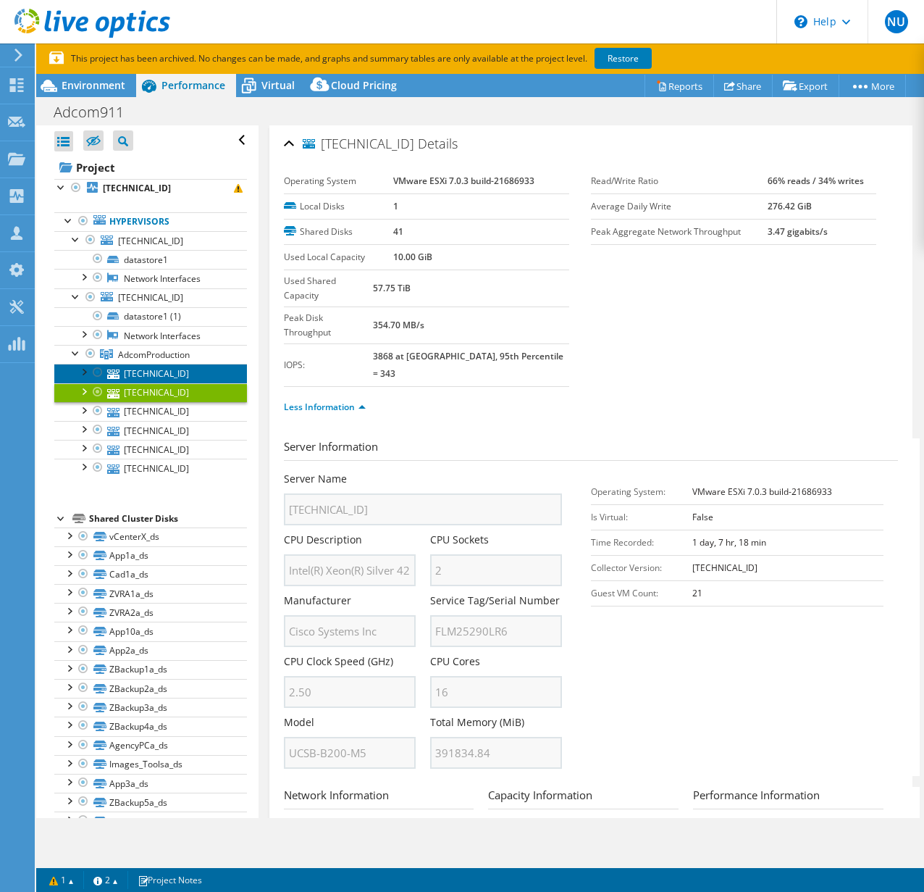
drag, startPoint x: 176, startPoint y: 371, endPoint x: 248, endPoint y: 366, distance: 71.9
click at [177, 371] on link "[TECHNICAL_ID]" at bounding box center [150, 373] width 193 height 19
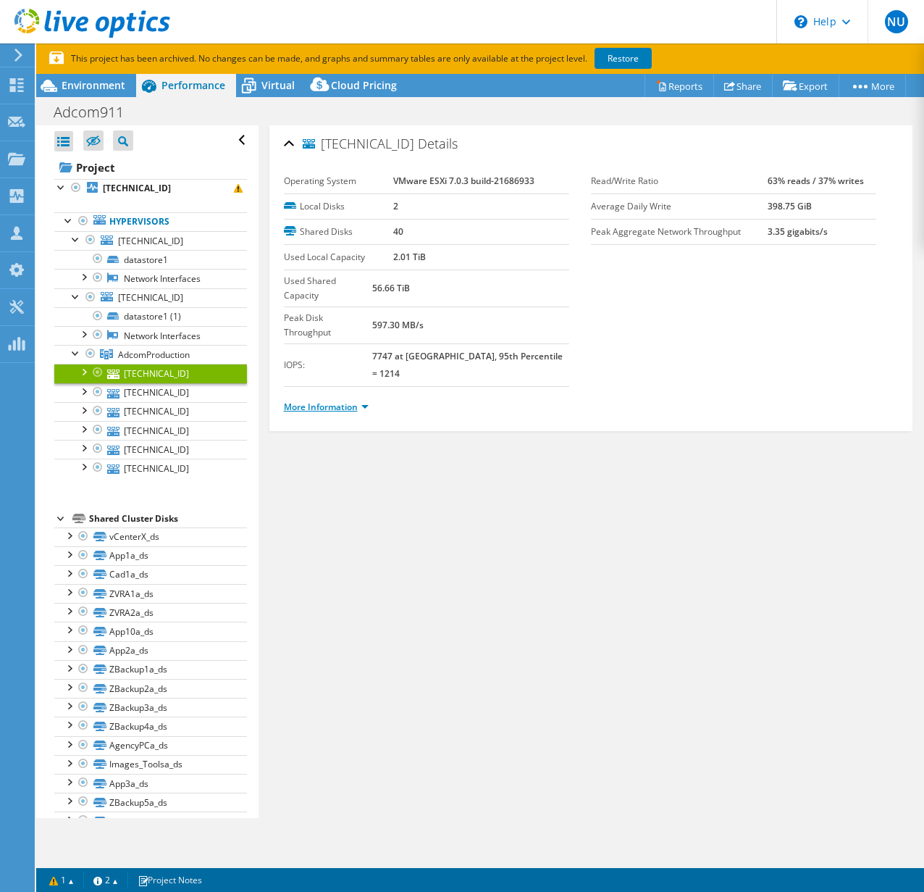
click at [291, 401] on link "More Information" at bounding box center [326, 407] width 85 height 12
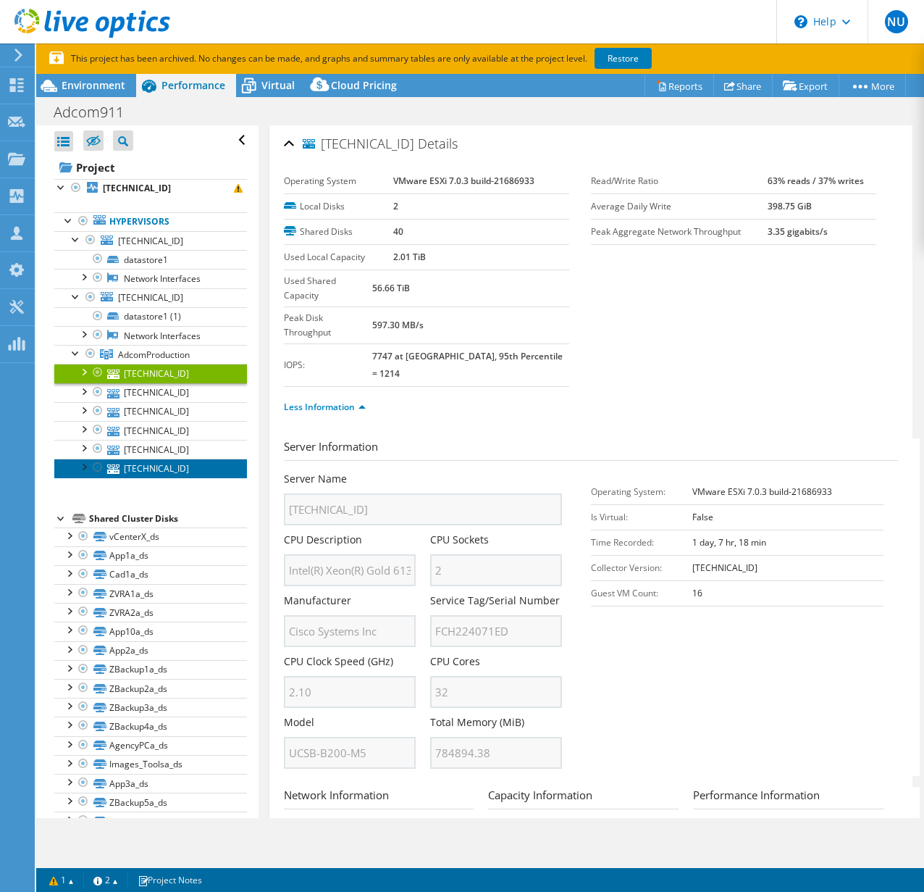
click at [151, 470] on link "[TECHNICAL_ID]" at bounding box center [150, 467] width 193 height 19
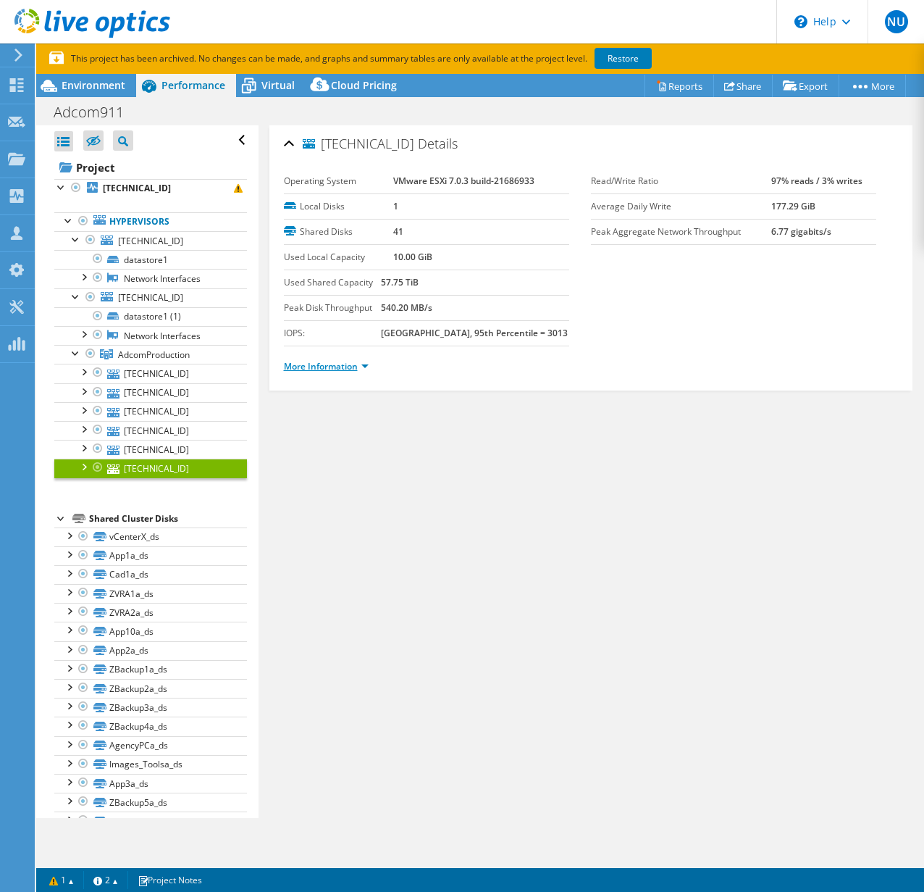
click at [330, 362] on link "More Information" at bounding box center [326, 366] width 85 height 12
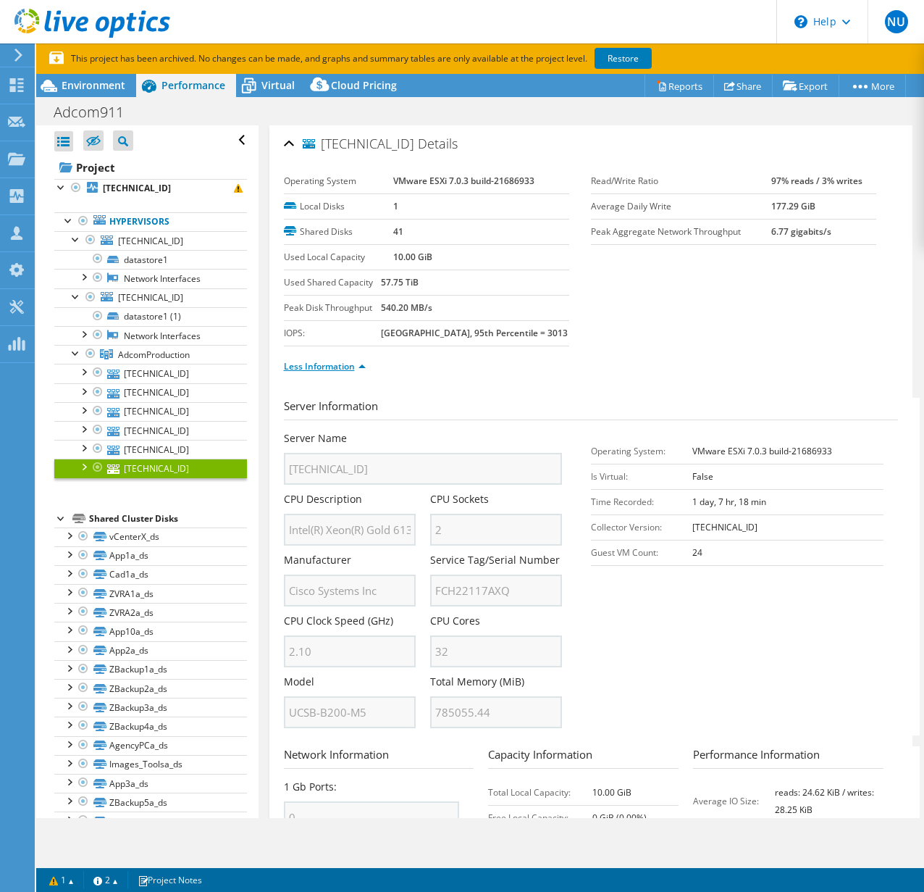
click at [349, 371] on link "Less Information" at bounding box center [325, 366] width 82 height 12
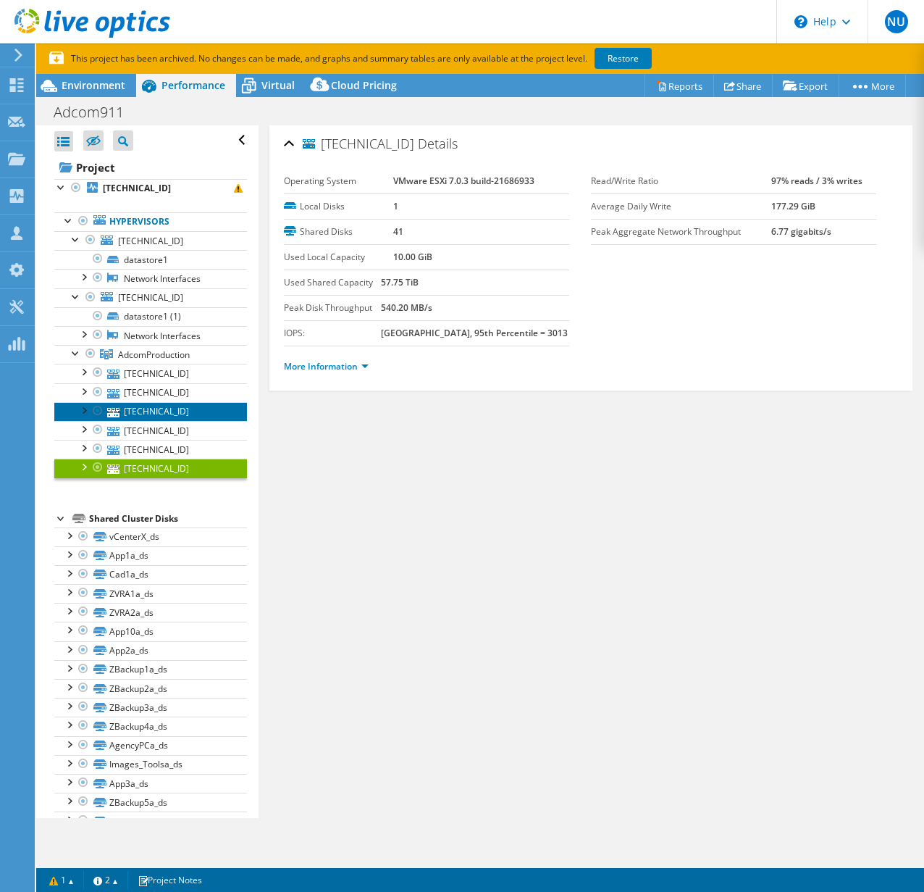
click at [161, 415] on link "[TECHNICAL_ID]" at bounding box center [150, 411] width 193 height 19
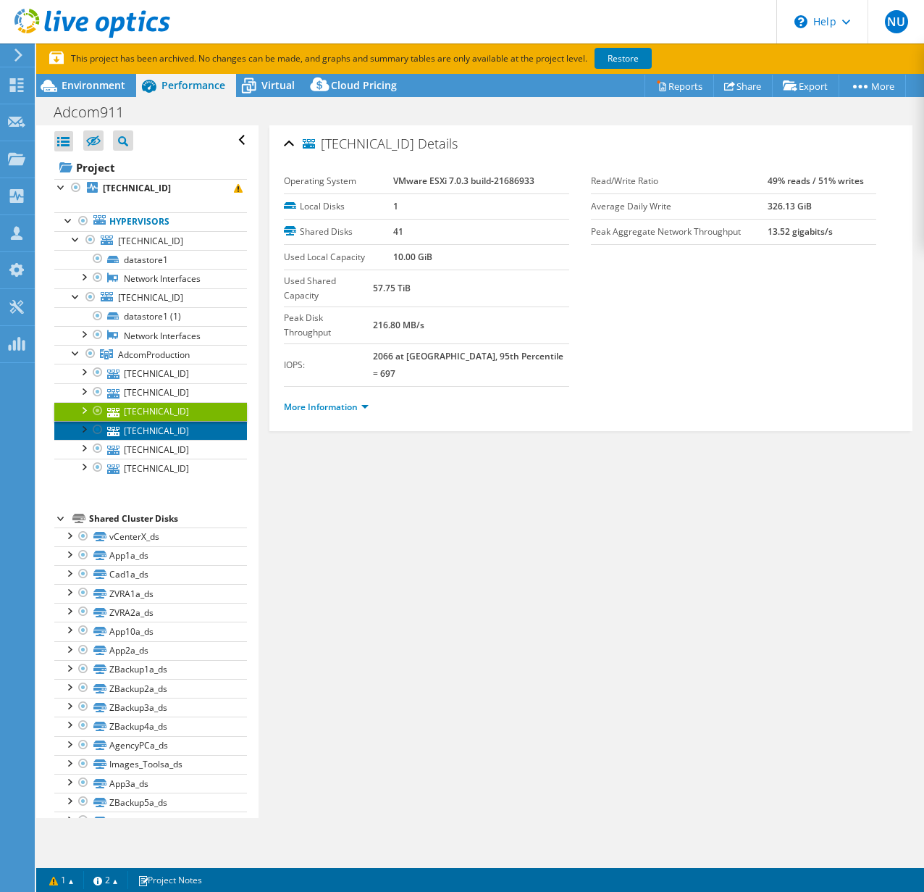
click at [154, 430] on link "[TECHNICAL_ID]" at bounding box center [150, 430] width 193 height 19
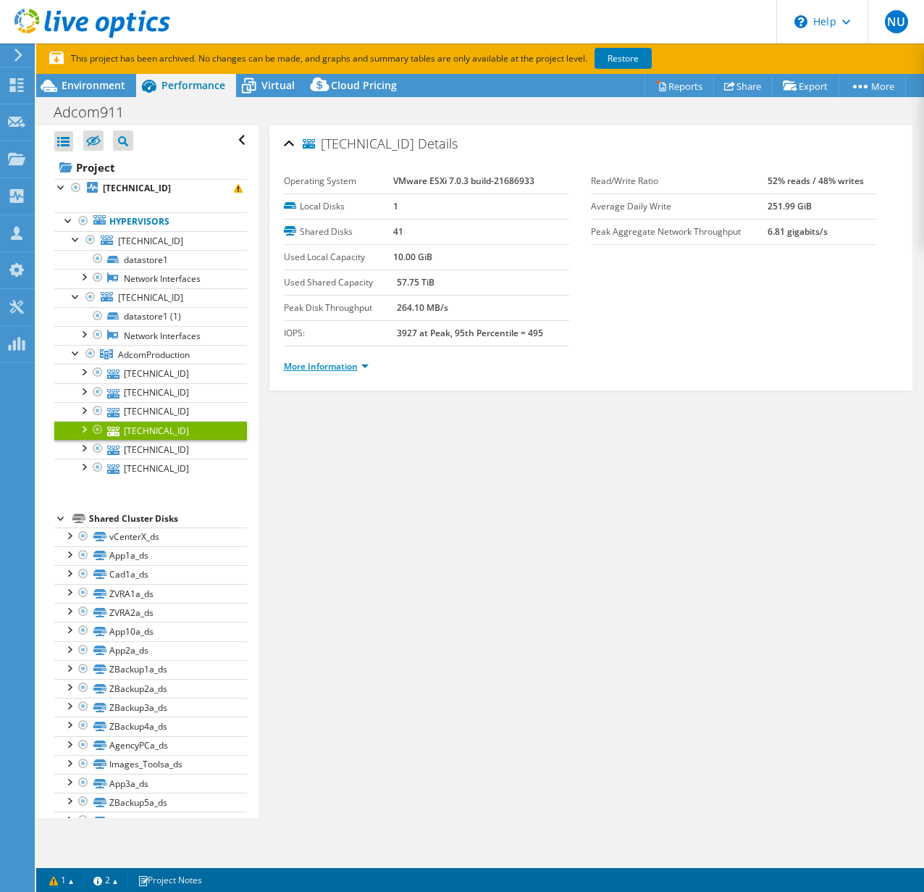
drag, startPoint x: 350, startPoint y: 356, endPoint x: 344, endPoint y: 362, distance: 8.7
click at [348, 356] on ul "More Information" at bounding box center [591, 365] width 614 height 20
click at [341, 371] on link "More Information" at bounding box center [326, 366] width 85 height 12
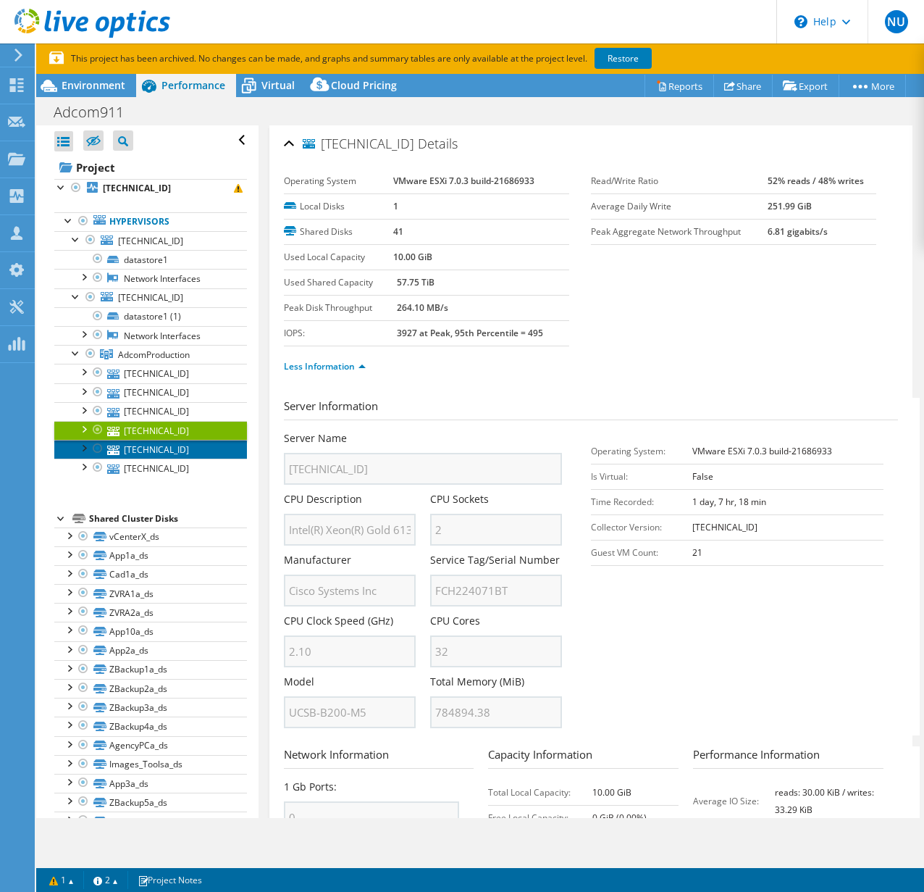
click at [149, 453] on link "[TECHNICAL_ID]" at bounding box center [150, 449] width 193 height 19
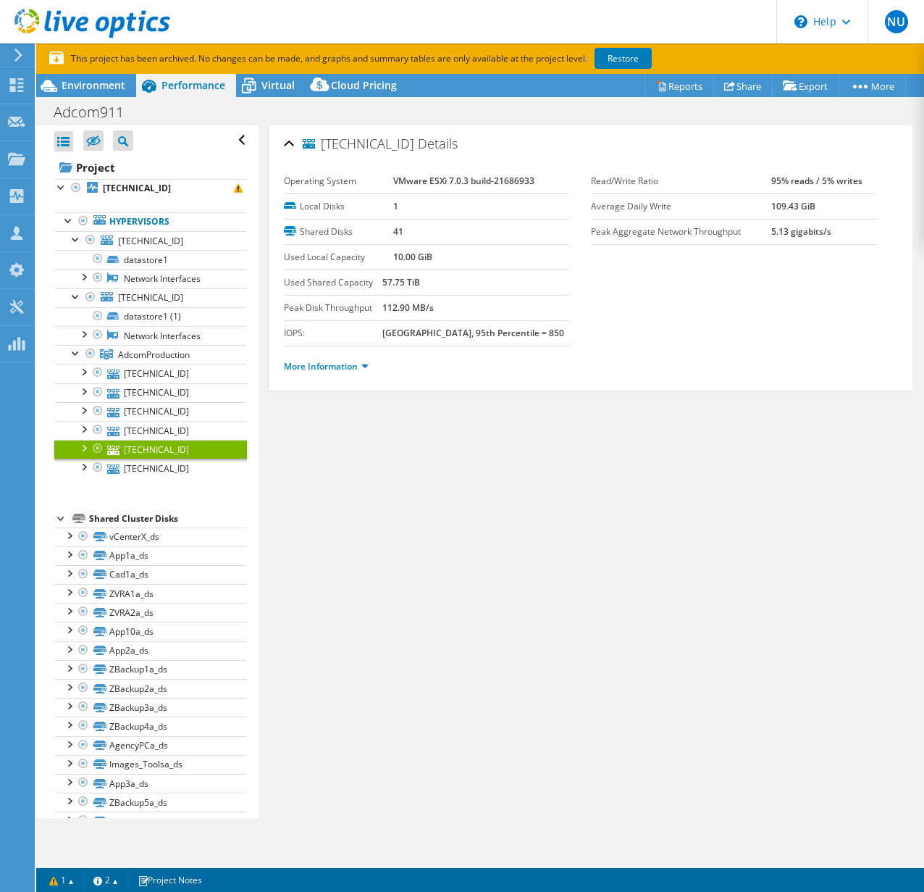
click at [333, 372] on li "More Information" at bounding box center [330, 367] width 93 height 16
click at [333, 365] on link "More Information" at bounding box center [326, 366] width 85 height 12
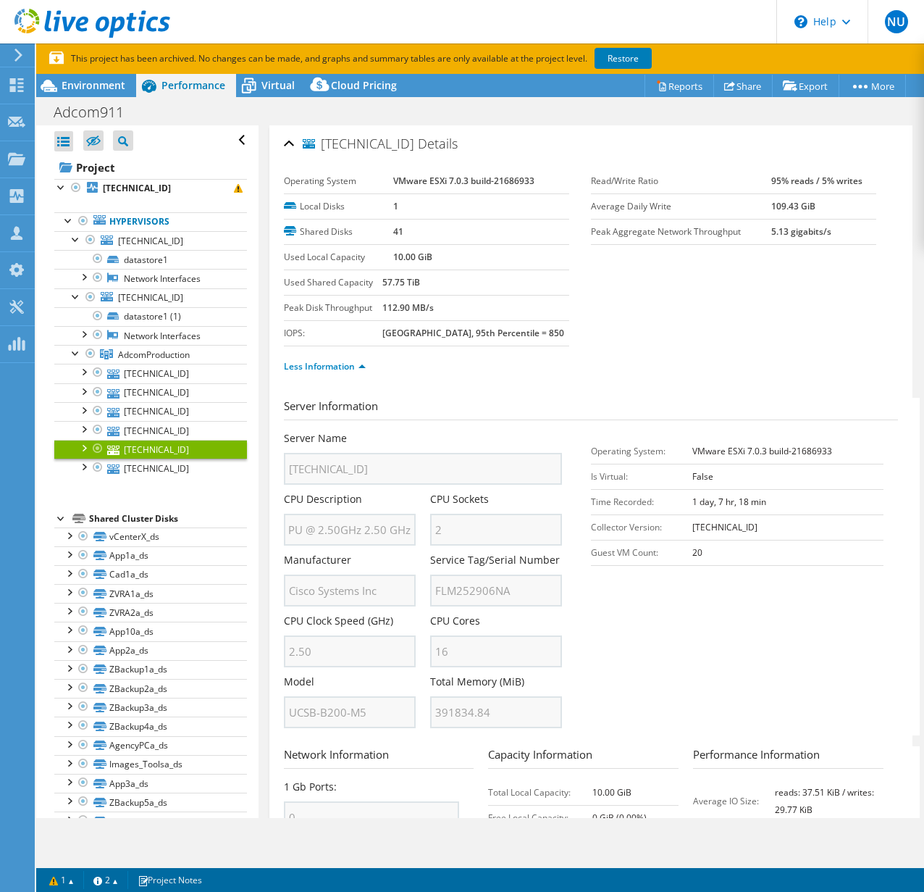
scroll to position [0, 0]
click at [280, 529] on div "192.168.12.109 Details Operating System VMware ESXi 7.0.3 build-21686933 Local …" at bounding box center [591, 586] width 644 height 923
click at [187, 393] on link "[TECHNICAL_ID]" at bounding box center [150, 392] width 193 height 19
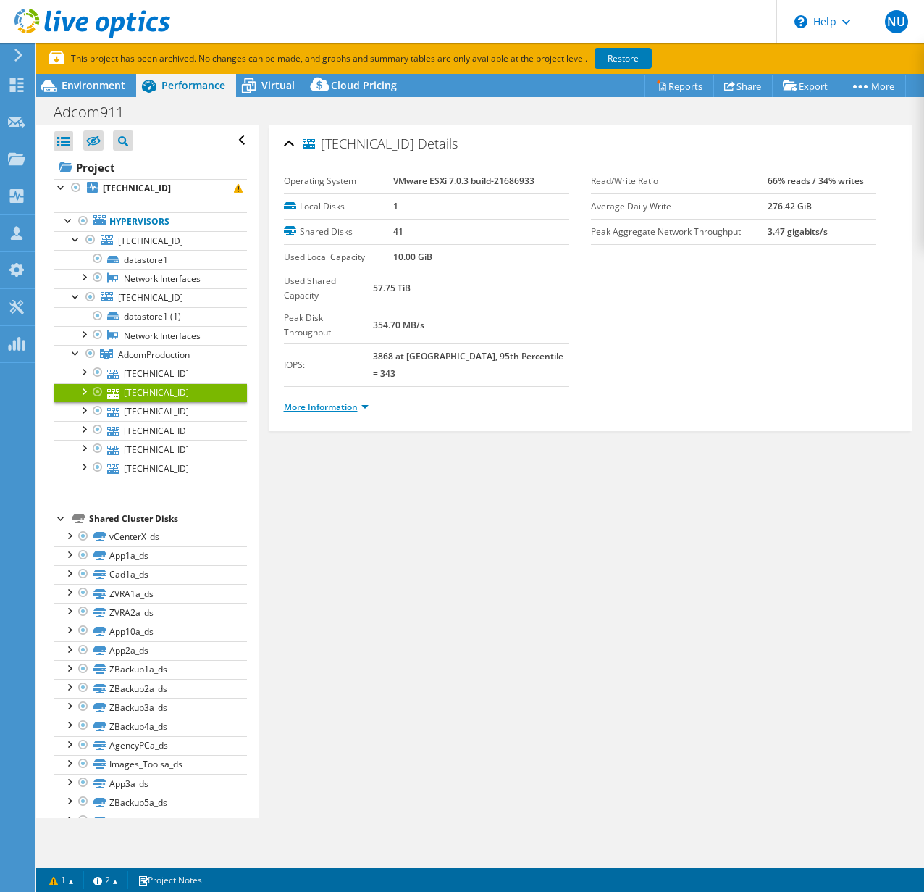
click at [351, 401] on link "More Information" at bounding box center [326, 407] width 85 height 12
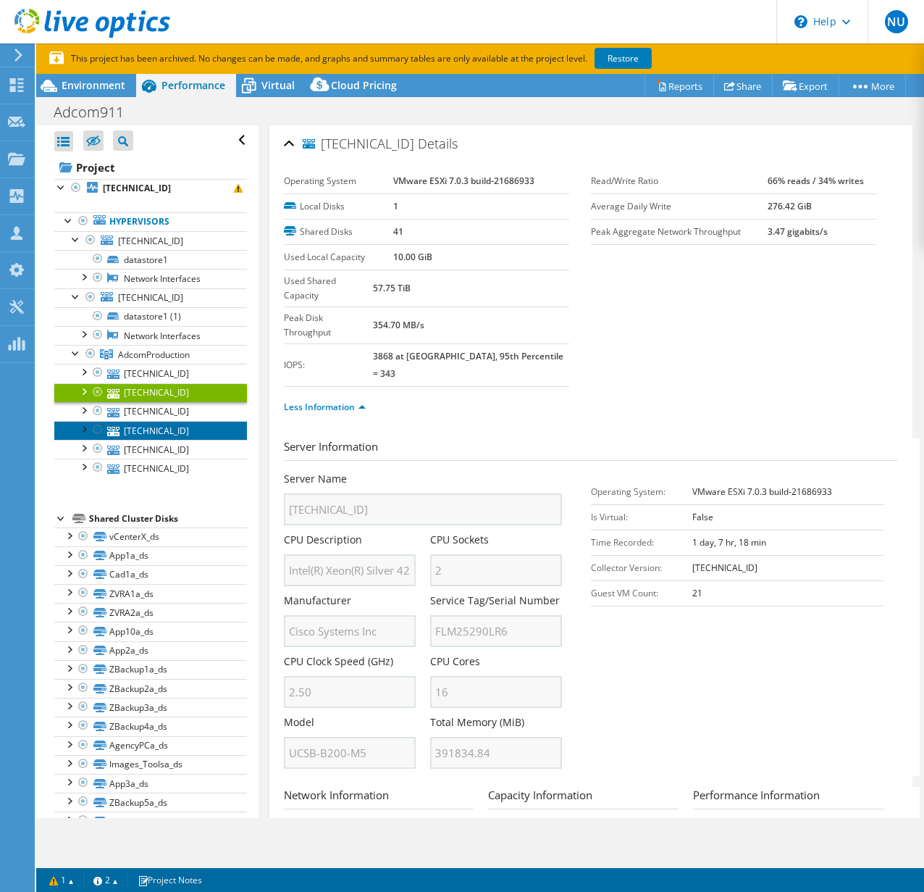
click at [182, 425] on link "[TECHNICAL_ID]" at bounding box center [150, 430] width 193 height 19
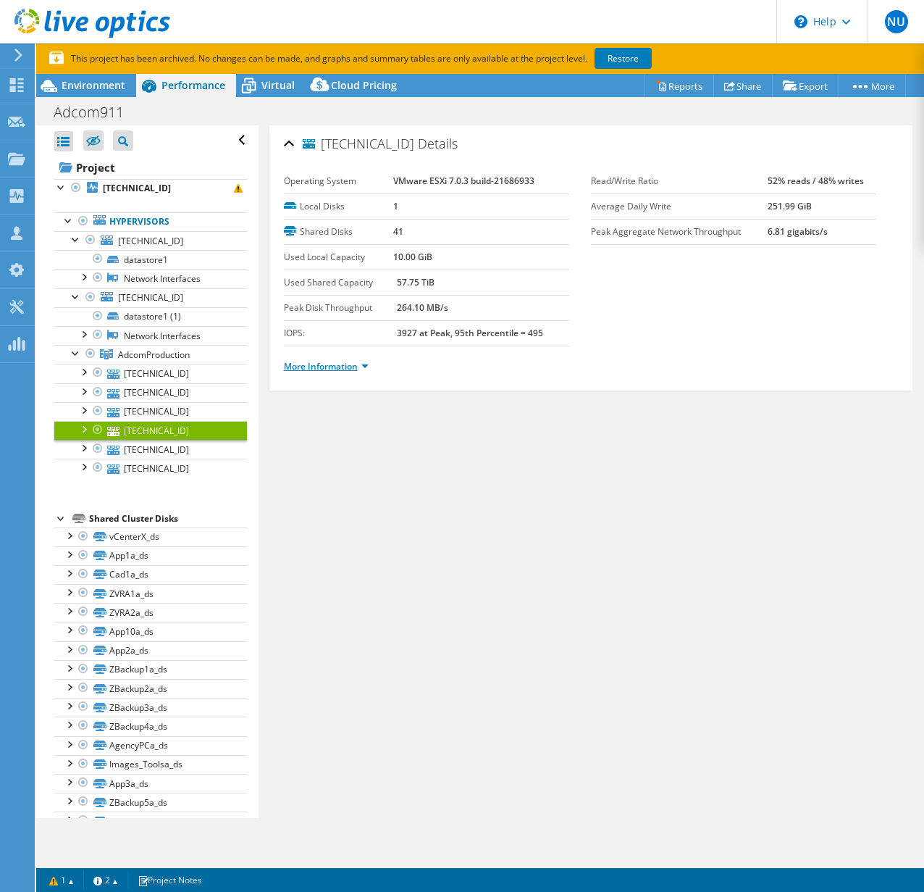
click at [330, 362] on link "More Information" at bounding box center [326, 366] width 85 height 12
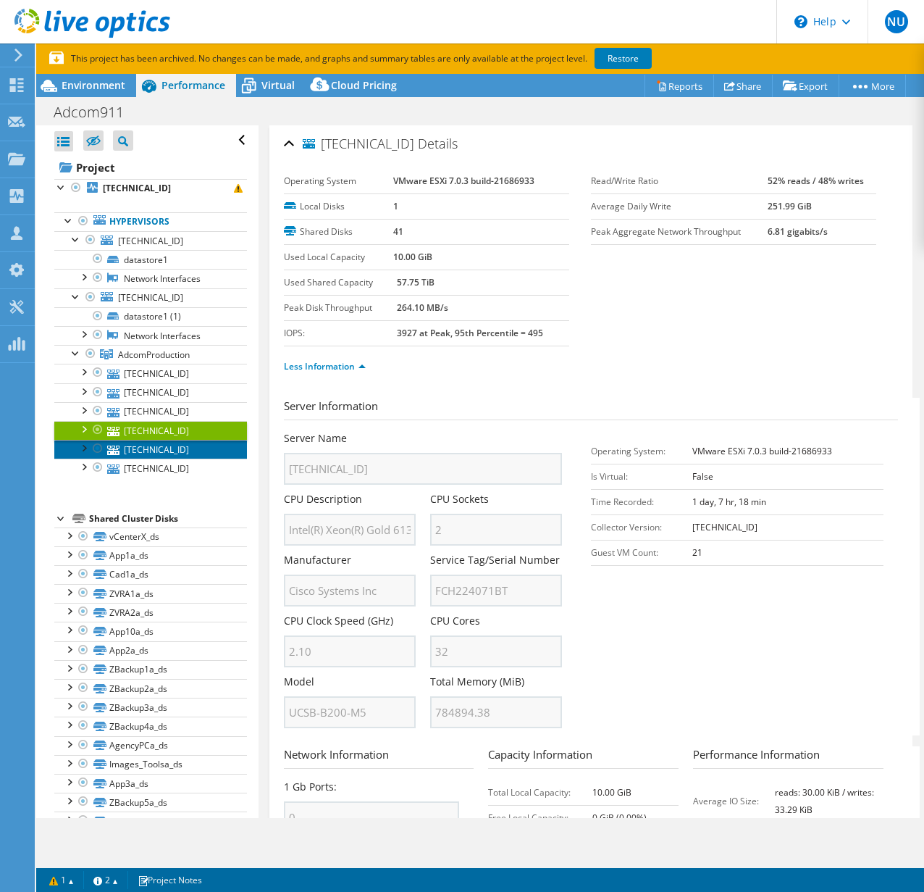
click at [183, 445] on link "[TECHNICAL_ID]" at bounding box center [150, 449] width 193 height 19
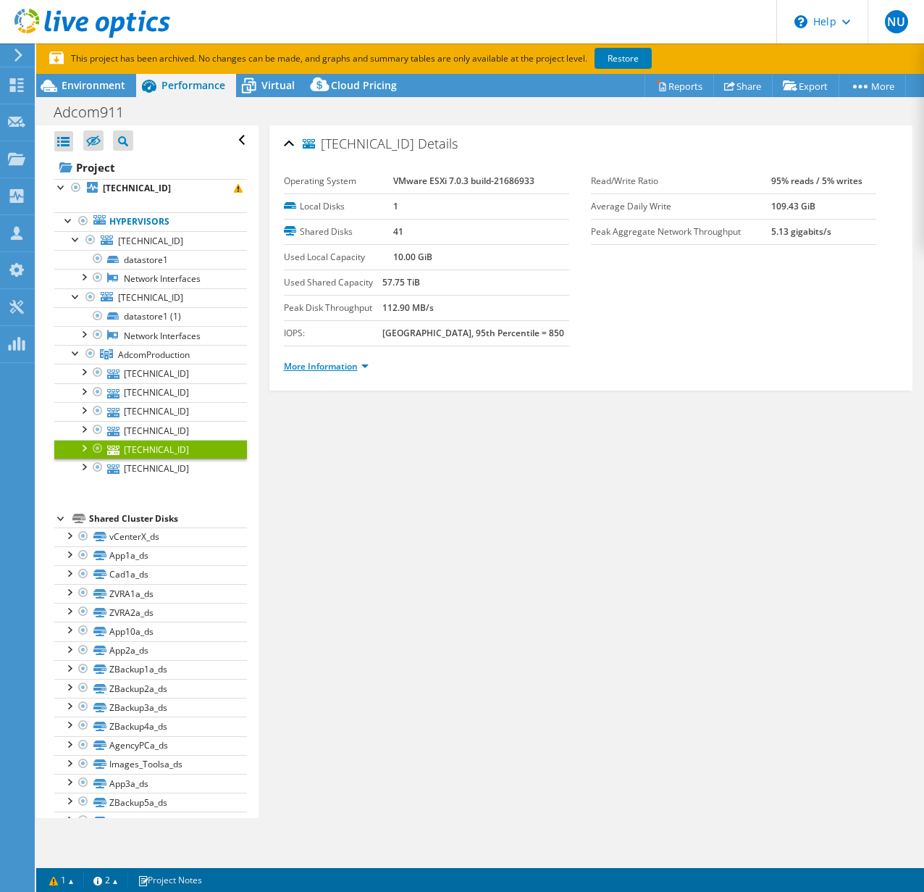
click at [369, 361] on link "More Information" at bounding box center [326, 366] width 85 height 12
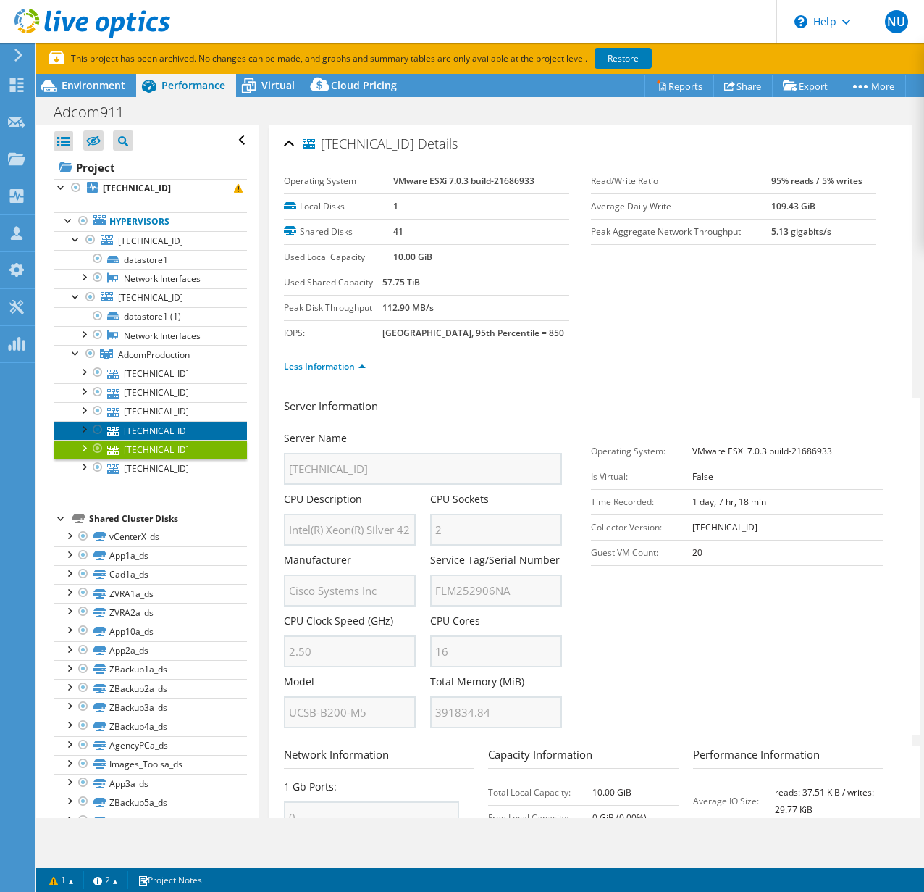
click at [159, 429] on link "[TECHNICAL_ID]" at bounding box center [150, 430] width 193 height 19
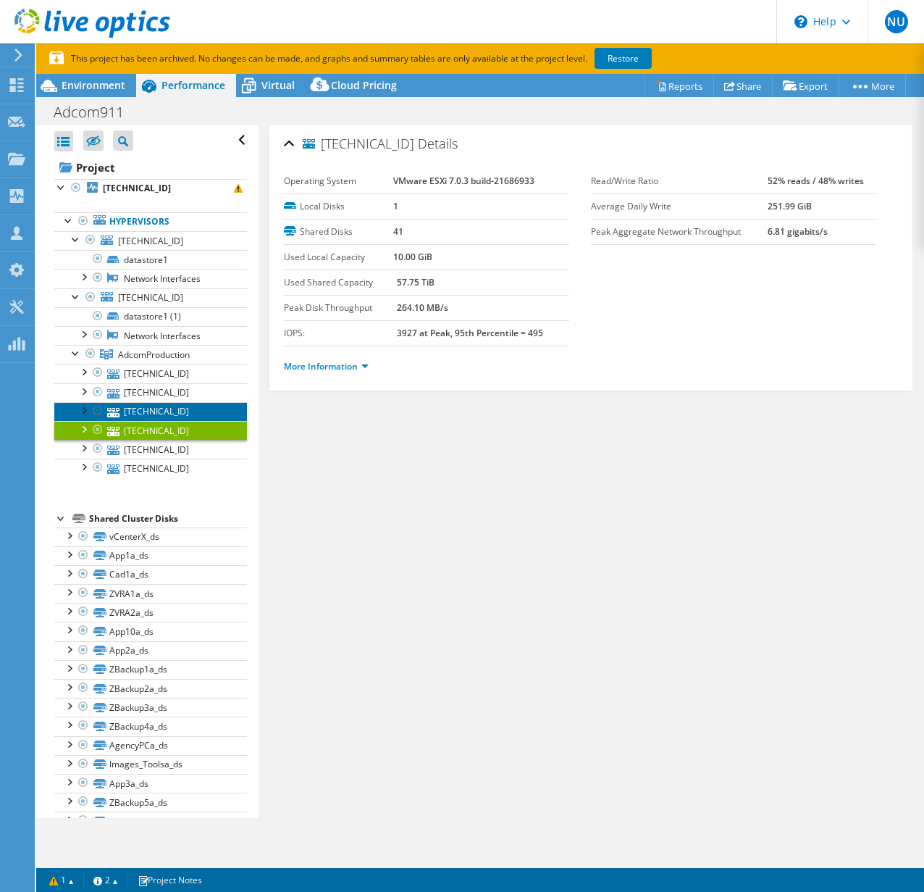
click at [161, 409] on link "[TECHNICAL_ID]" at bounding box center [150, 411] width 193 height 19
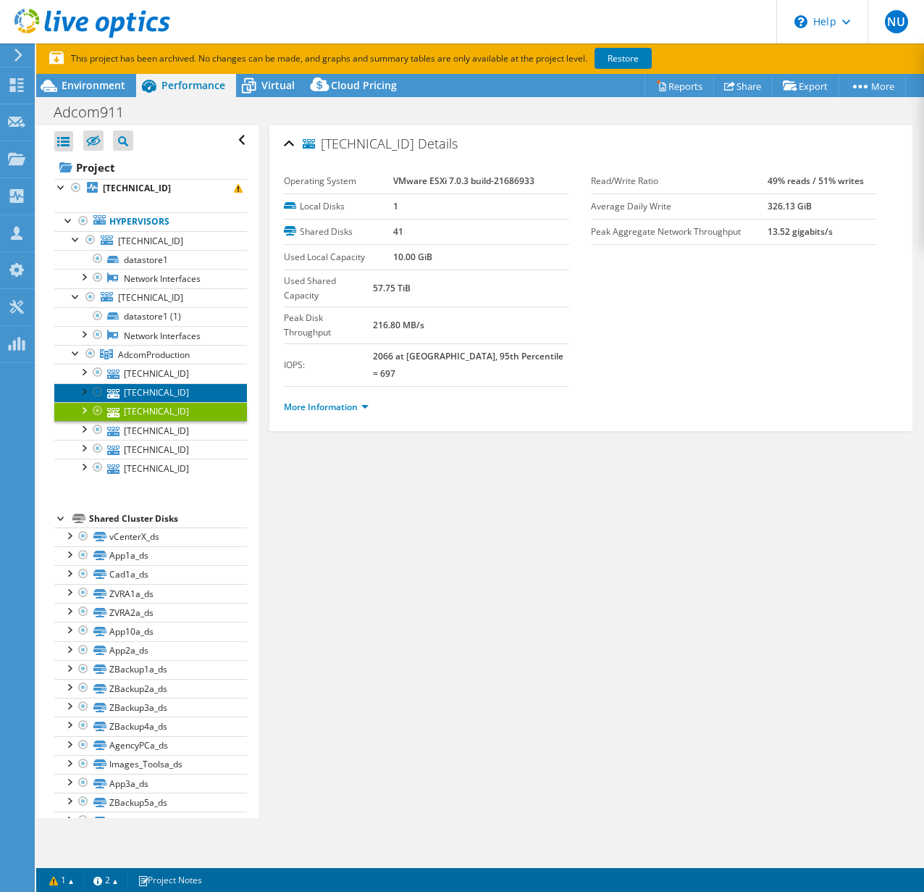
click at [170, 388] on link "[TECHNICAL_ID]" at bounding box center [150, 392] width 193 height 19
click at [299, 401] on link "More Information" at bounding box center [326, 407] width 85 height 12
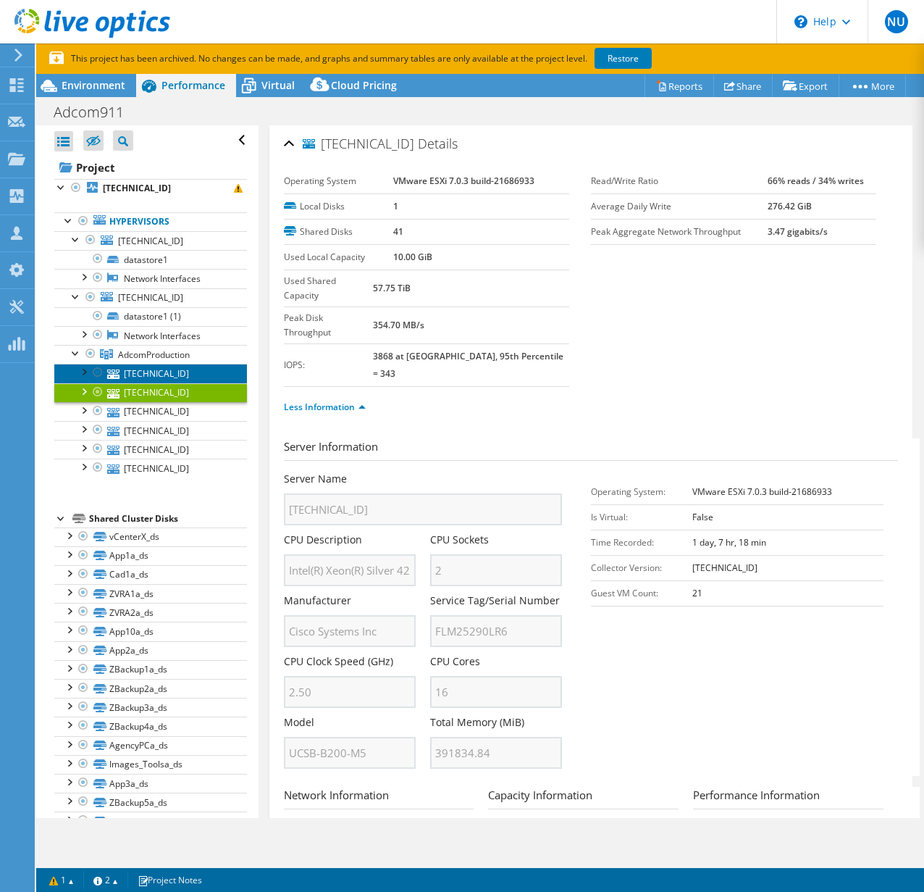
click at [199, 378] on link "[TECHNICAL_ID]" at bounding box center [150, 373] width 193 height 19
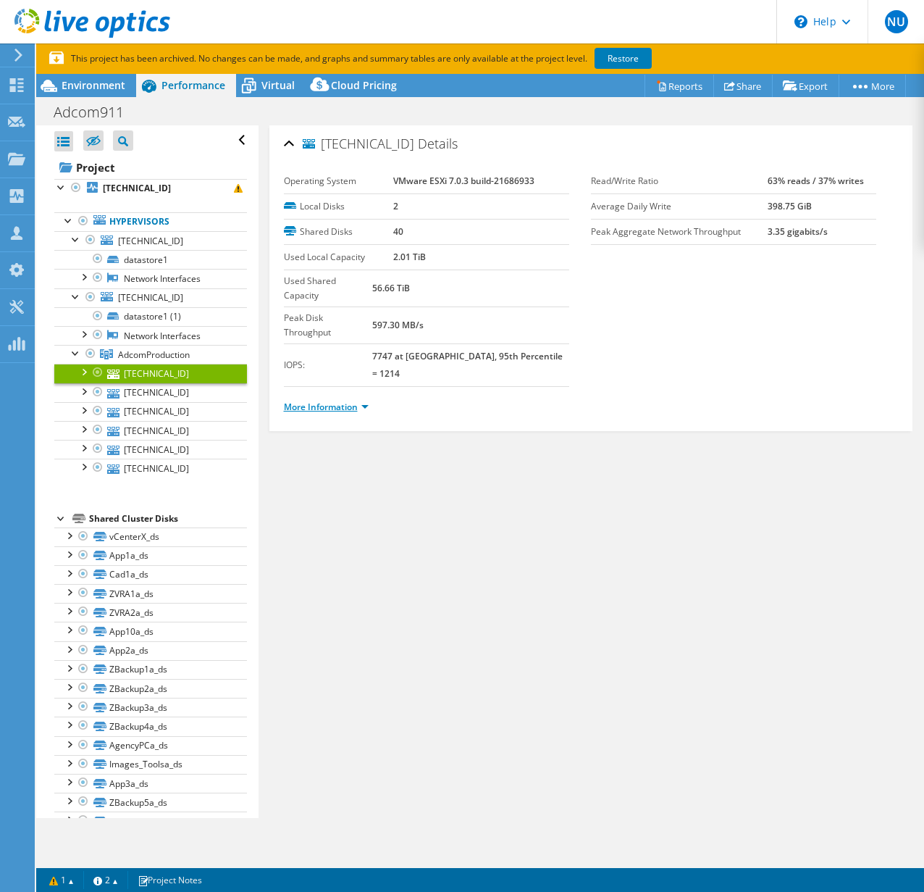
click at [320, 401] on link "More Information" at bounding box center [326, 407] width 85 height 12
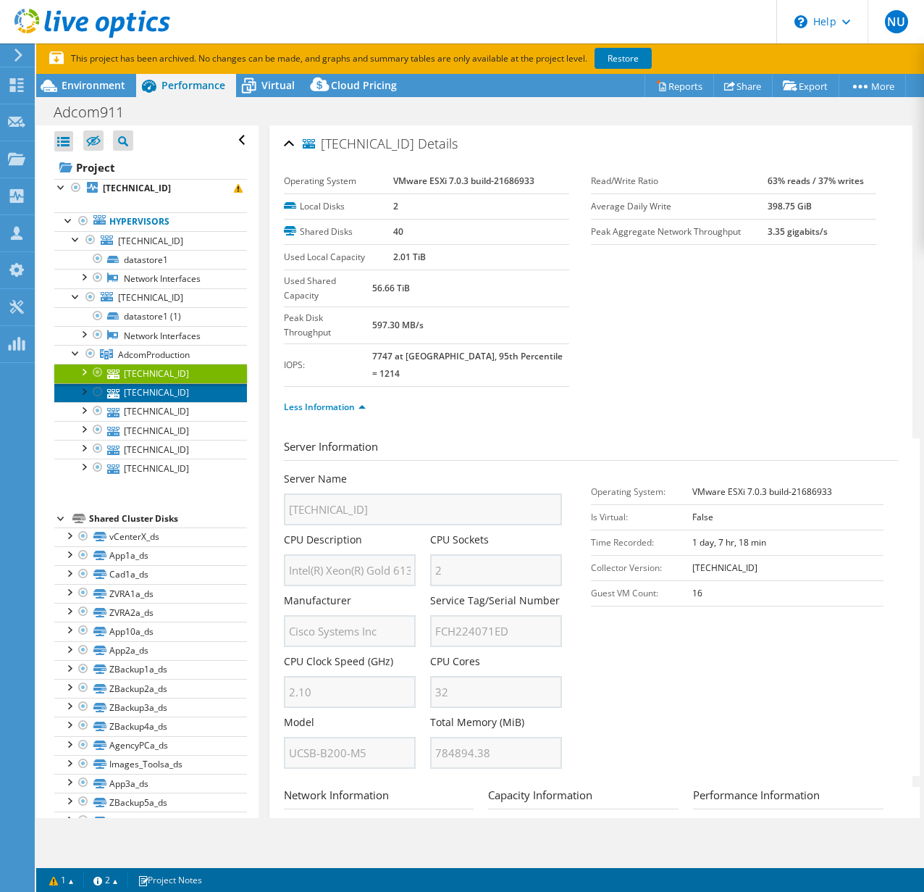
click at [162, 391] on link "[TECHNICAL_ID]" at bounding box center [150, 392] width 193 height 19
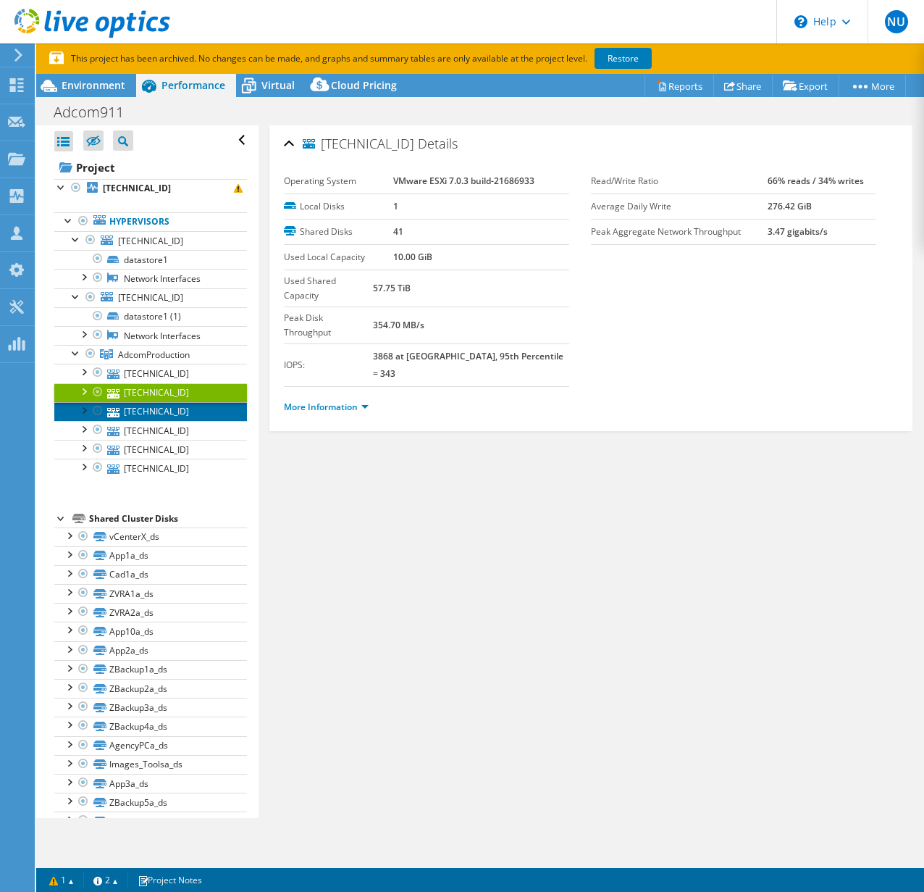
click at [150, 409] on link "[TECHNICAL_ID]" at bounding box center [150, 411] width 193 height 19
click at [165, 391] on link "[TECHNICAL_ID]" at bounding box center [150, 392] width 193 height 19
click at [322, 401] on link "More Information" at bounding box center [326, 407] width 85 height 12
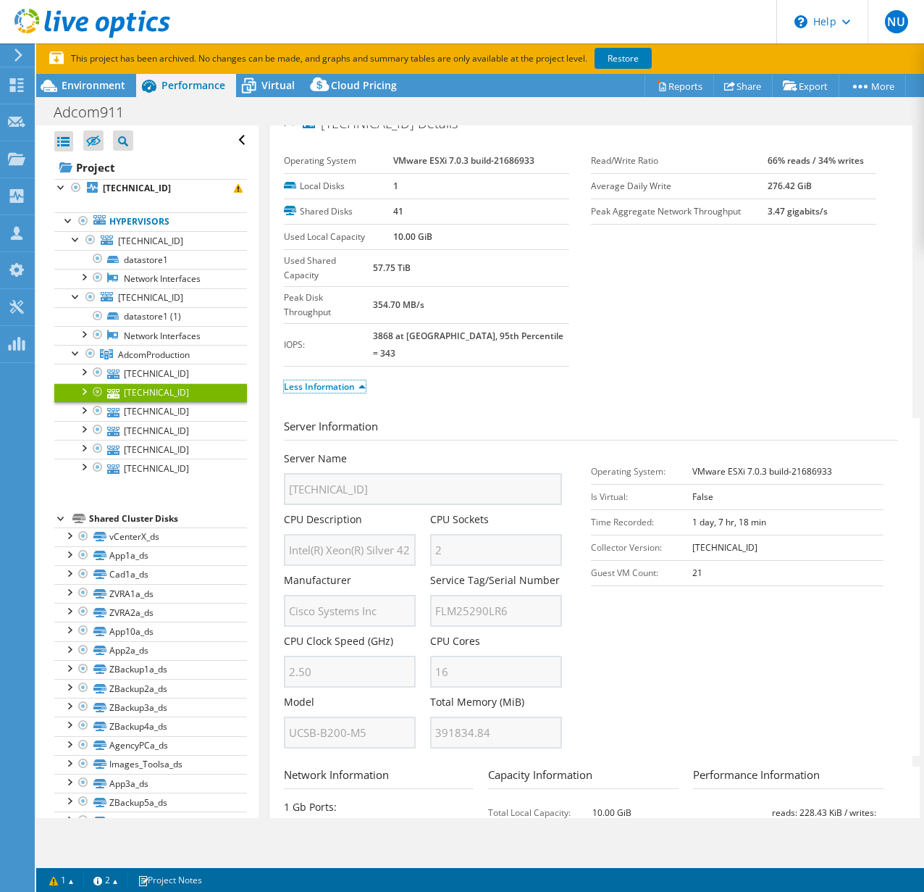
scroll to position [13, 0]
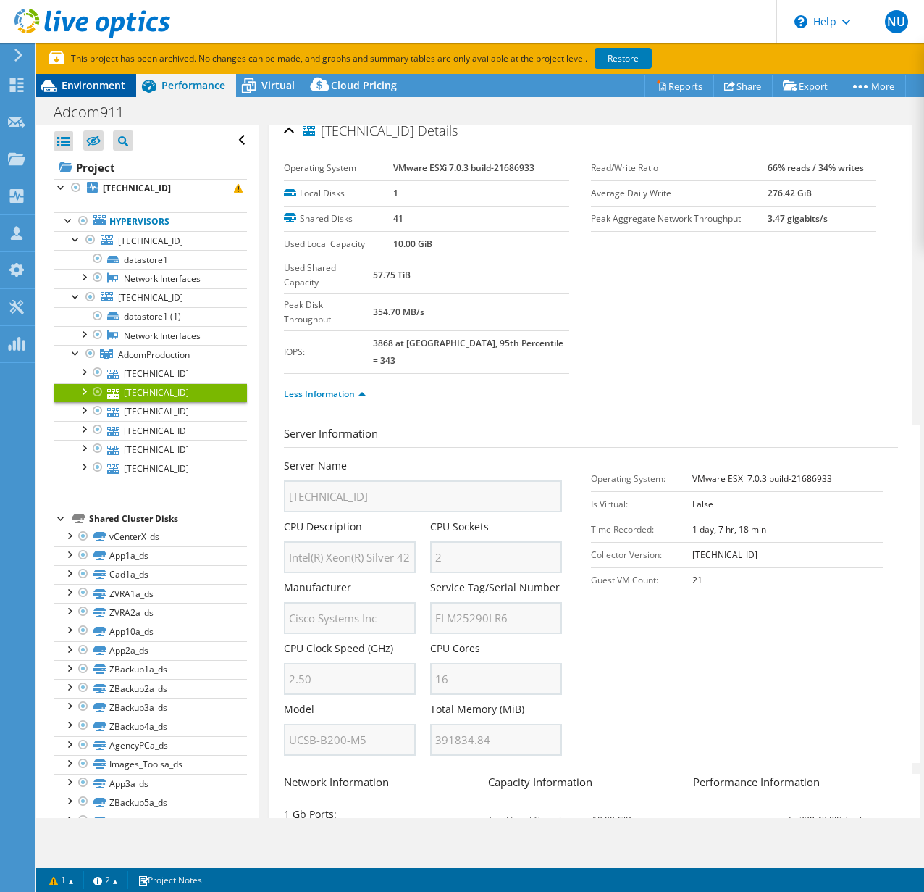
click at [95, 79] on span "Environment" at bounding box center [94, 85] width 64 height 14
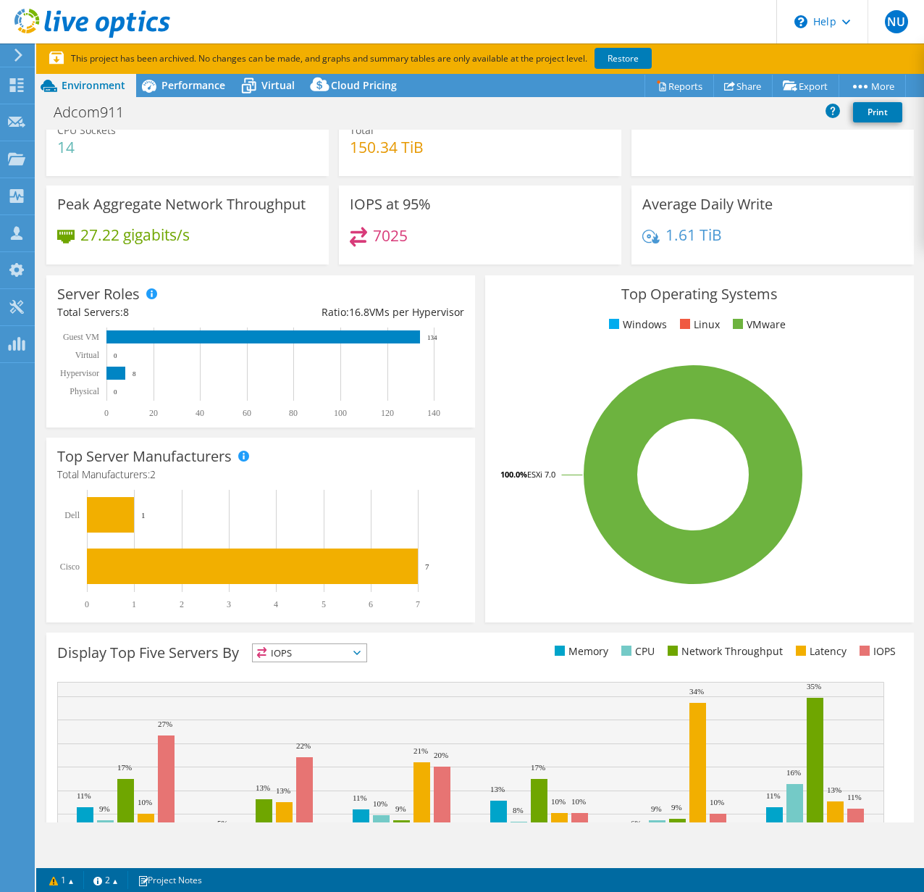
scroll to position [0, 0]
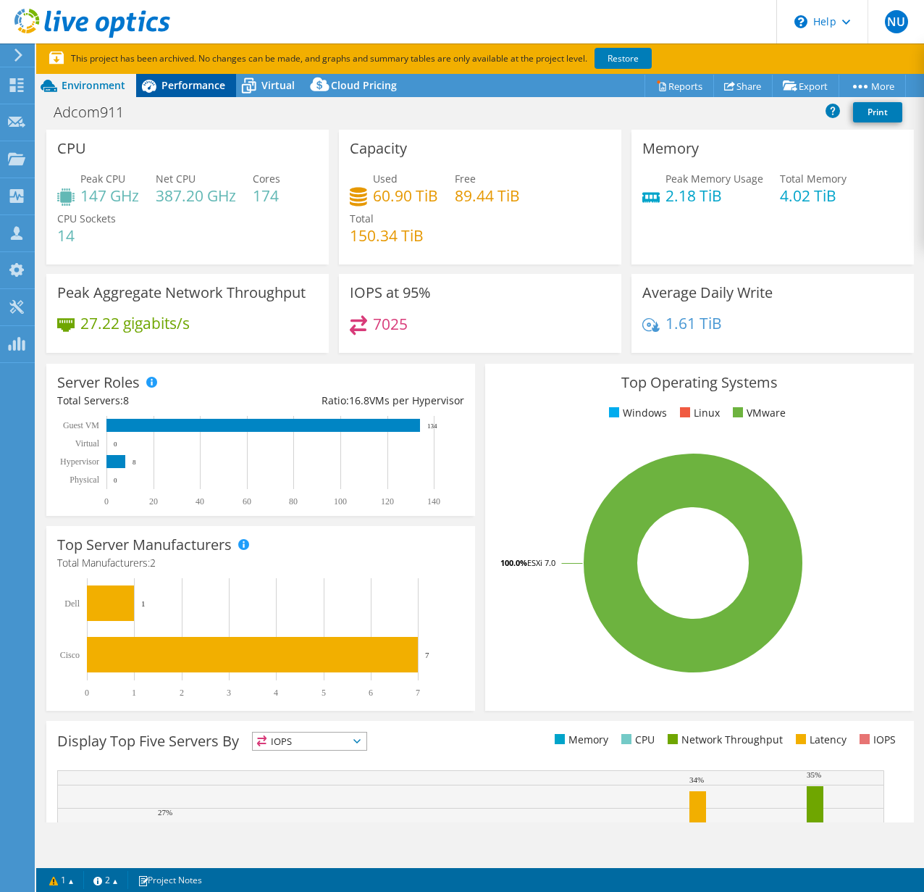
click at [164, 87] on span "Performance" at bounding box center [194, 85] width 64 height 14
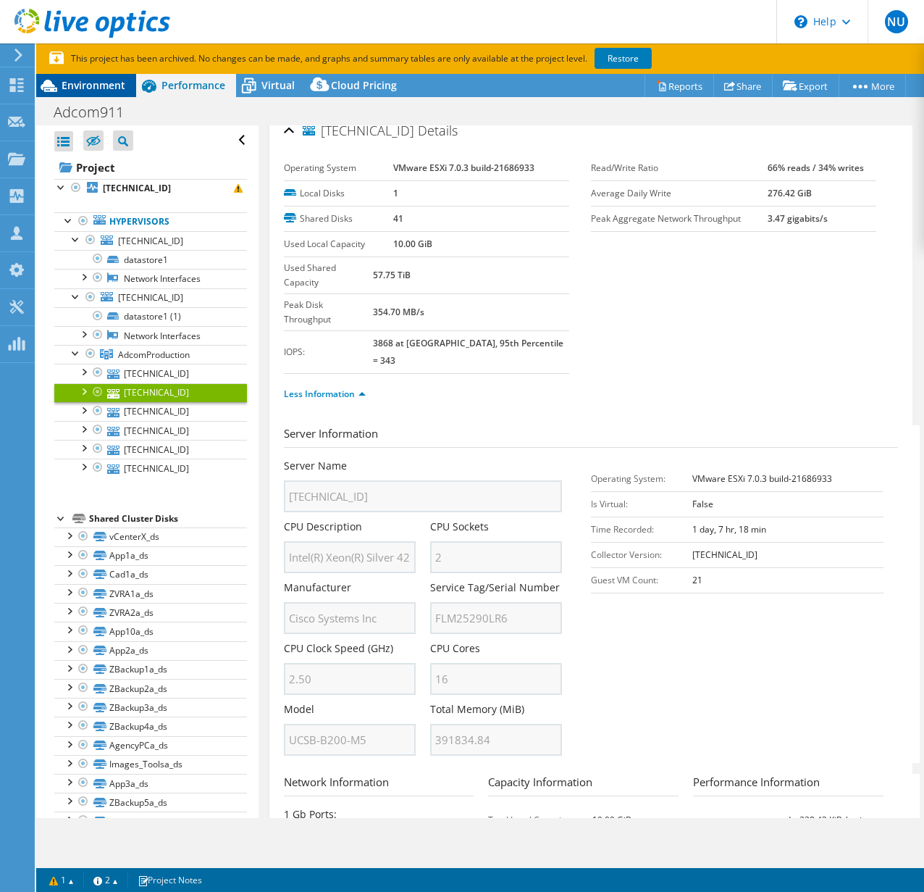
click at [91, 74] on div "Environment" at bounding box center [86, 85] width 100 height 23
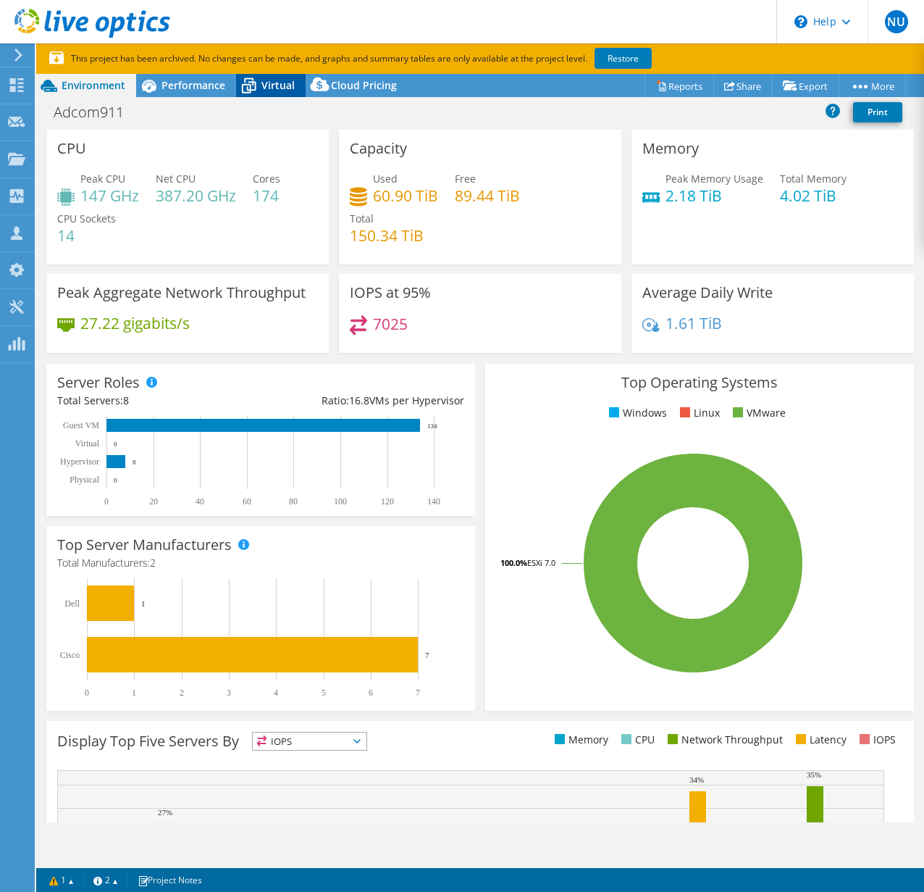
click at [270, 84] on span "Virtual" at bounding box center [277, 85] width 33 height 14
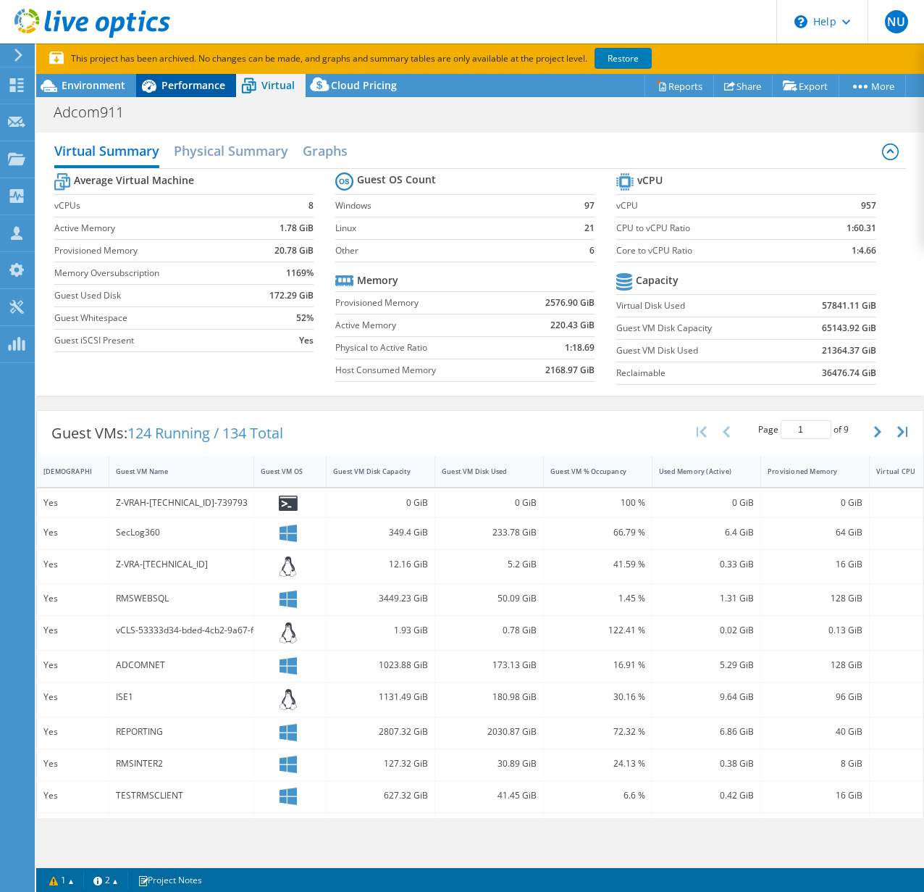
click at [175, 88] on span "Performance" at bounding box center [194, 85] width 64 height 14
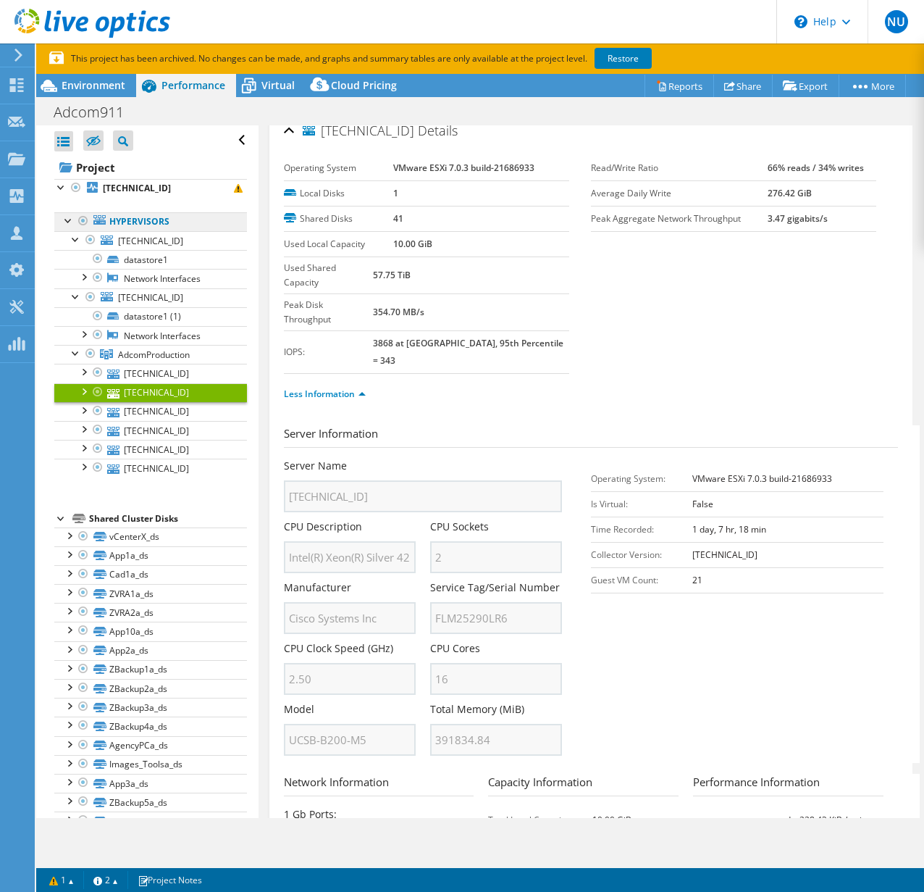
click at [120, 219] on link "Hypervisors" at bounding box center [150, 221] width 193 height 19
click at [115, 238] on link "[TECHNICAL_ID]" at bounding box center [150, 240] width 193 height 19
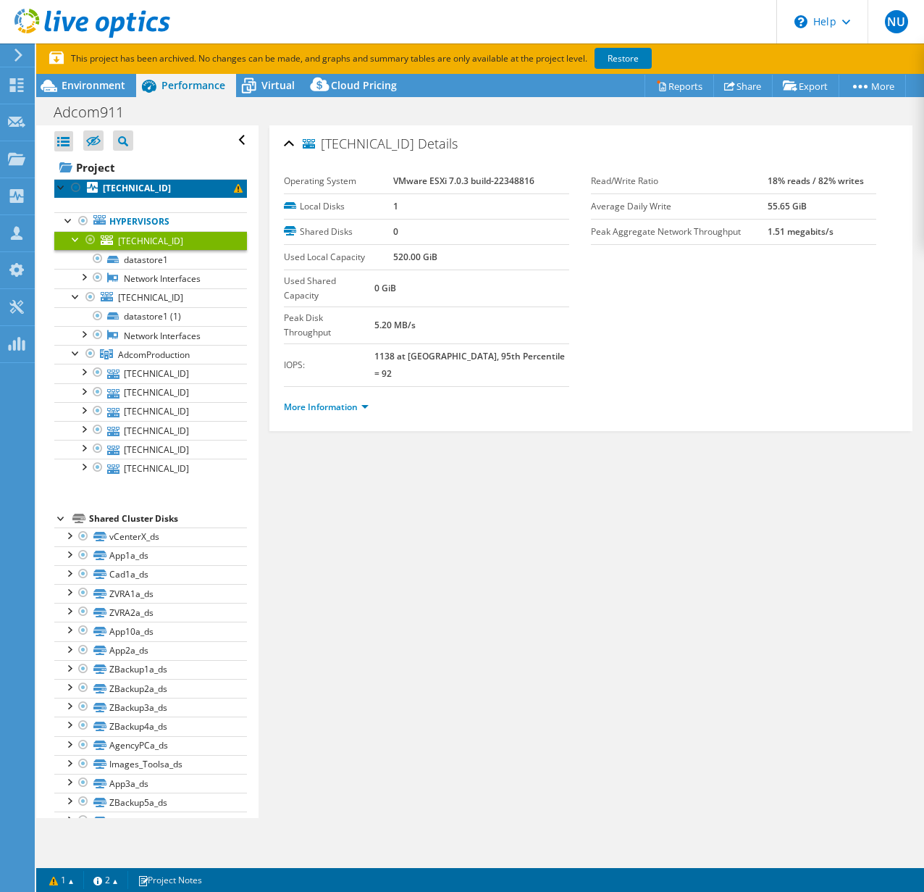
click at [128, 188] on b "[TECHNICAL_ID]" at bounding box center [137, 188] width 68 height 12
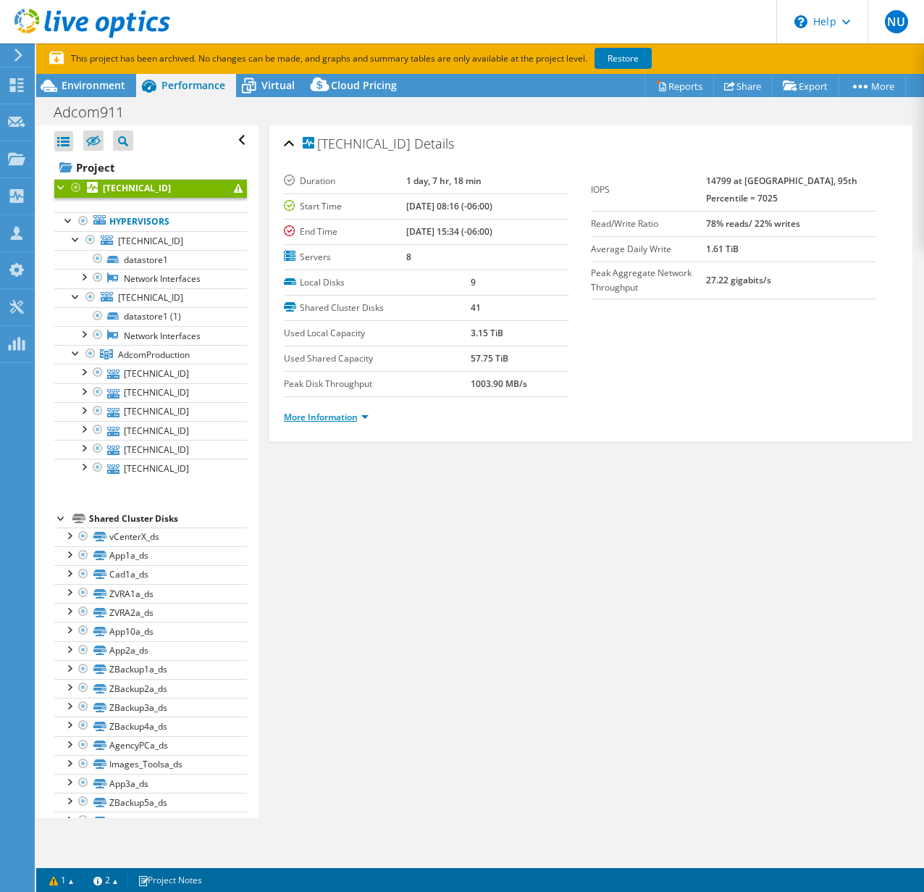
click at [316, 418] on link "More Information" at bounding box center [326, 417] width 85 height 12
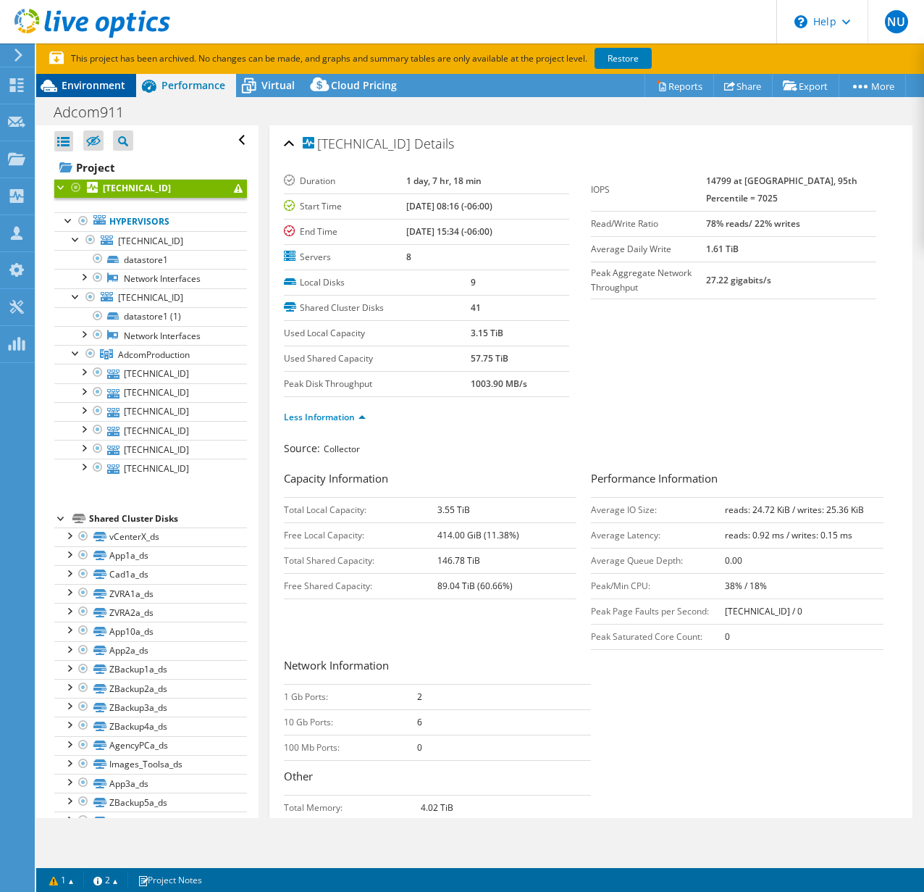
click at [99, 76] on div "Environment" at bounding box center [86, 85] width 100 height 23
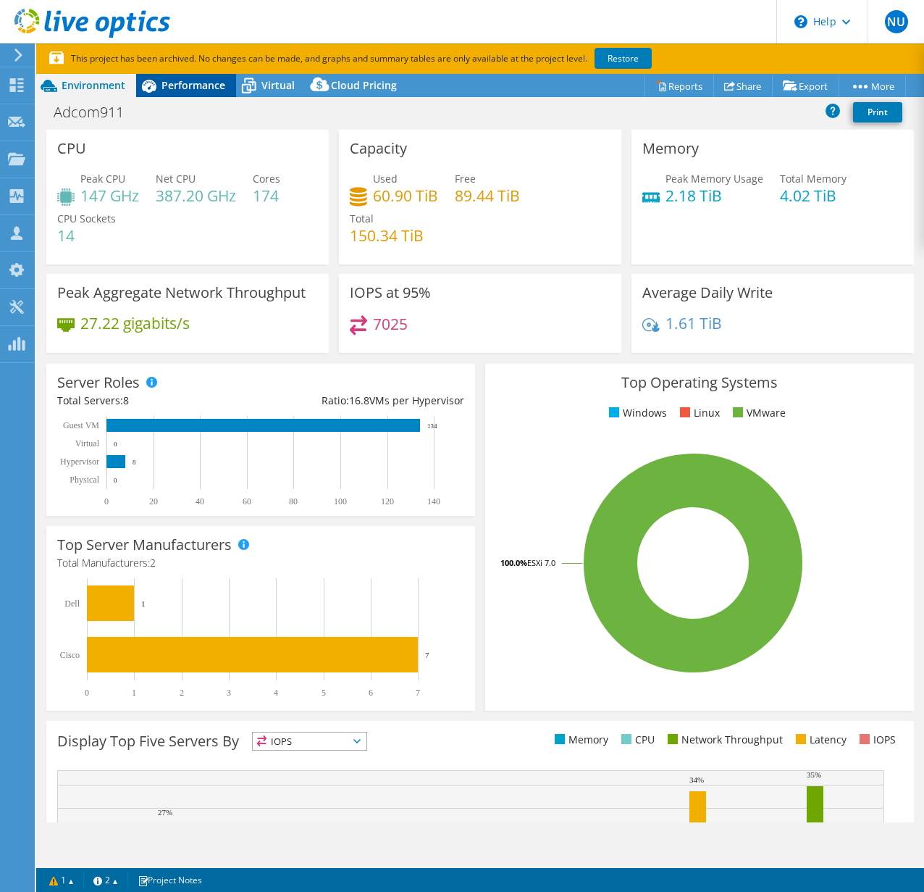
click at [179, 82] on span "Performance" at bounding box center [194, 85] width 64 height 14
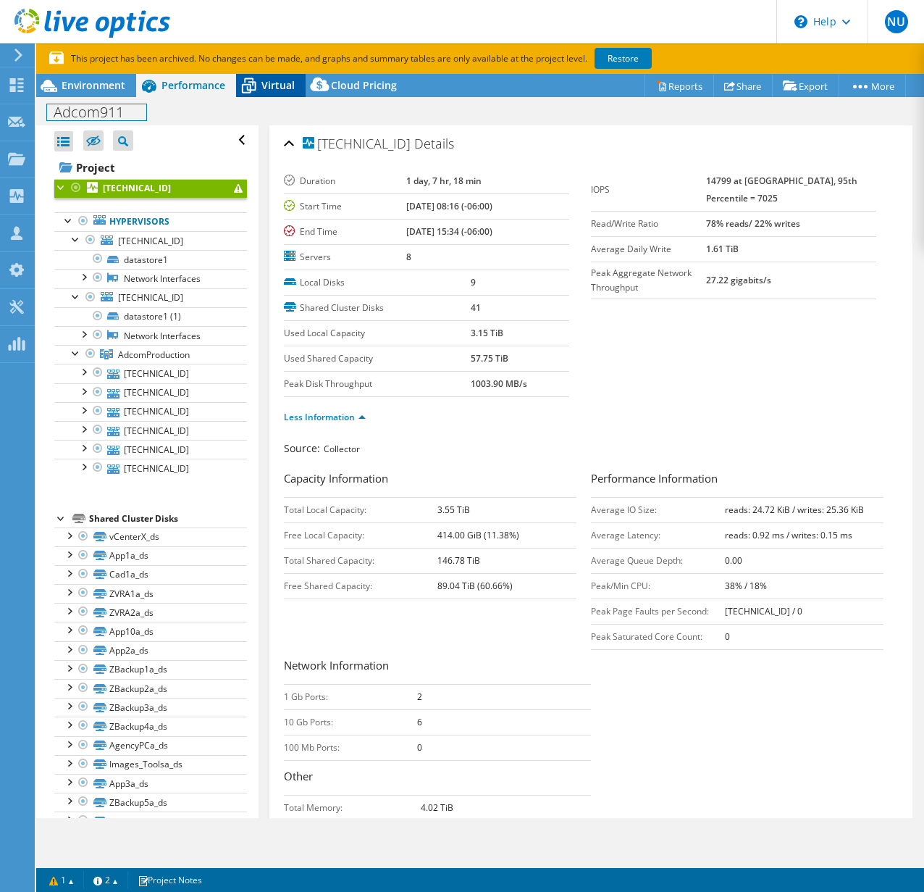
click at [261, 95] on div "Project Actions Project Actions Reports Share Export vSAN ReadyNode Sizer" at bounding box center [480, 498] width 888 height 848
click at [262, 92] on div "Virtual" at bounding box center [271, 85] width 70 height 23
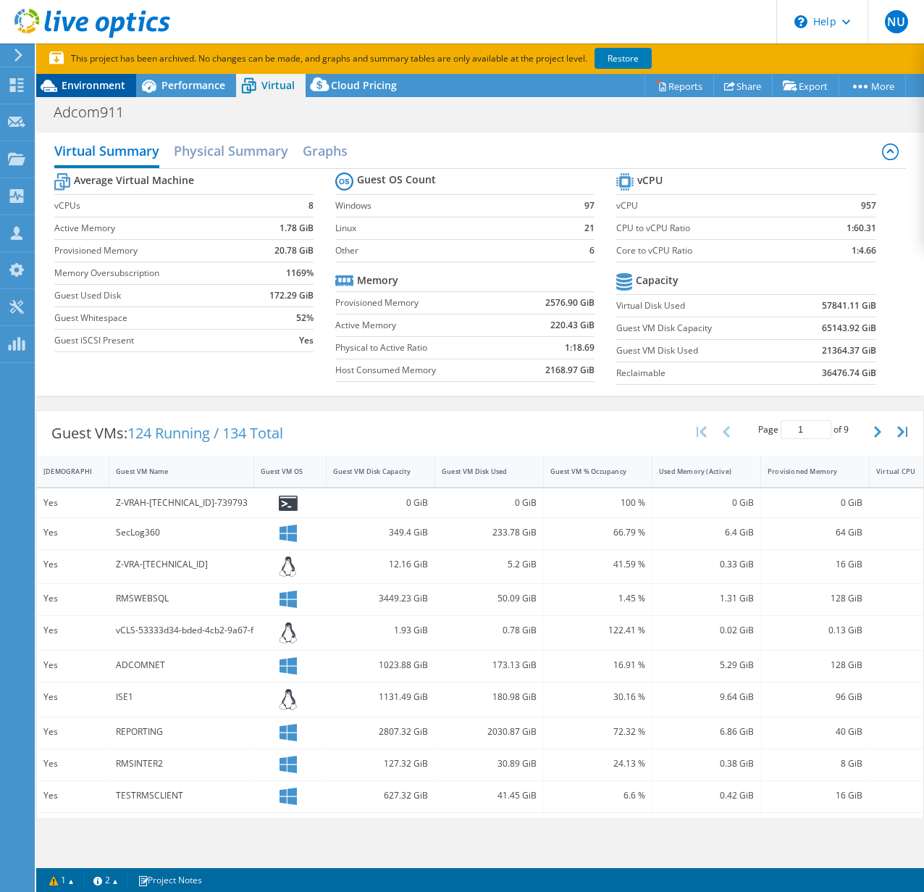
click at [73, 83] on span "Environment" at bounding box center [94, 85] width 64 height 14
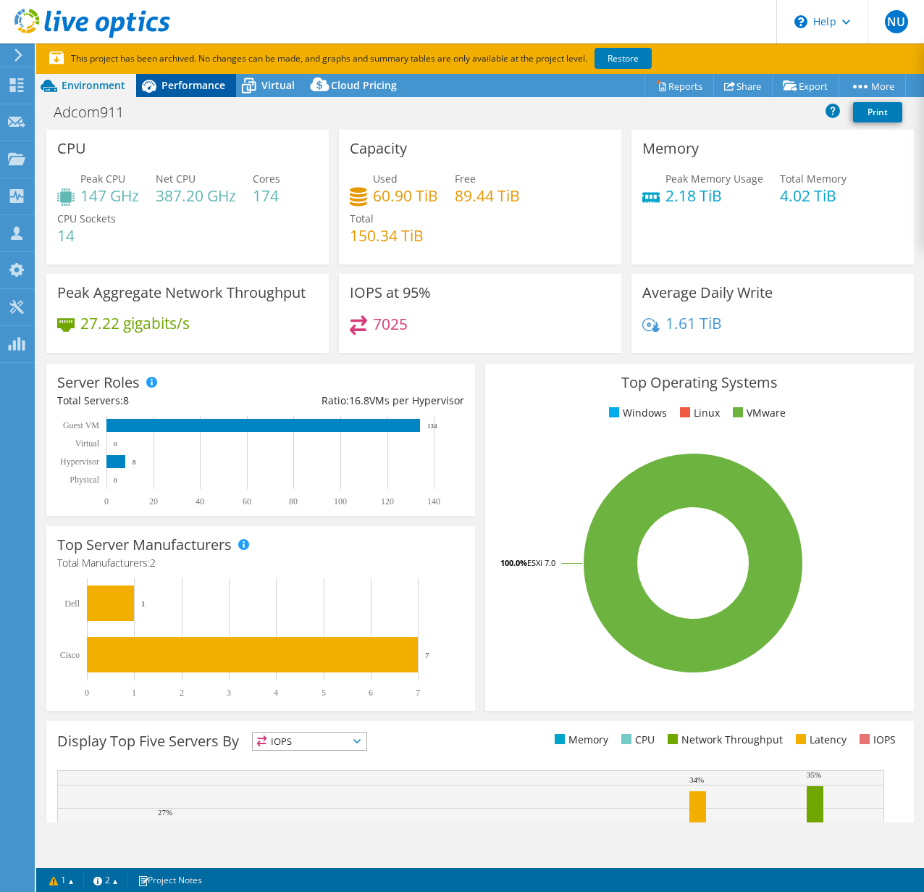
click at [176, 82] on span "Performance" at bounding box center [194, 85] width 64 height 14
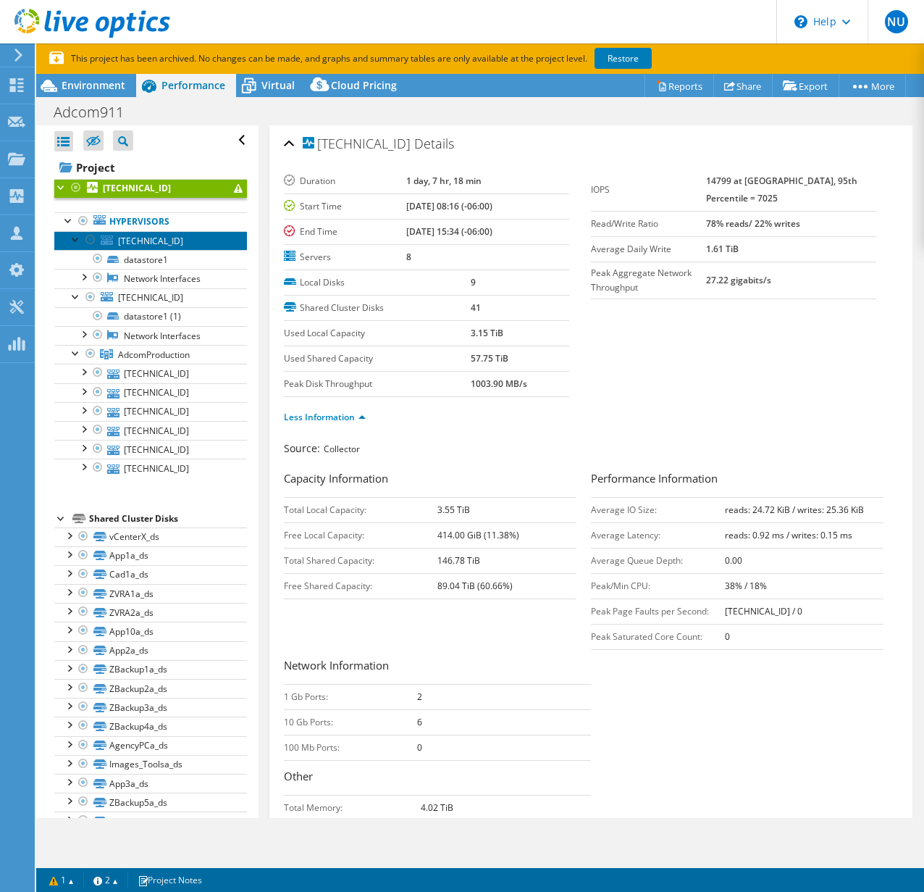
click at [133, 245] on span "[TECHNICAL_ID]" at bounding box center [150, 241] width 65 height 12
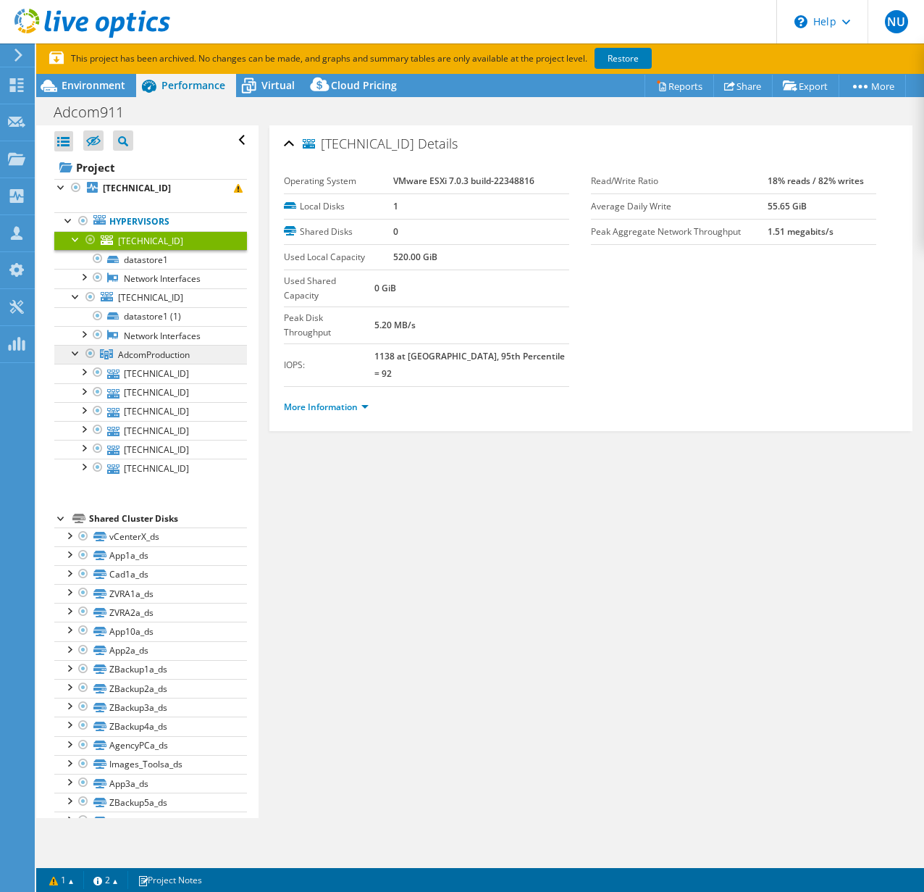
click at [141, 351] on span "AdcomProduction" at bounding box center [154, 354] width 72 height 12
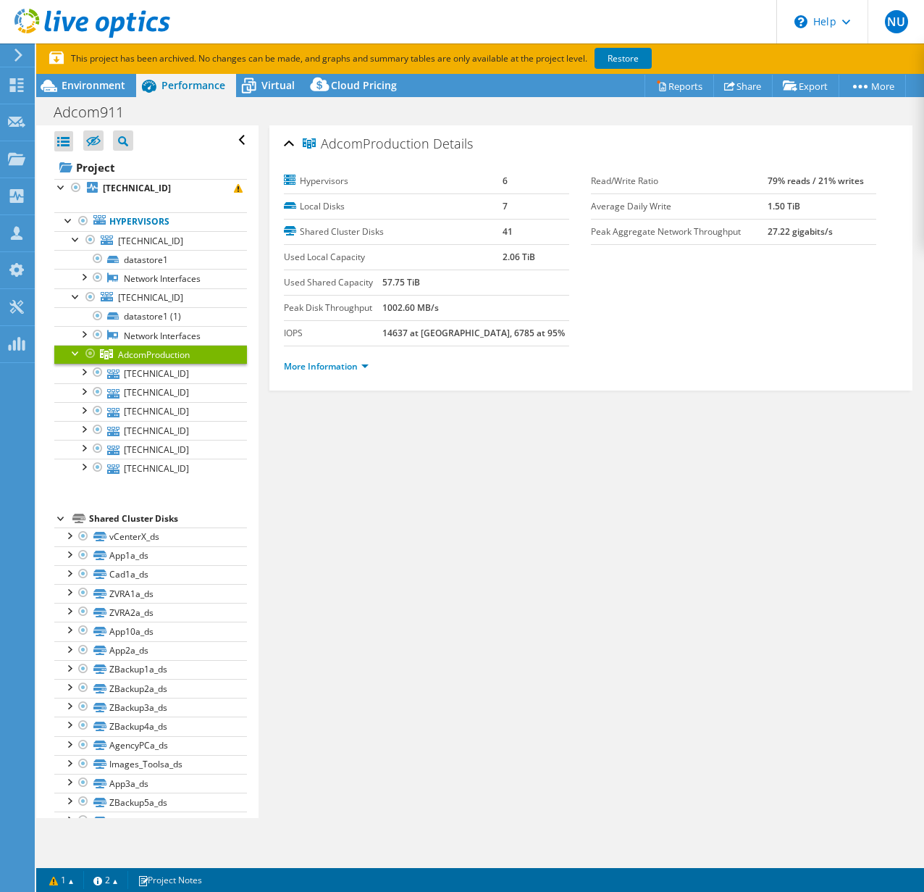
click at [346, 357] on ul "More Information" at bounding box center [591, 365] width 615 height 20
click at [349, 369] on link "More Information" at bounding box center [326, 366] width 85 height 12
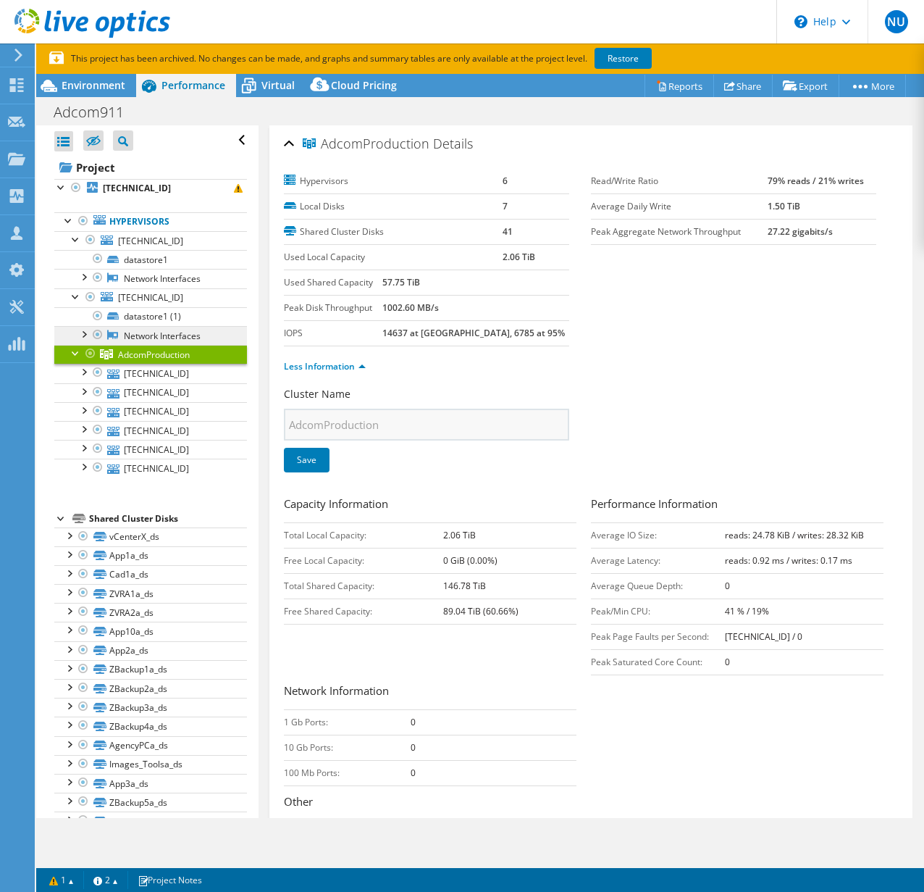
click at [141, 333] on link "Network Interfaces" at bounding box center [150, 335] width 193 height 19
click at [128, 219] on link "Hypervisors" at bounding box center [150, 221] width 193 height 19
click at [117, 185] on b "[TECHNICAL_ID]" at bounding box center [137, 188] width 68 height 12
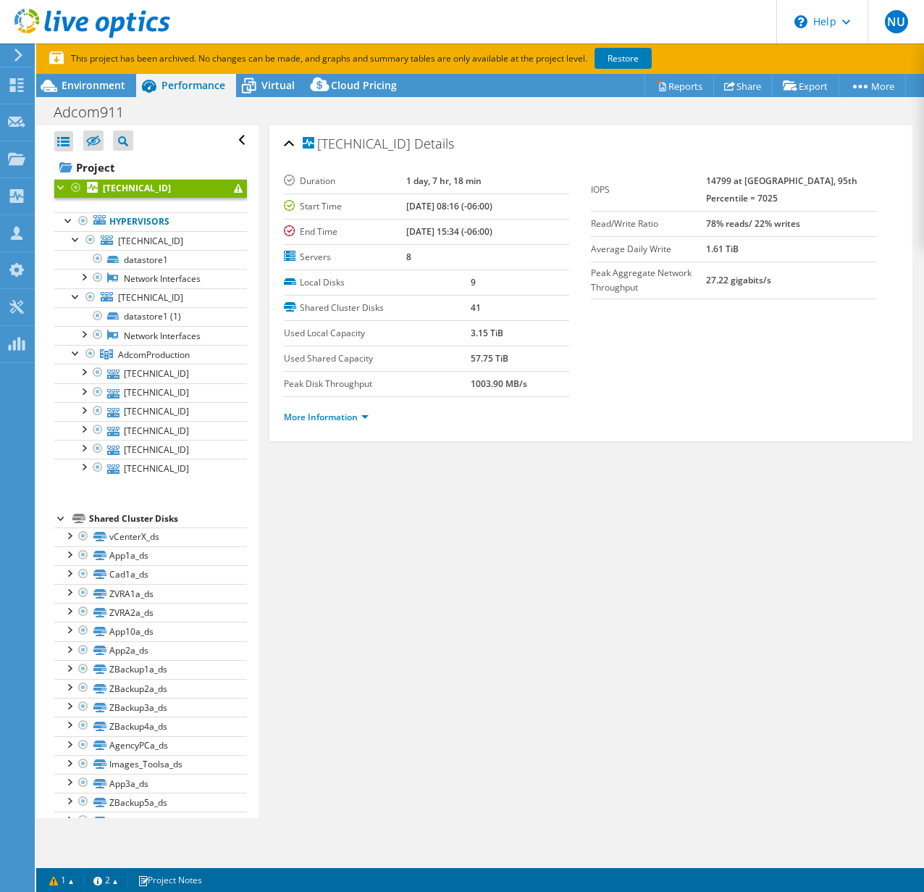
click at [309, 424] on li "More Information" at bounding box center [330, 417] width 93 height 16
click at [303, 416] on link "More Information" at bounding box center [326, 417] width 85 height 12
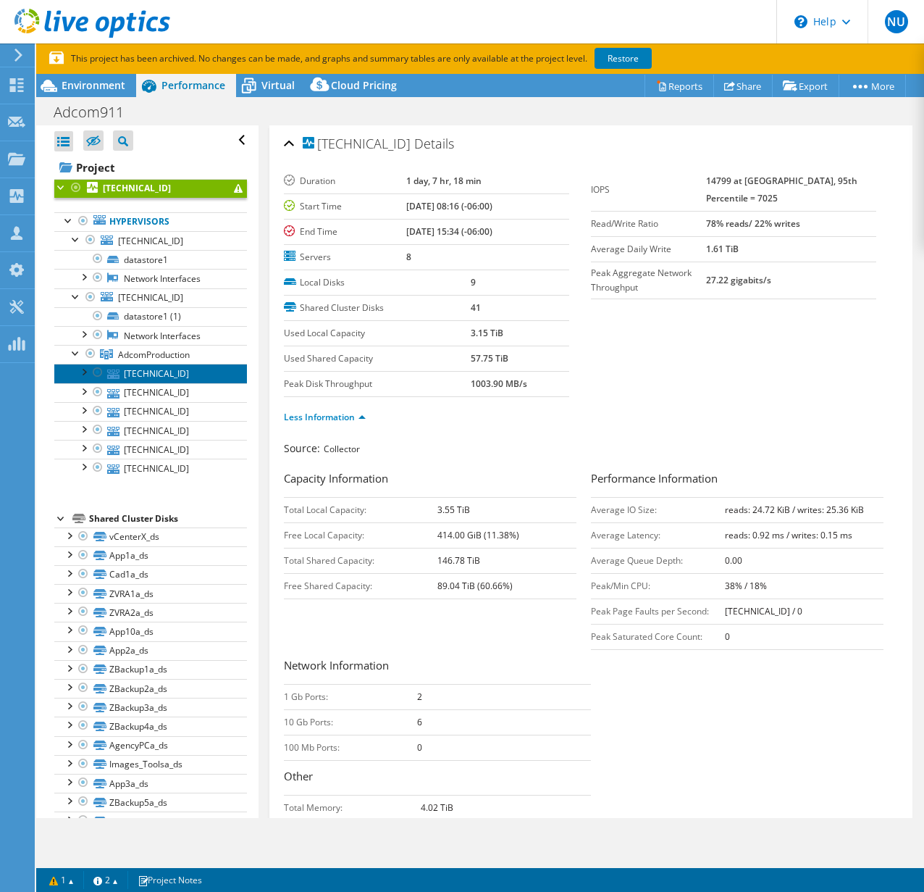
click at [130, 365] on link "[TECHNICAL_ID]" at bounding box center [150, 373] width 193 height 19
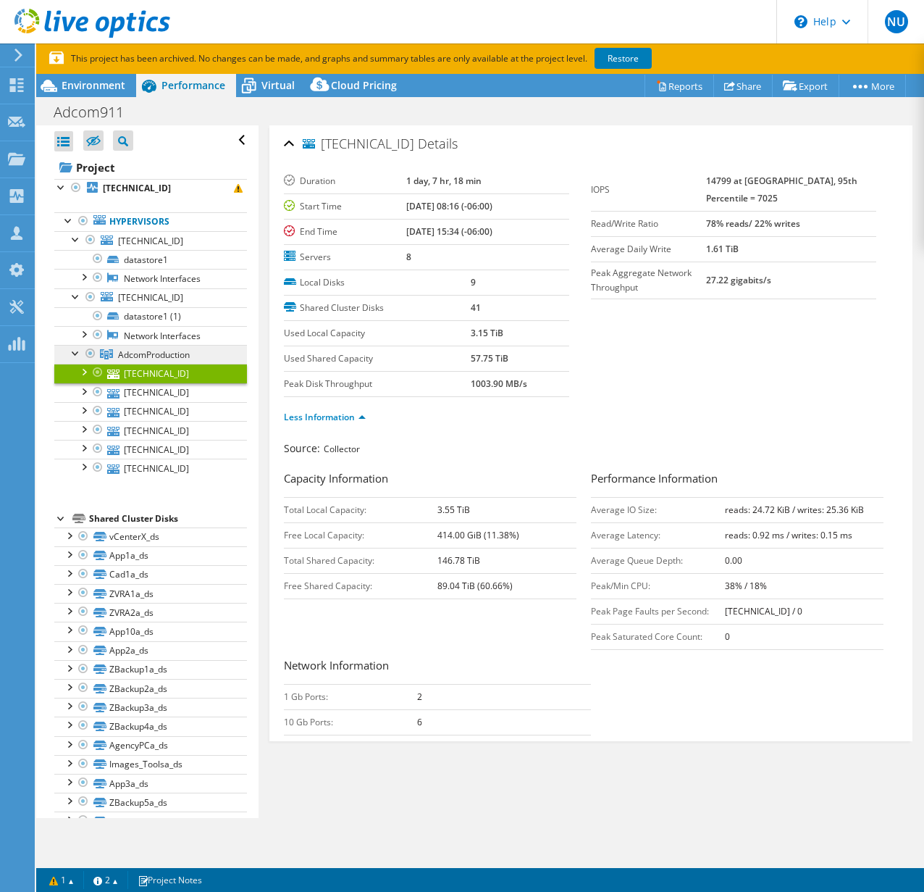
click at [131, 350] on span "AdcomProduction" at bounding box center [154, 354] width 72 height 12
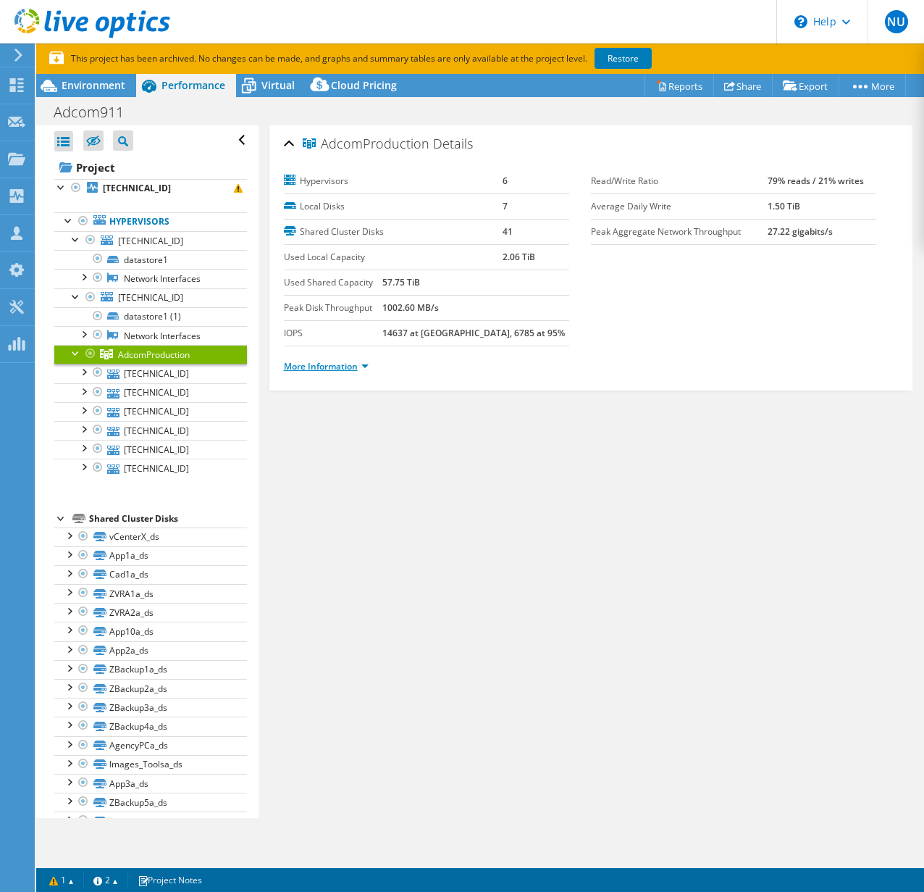
drag, startPoint x: 311, startPoint y: 356, endPoint x: 315, endPoint y: 365, distance: 10.1
click at [313, 357] on ul "More Information" at bounding box center [591, 365] width 615 height 20
click at [314, 376] on div "More Information" at bounding box center [591, 366] width 615 height 41
click at [313, 366] on link "More Information" at bounding box center [326, 366] width 85 height 12
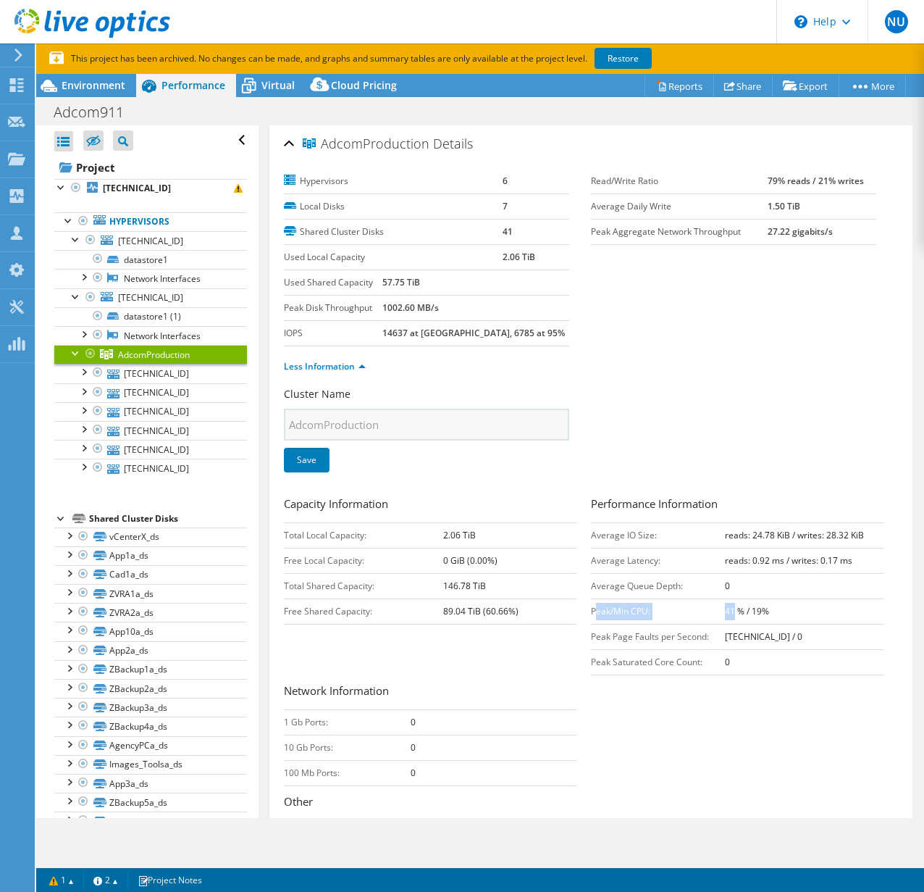
drag, startPoint x: 619, startPoint y: 607, endPoint x: 728, endPoint y: 610, distance: 108.7
click at [728, 610] on tr "Peak/Min CPU: 41 % / 19%" at bounding box center [737, 610] width 293 height 25
click at [736, 610] on b "41 % / 19%" at bounding box center [747, 611] width 44 height 12
click at [758, 608] on b "41 % / 19%" at bounding box center [747, 611] width 44 height 12
drag, startPoint x: 749, startPoint y: 610, endPoint x: 771, endPoint y: 617, distance: 22.9
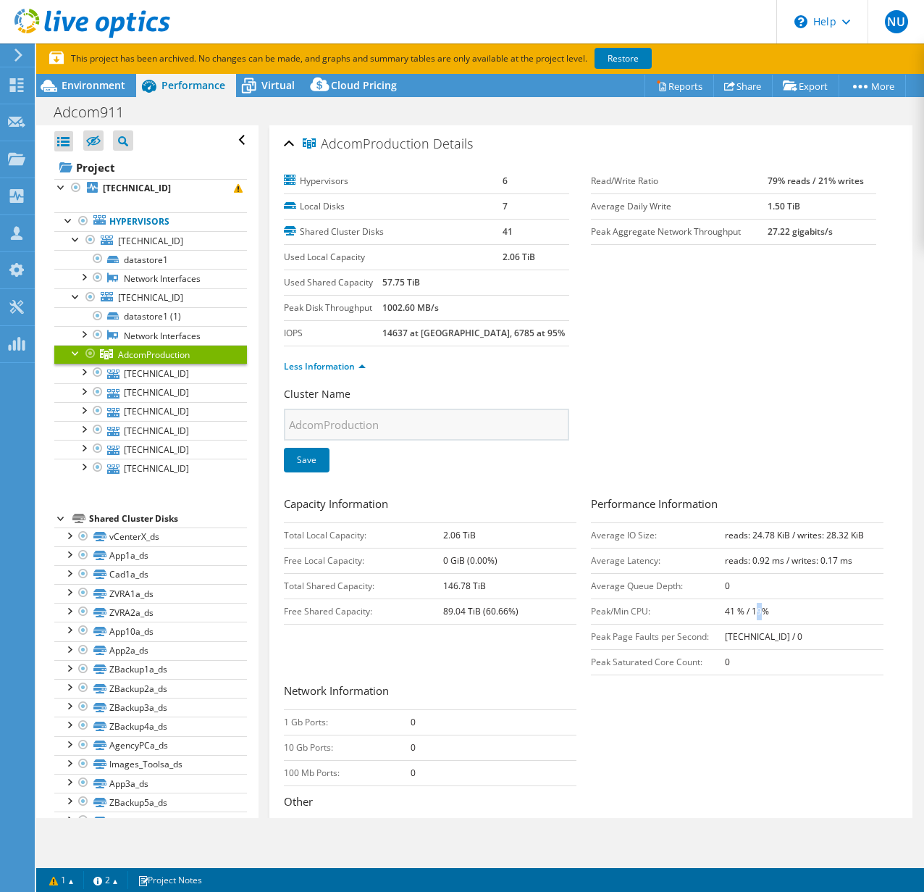
click at [756, 607] on b "41 % / 19%" at bounding box center [747, 611] width 44 height 12
click at [771, 617] on td "41 % / 19%" at bounding box center [804, 610] width 159 height 25
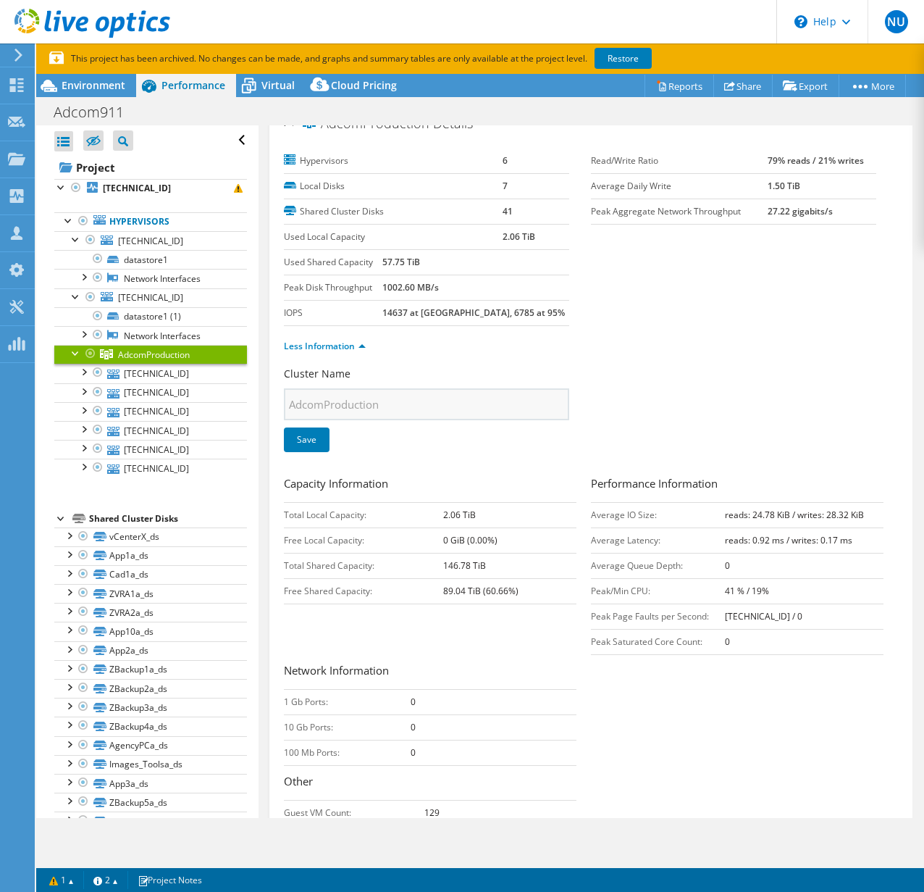
scroll to position [113, 0]
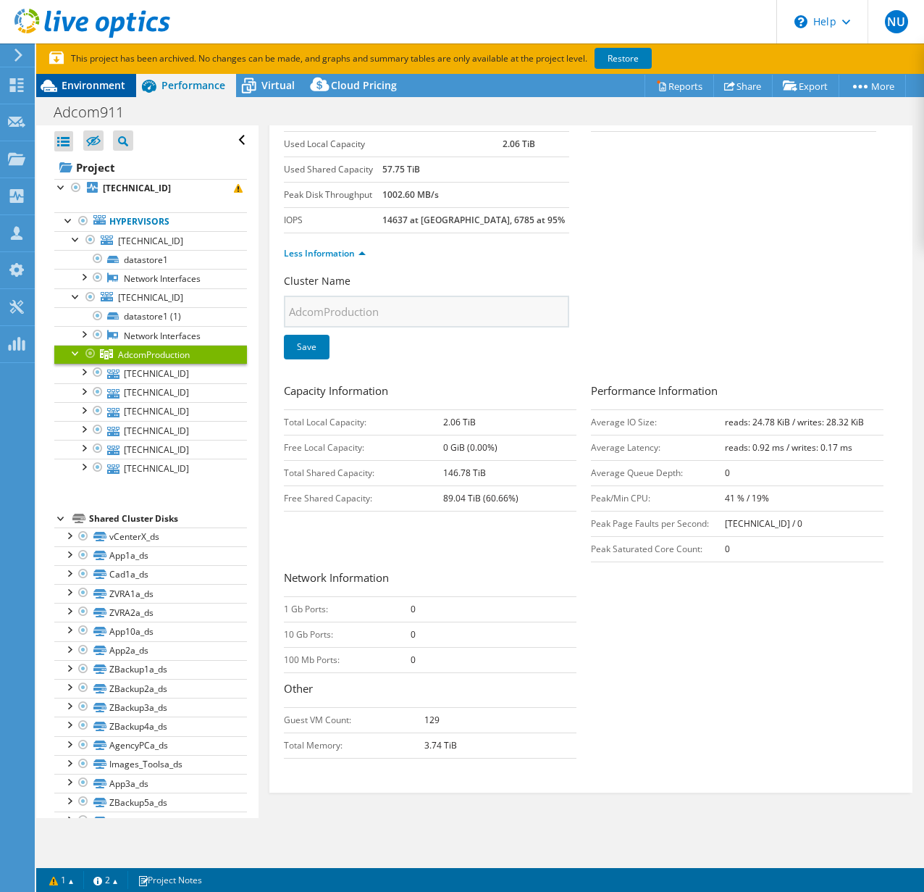
click at [77, 76] on div "Environment" at bounding box center [86, 85] width 100 height 23
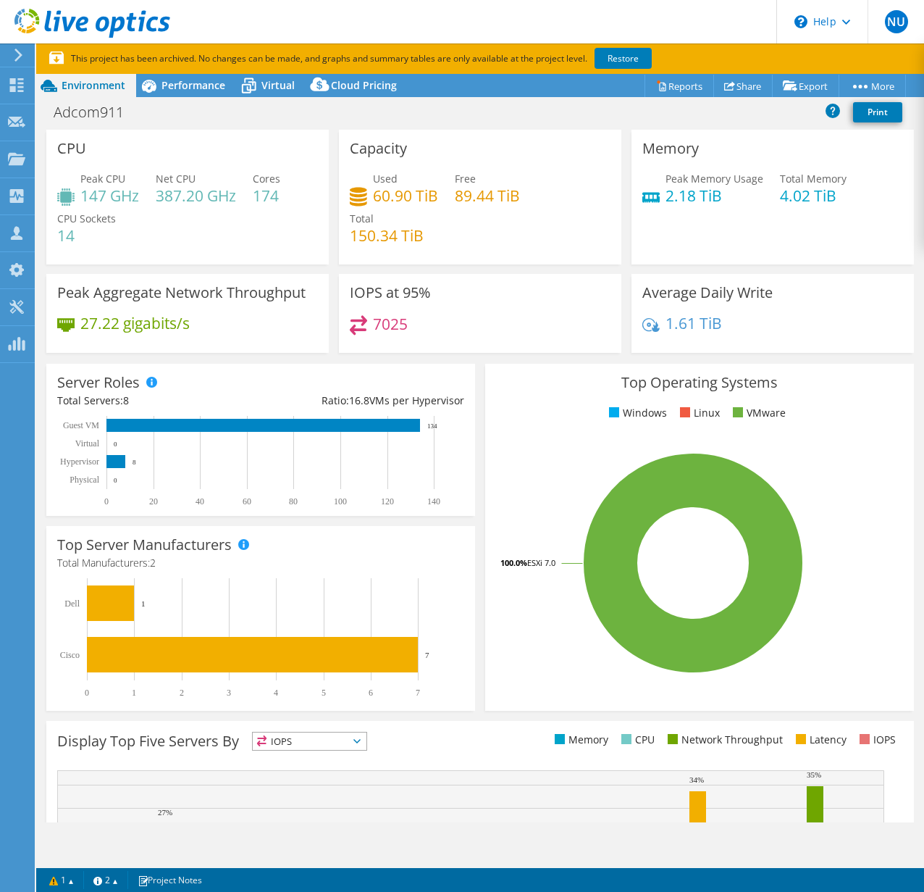
click at [90, 193] on h4 "147 GHz" at bounding box center [109, 196] width 59 height 16
click at [671, 85] on link "Reports" at bounding box center [680, 86] width 70 height 22
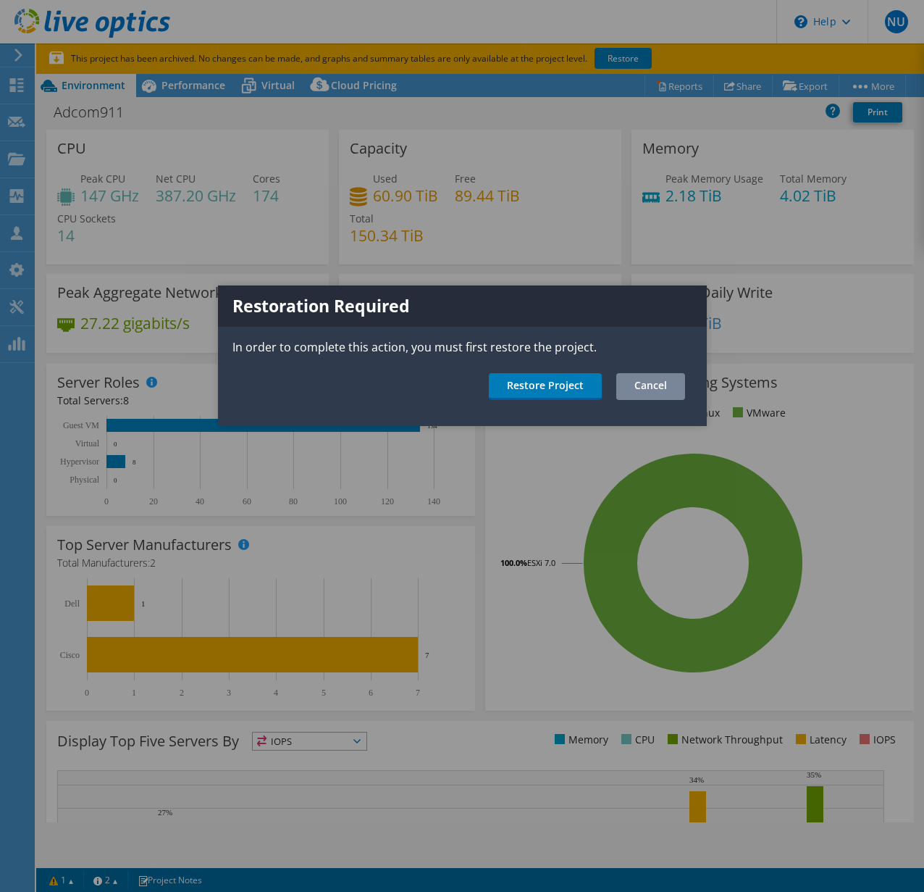
click at [658, 381] on link "Cancel" at bounding box center [650, 386] width 69 height 27
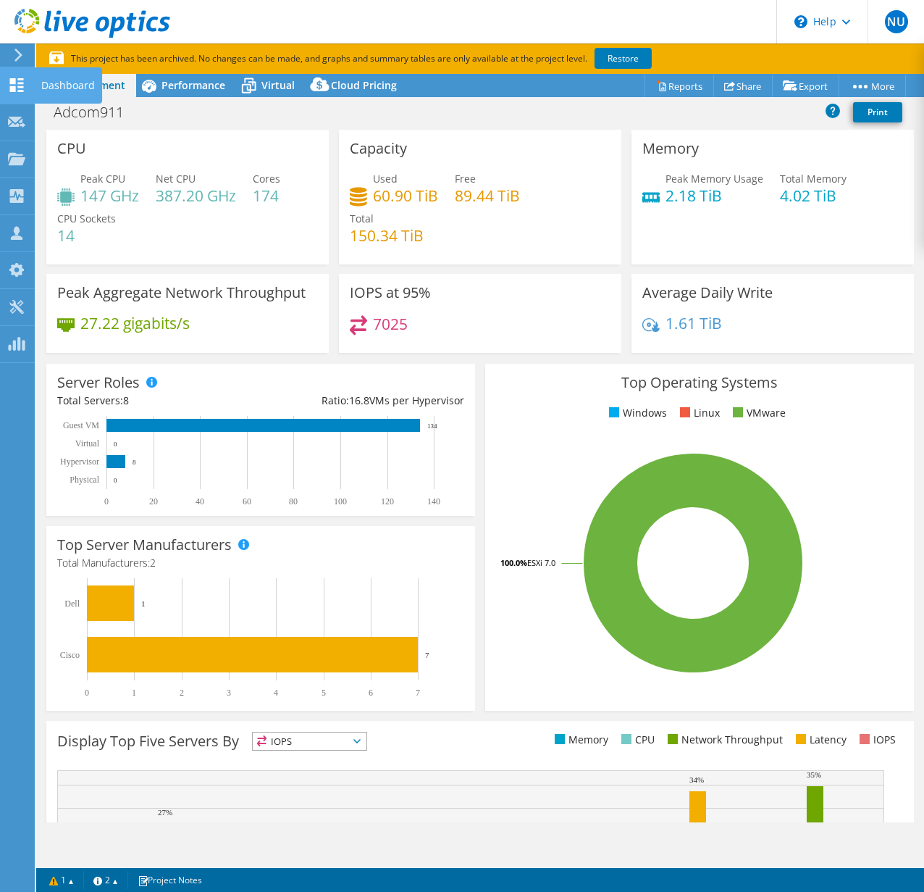
click at [12, 79] on use at bounding box center [17, 85] width 14 height 14
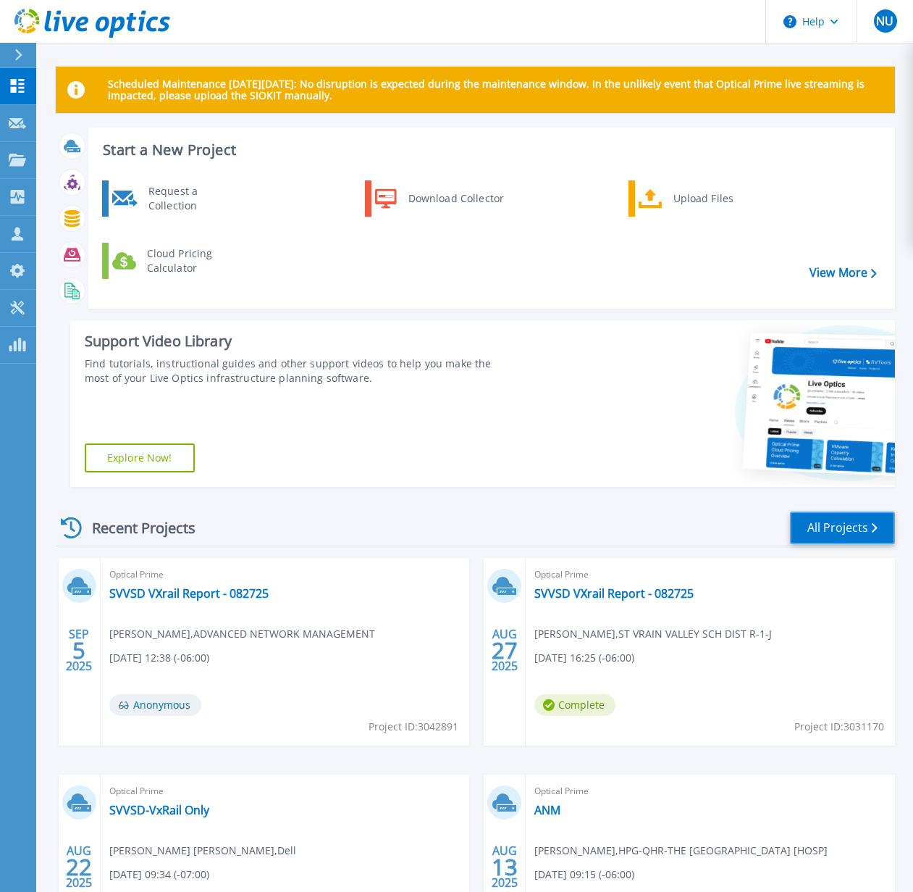
click at [799, 521] on link "All Projects" at bounding box center [842, 527] width 105 height 33
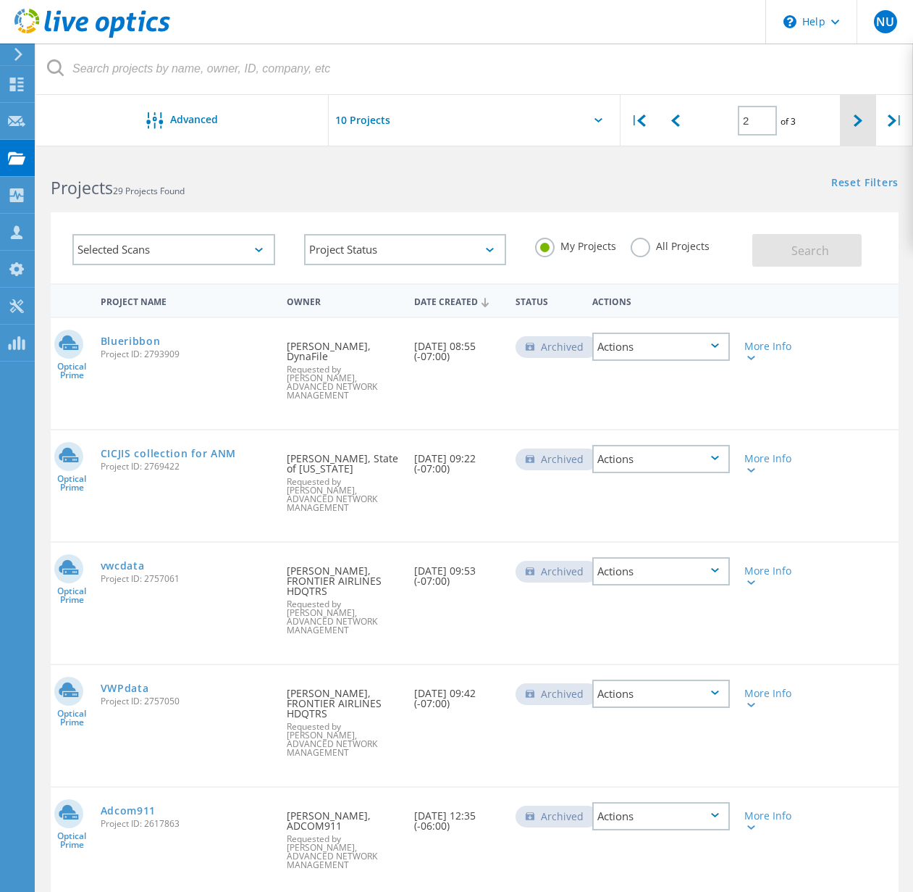
click at [857, 112] on div at bounding box center [858, 120] width 36 height 51
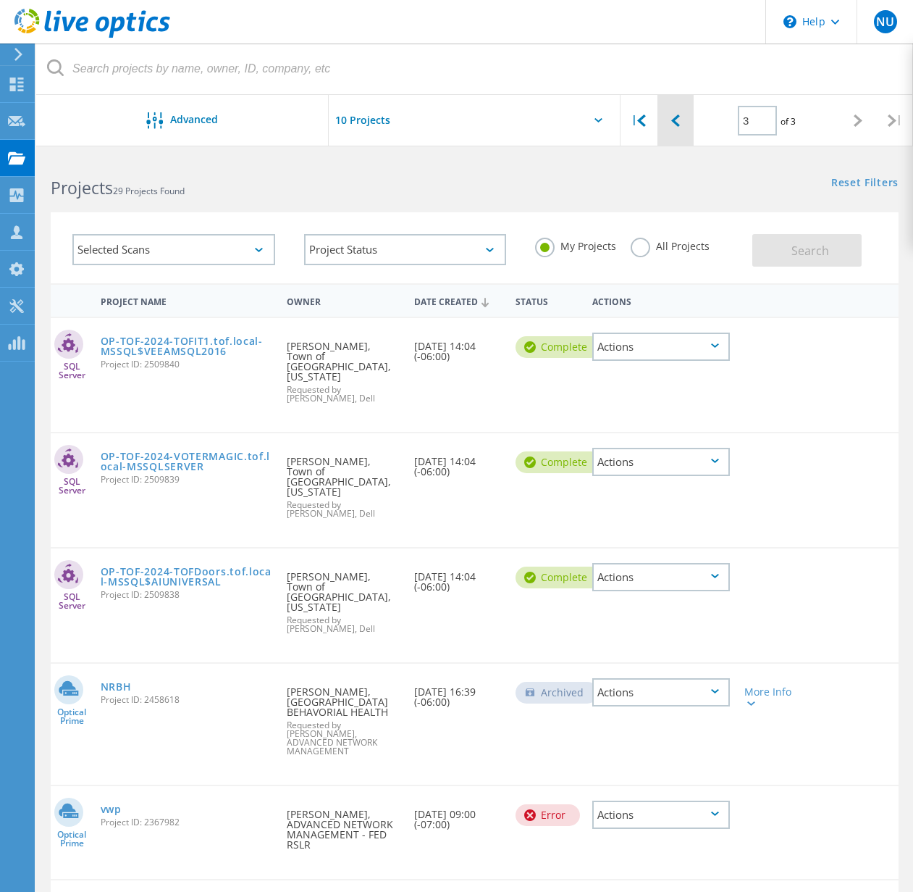
click at [684, 124] on div at bounding box center [676, 120] width 36 height 51
type input "2"
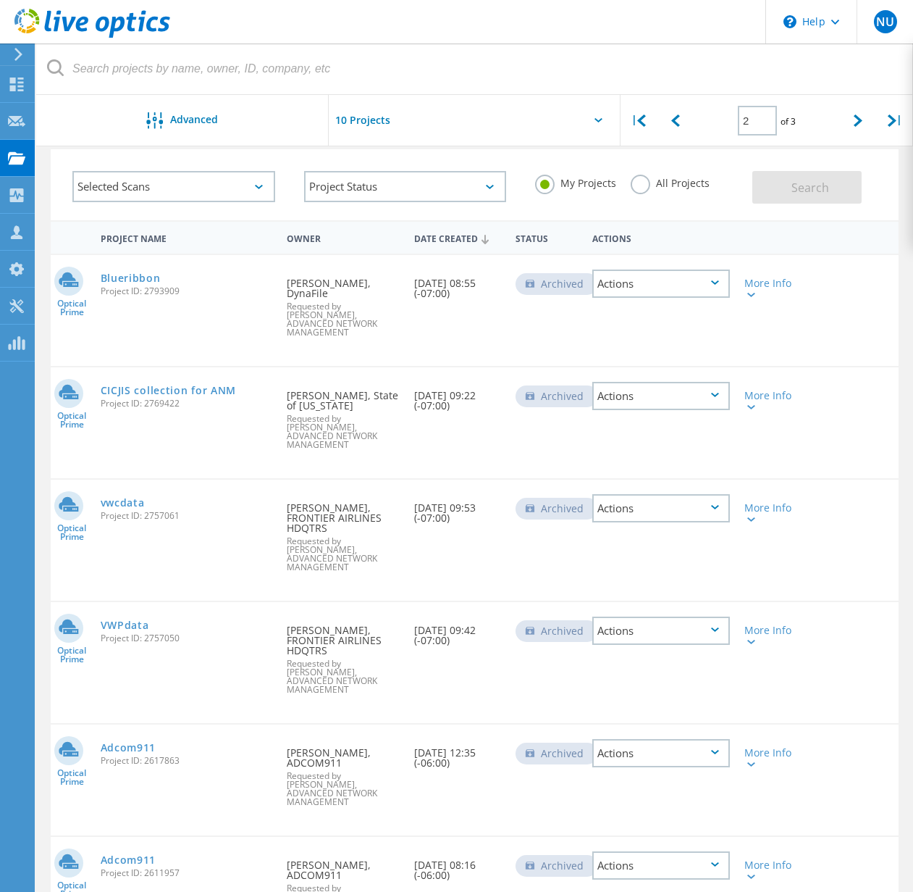
scroll to position [71, 0]
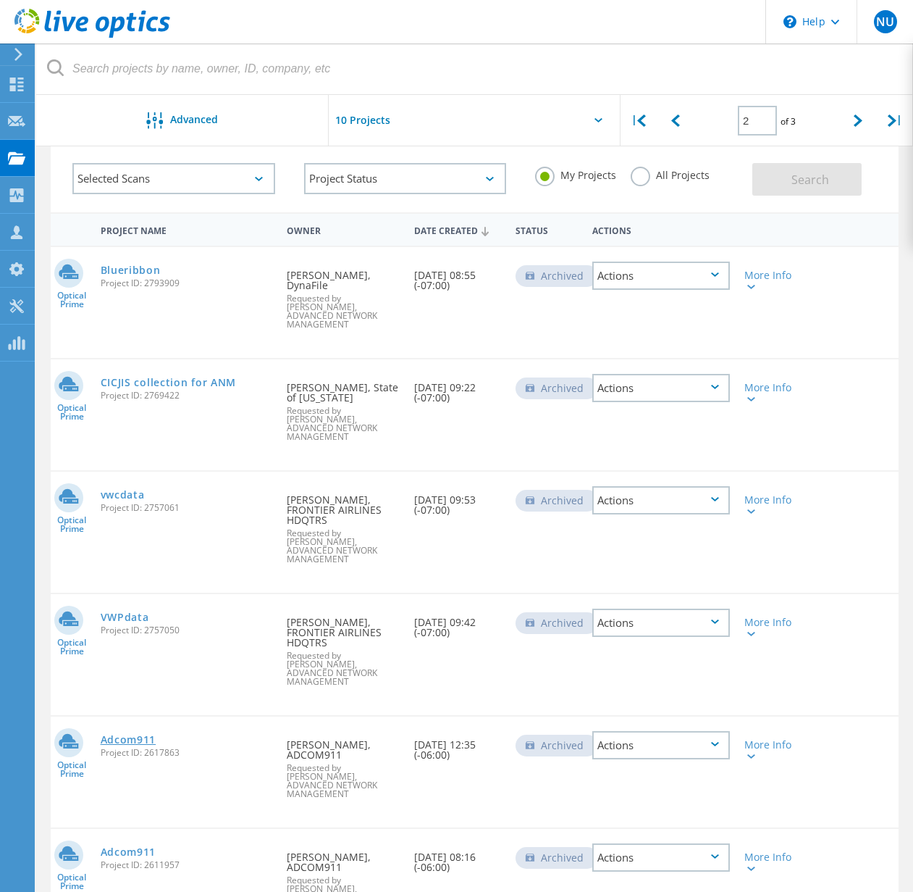
click at [122, 734] on link "Adcom911" at bounding box center [129, 739] width 56 height 10
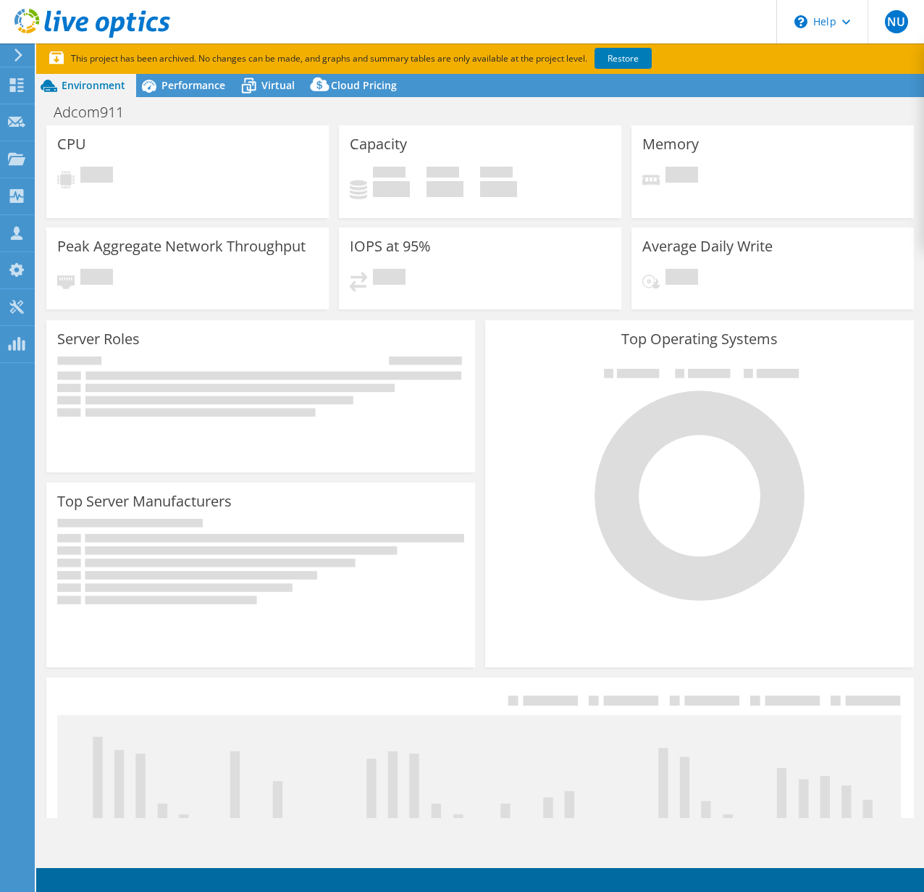
select select "USD"
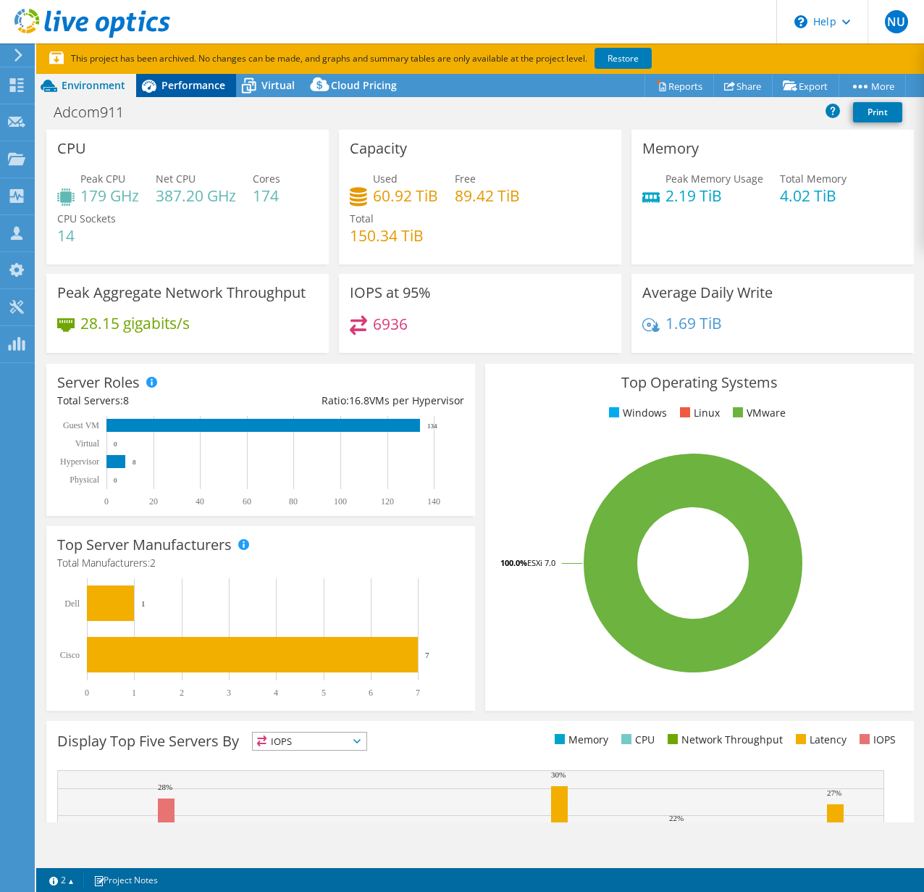
click at [166, 82] on span "Performance" at bounding box center [194, 85] width 64 height 14
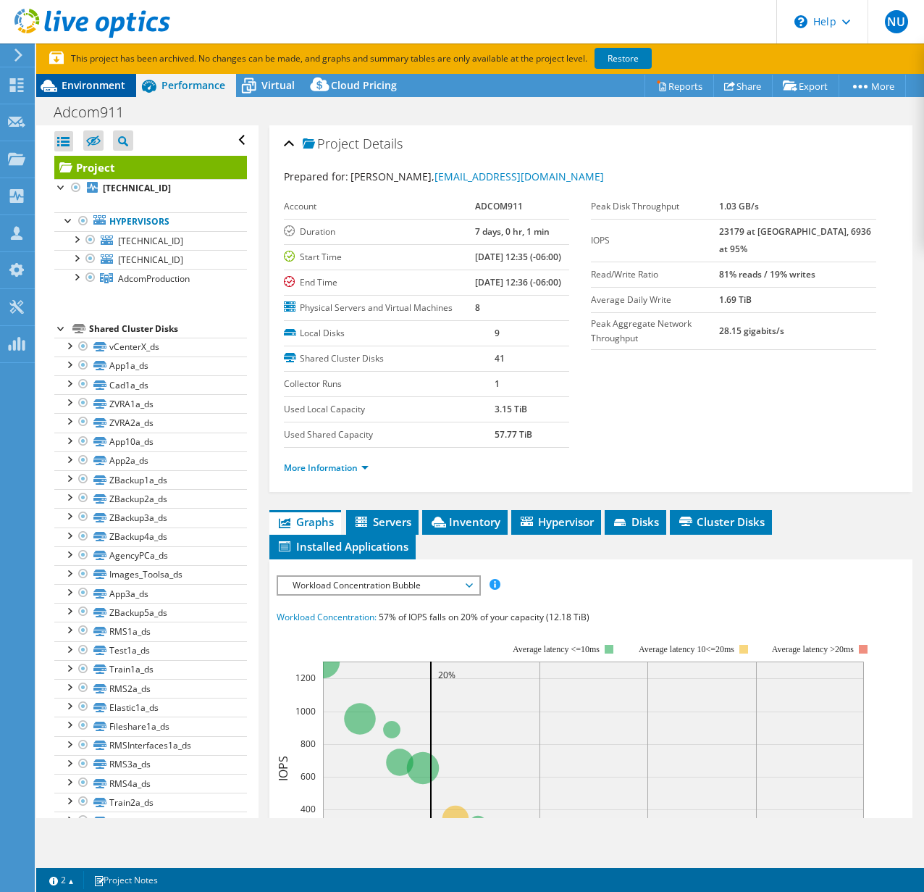
click at [70, 87] on span "Environment" at bounding box center [94, 85] width 64 height 14
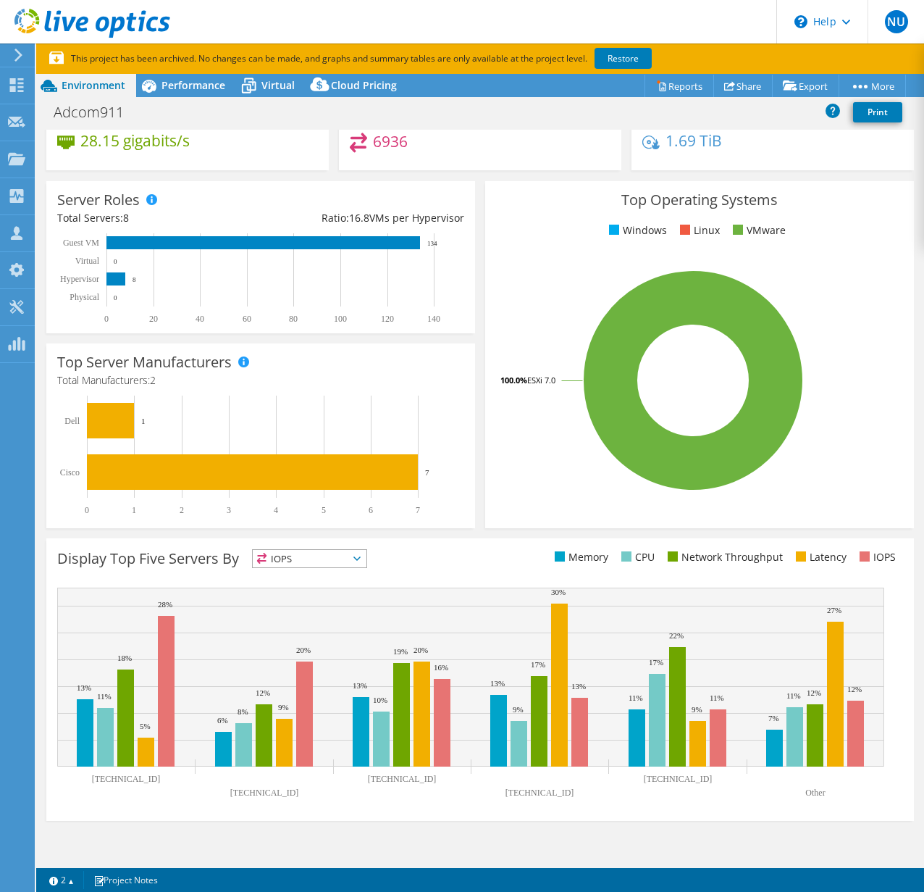
scroll to position [191, 0]
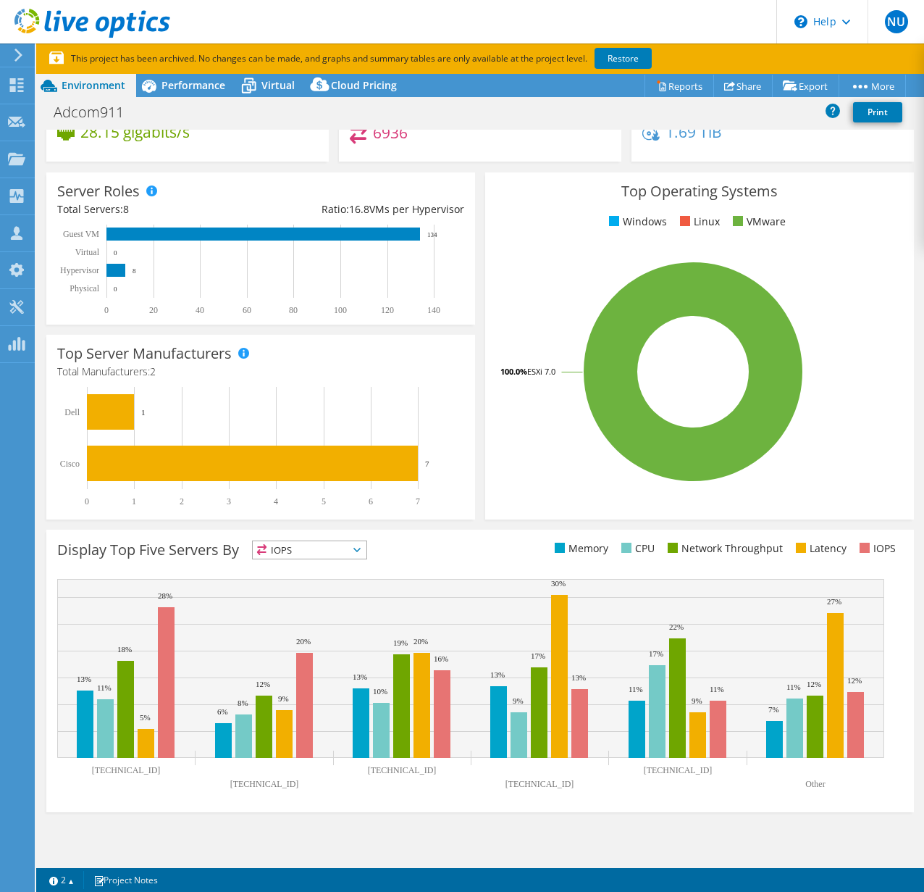
click at [285, 543] on span "IOPS" at bounding box center [310, 549] width 114 height 17
click at [285, 606] on li "CPU" at bounding box center [310, 609] width 114 height 20
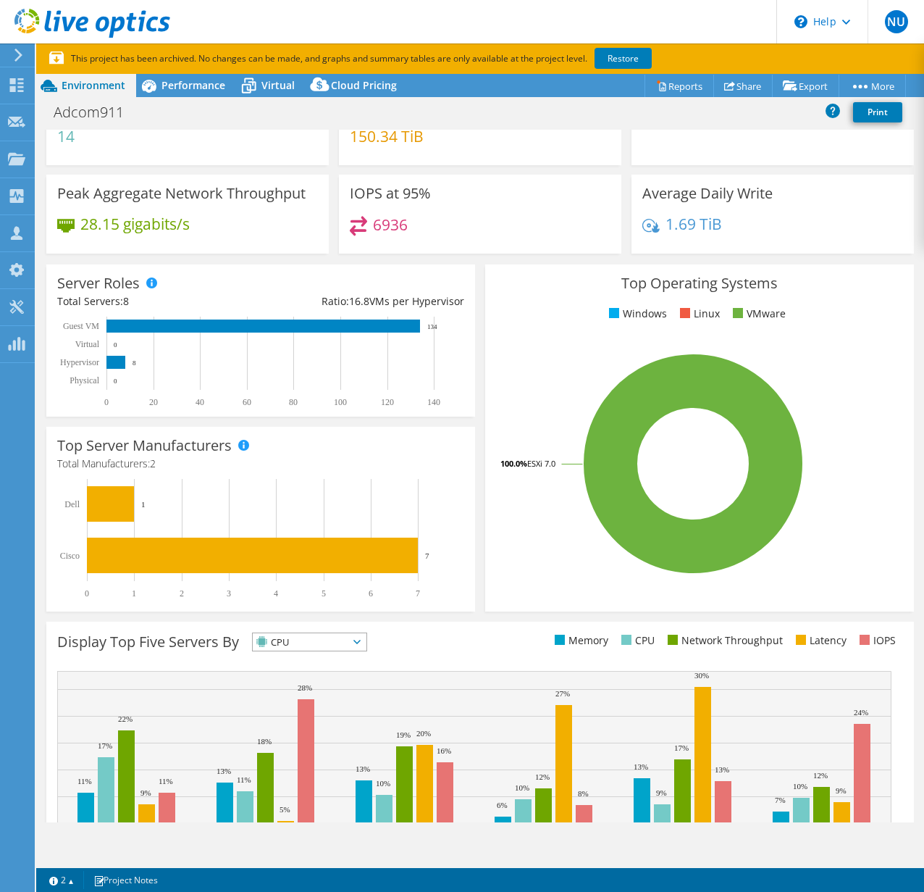
scroll to position [0, 0]
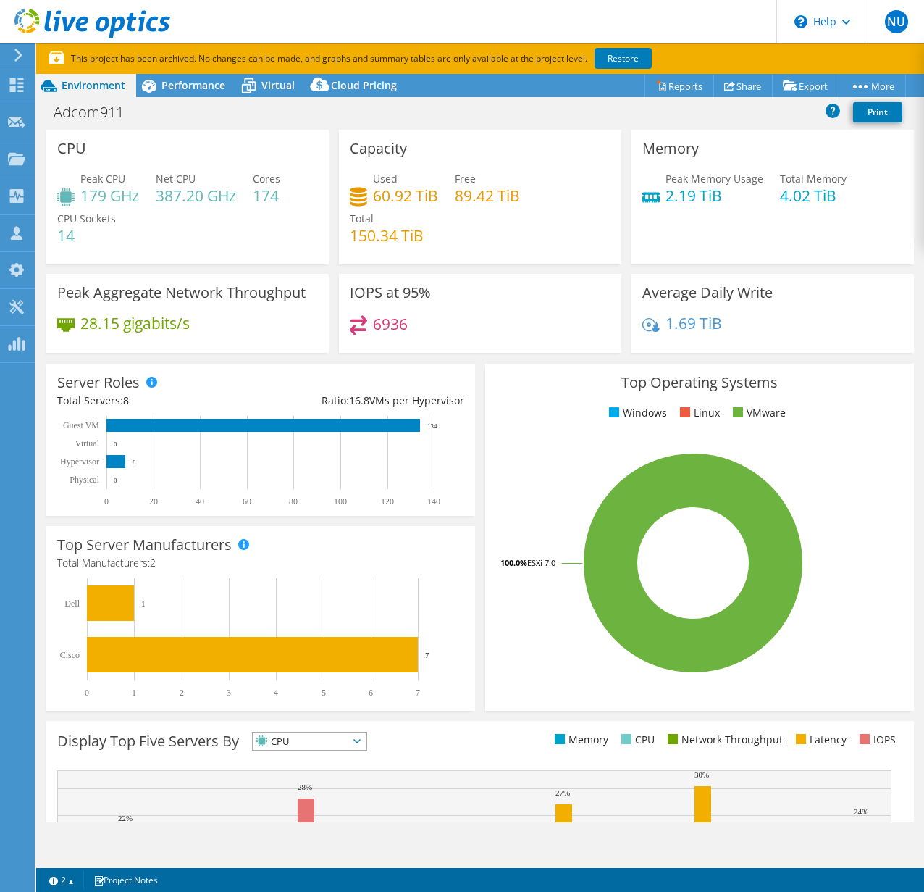
click at [178, 67] on section "This project has been archived. No changes can be made, and graphs and summary …" at bounding box center [480, 58] width 888 height 30
click at [177, 88] on span "Performance" at bounding box center [194, 85] width 64 height 14
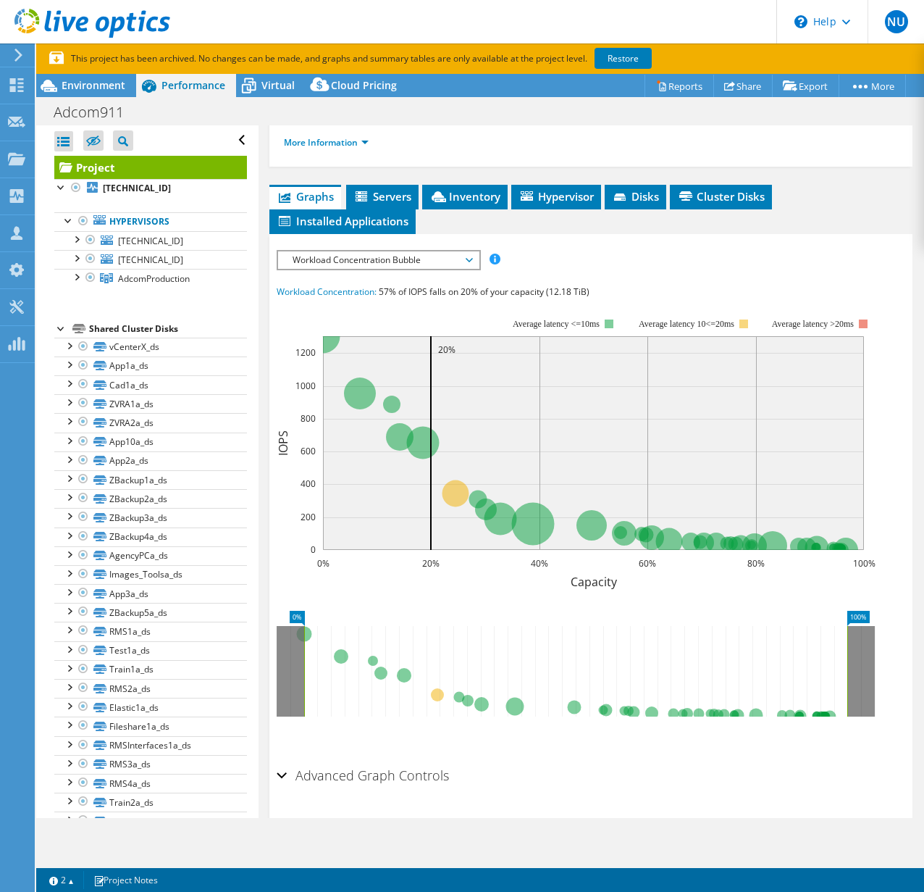
scroll to position [414, 0]
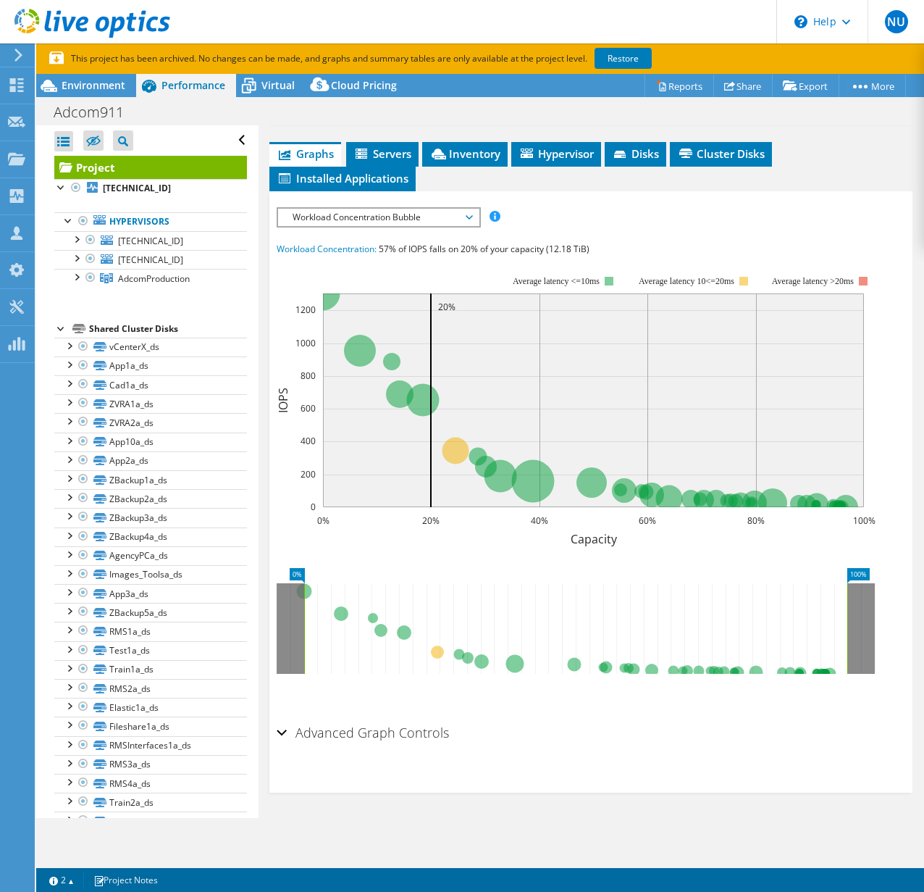
click at [348, 214] on span "Workload Concentration Bubble" at bounding box center [378, 217] width 186 height 17
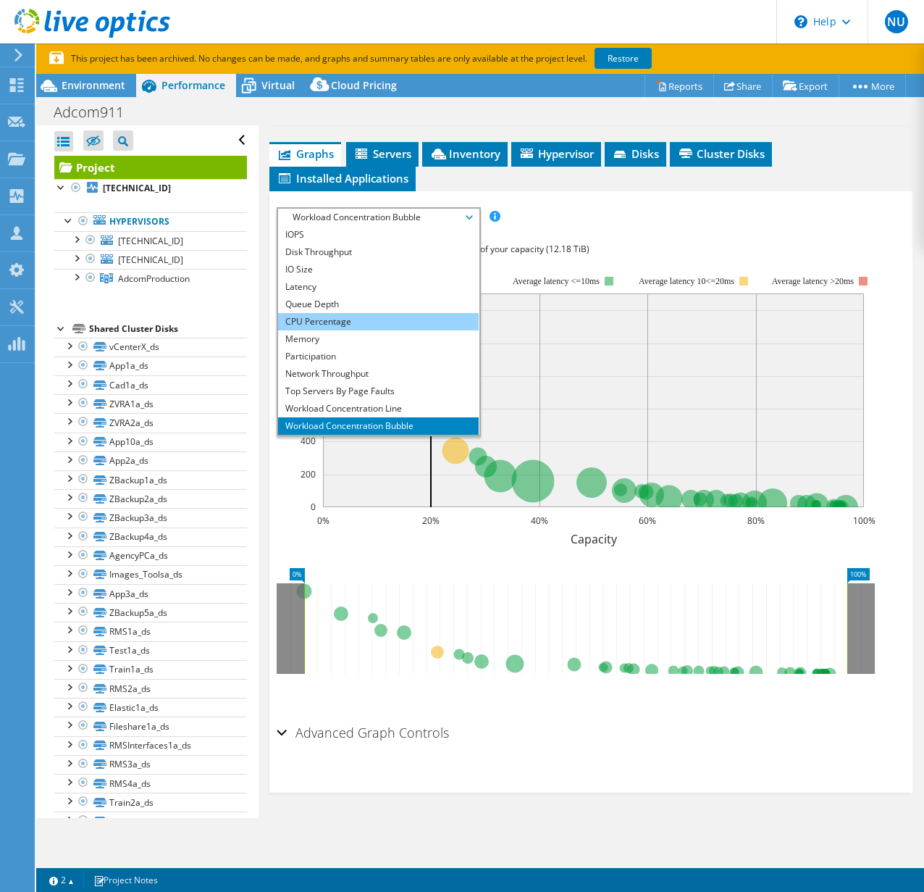
click at [311, 321] on li "CPU Percentage" at bounding box center [378, 321] width 201 height 17
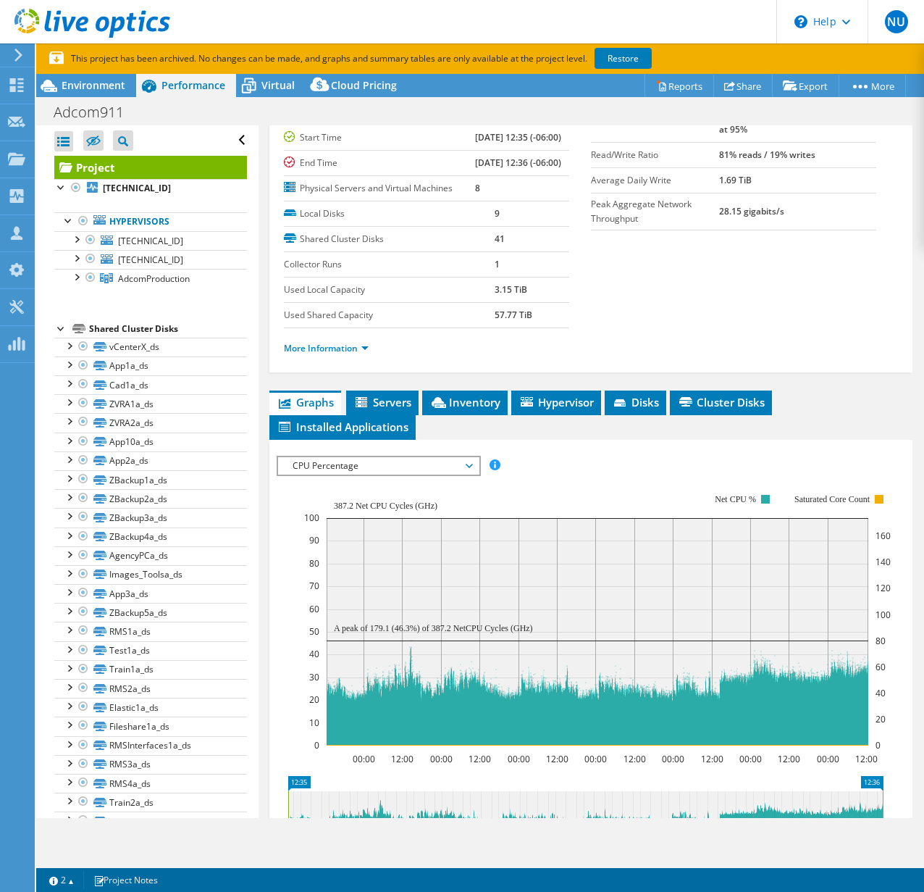
scroll to position [122, 0]
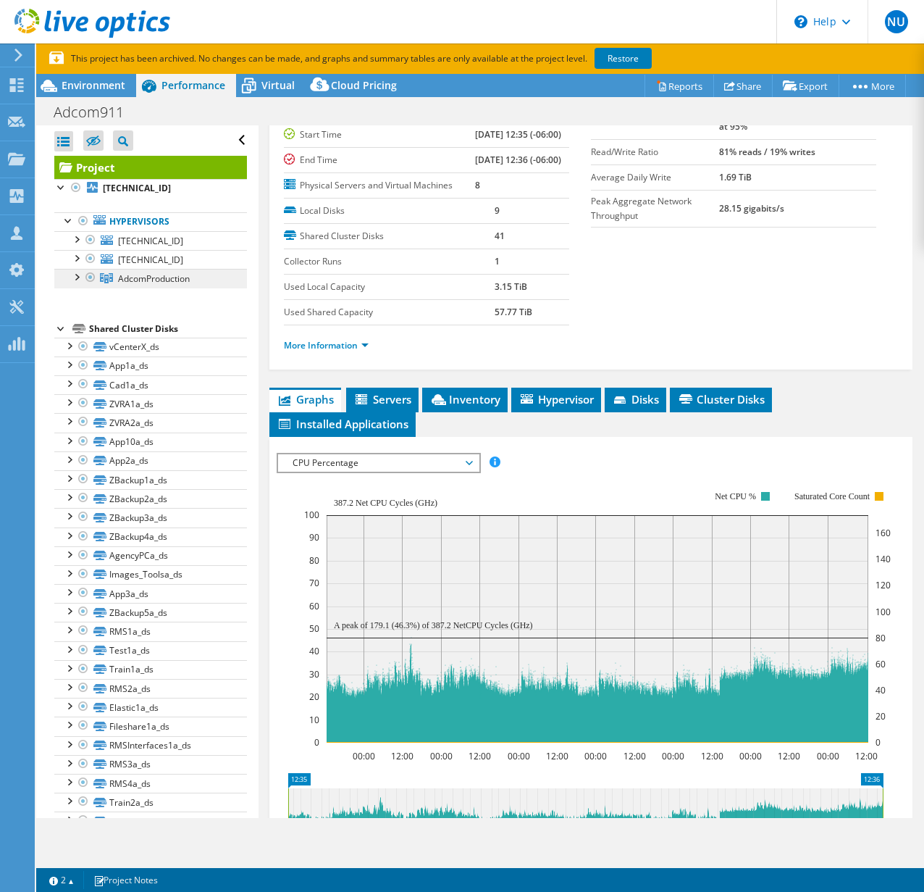
click at [148, 277] on span "AdcomProduction" at bounding box center [154, 278] width 72 height 12
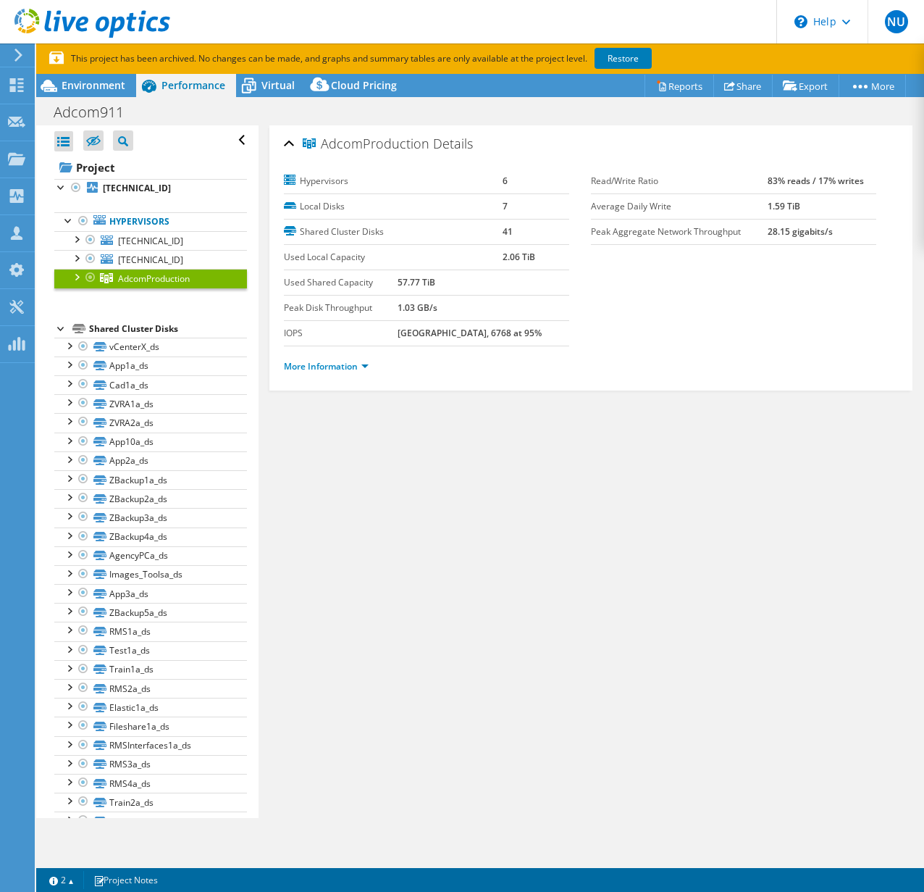
click at [334, 359] on li "More Information" at bounding box center [330, 367] width 93 height 16
click at [331, 373] on li "More Information" at bounding box center [330, 367] width 93 height 16
click at [332, 373] on li "More Information" at bounding box center [330, 367] width 93 height 16
click at [335, 368] on link "More Information" at bounding box center [326, 366] width 85 height 12
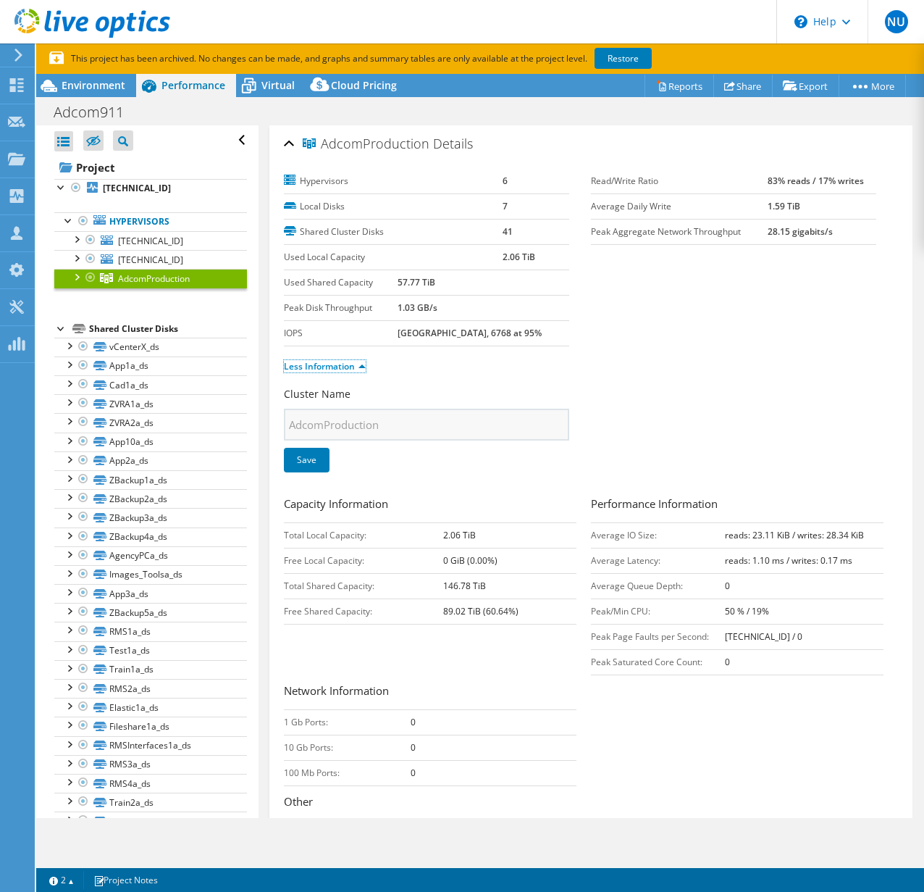
scroll to position [113, 0]
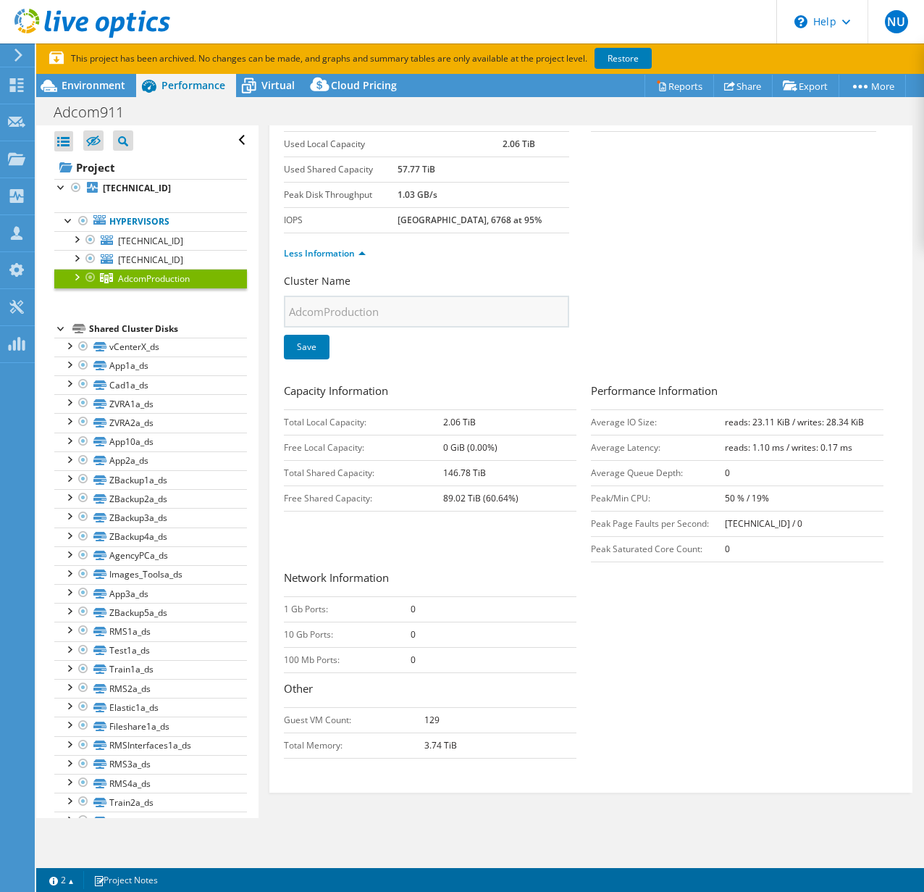
drag, startPoint x: 719, startPoint y: 498, endPoint x: 750, endPoint y: 498, distance: 31.1
click at [750, 498] on b "50 % / 19%" at bounding box center [747, 498] width 44 height 12
drag, startPoint x: 759, startPoint y: 497, endPoint x: 716, endPoint y: 492, distance: 43.0
click at [725, 492] on b "50 % / 19%" at bounding box center [747, 498] width 44 height 12
click at [725, 498] on b "50 % / 19%" at bounding box center [747, 498] width 44 height 12
